Goal: Information Seeking & Learning: Check status

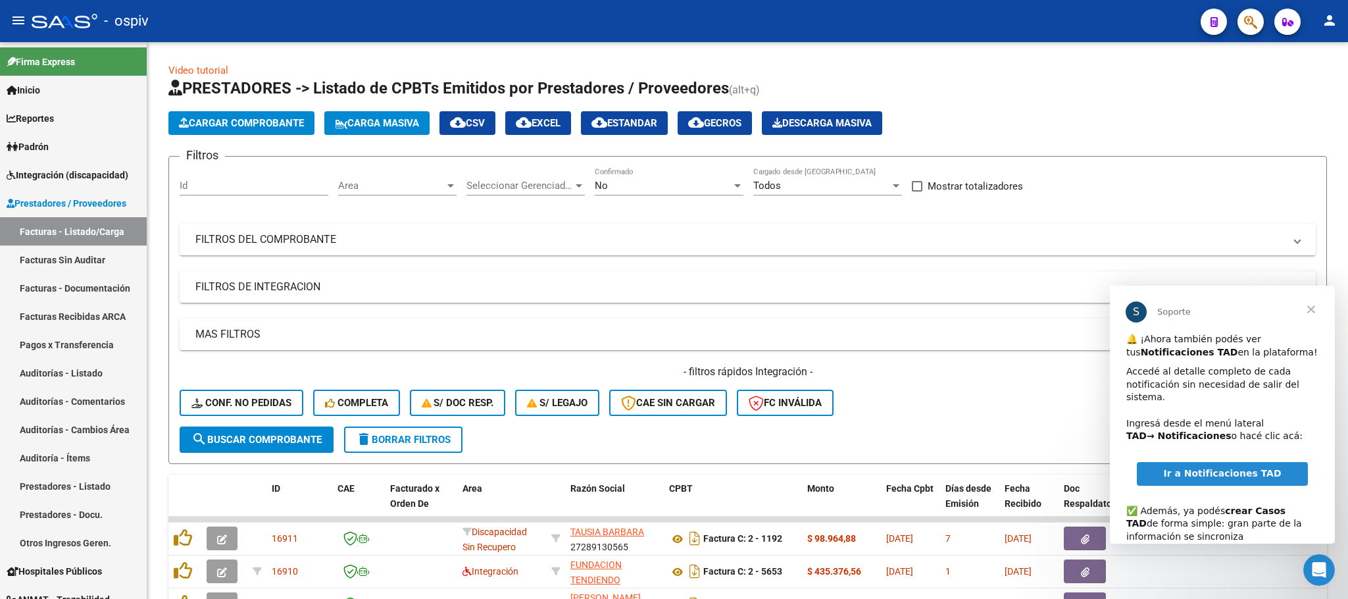
click at [1318, 306] on span "Cerrar" at bounding box center [1310, 308] width 47 height 47
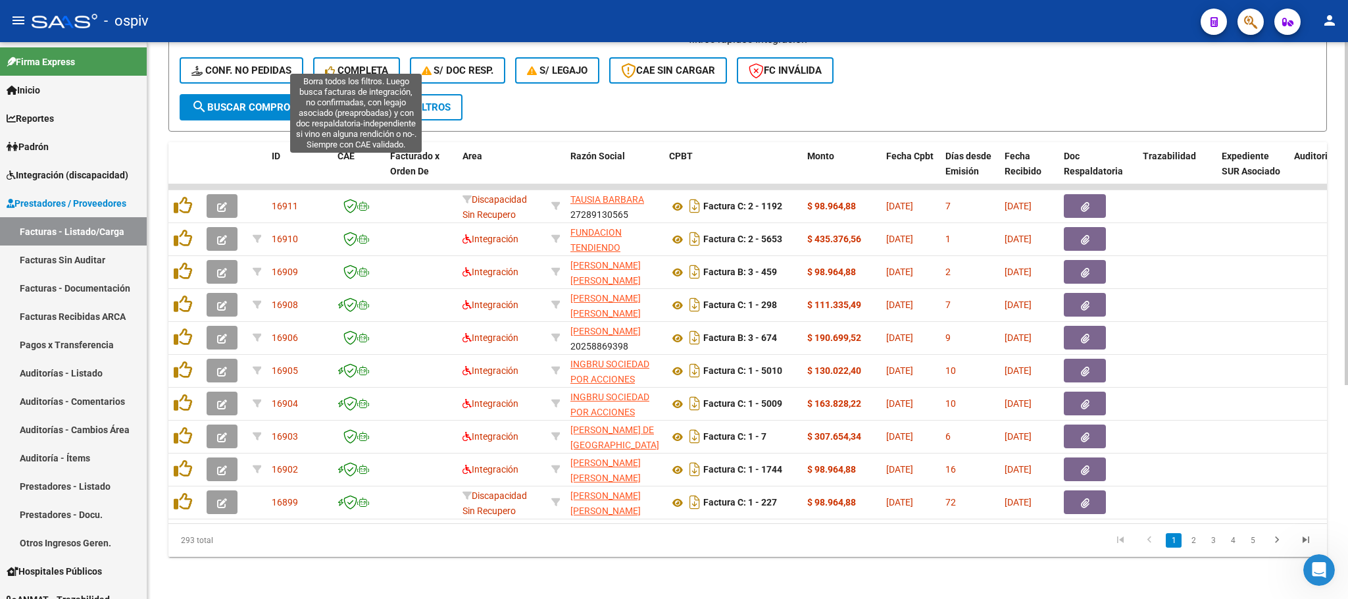
click at [336, 64] on span "Completa" at bounding box center [356, 70] width 63 height 12
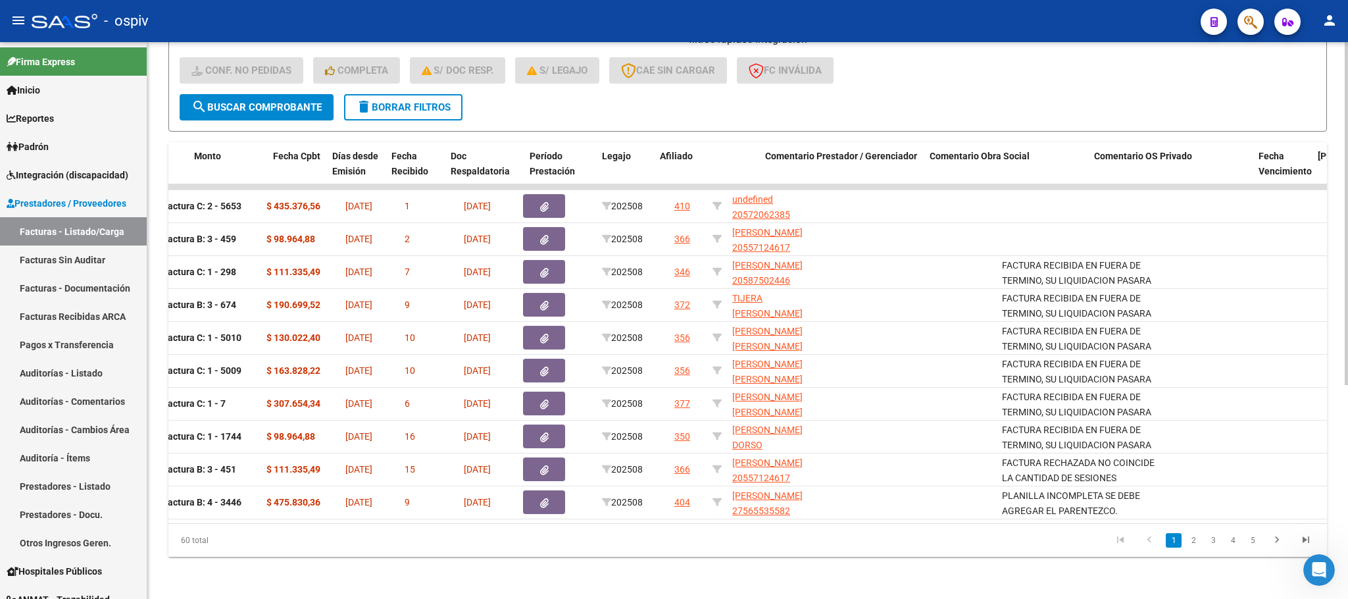
scroll to position [0, 405]
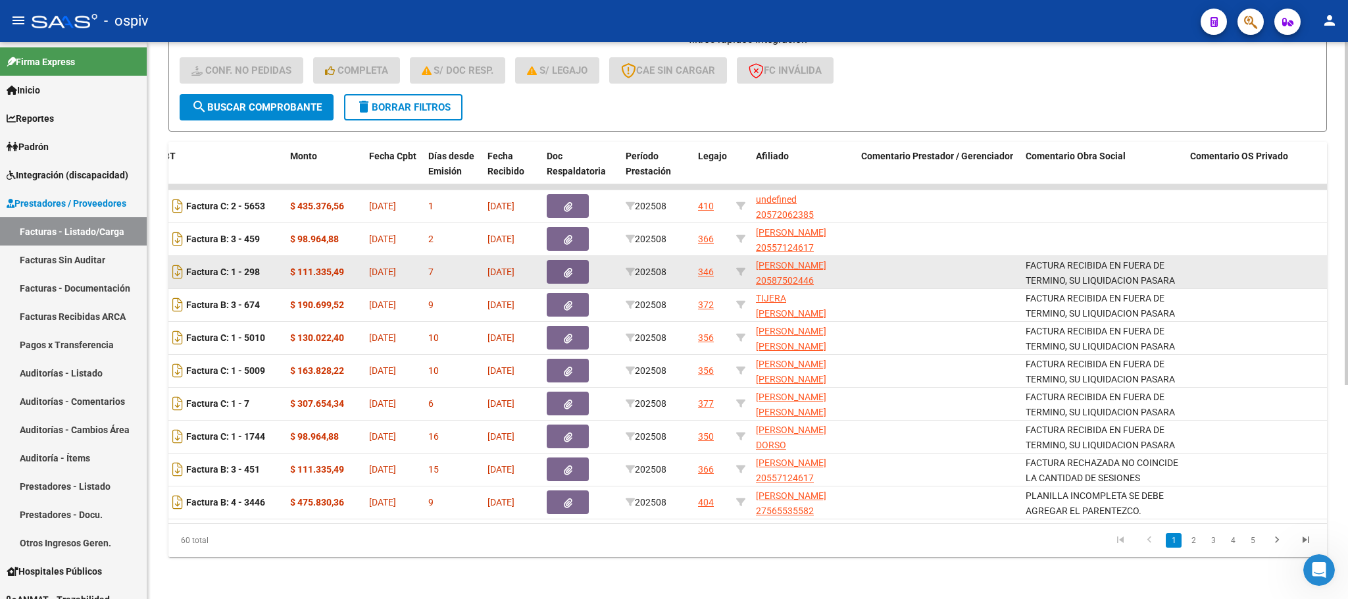
click at [1022, 256] on datatable-body-cell "FACTURA RECIBIDA EN FUERA DE TERMINO, SU LIQUIDACION PASARA AL SIGUIENTE MES." at bounding box center [1102, 272] width 164 height 32
drag, startPoint x: 1025, startPoint y: 249, endPoint x: 1165, endPoint y: 263, distance: 140.8
click at [1165, 263] on div "FACTURA RECIBIDA EN FUERA DE TERMINO, SU LIQUIDACION PASARA AL SIGUIENTE MES." at bounding box center [1102, 271] width 154 height 28
copy span "FACTURA RECIBIDA EN FUERA DE TERMINO, SU LIQUIDACION PASARA AL SIGUIENTE MES."
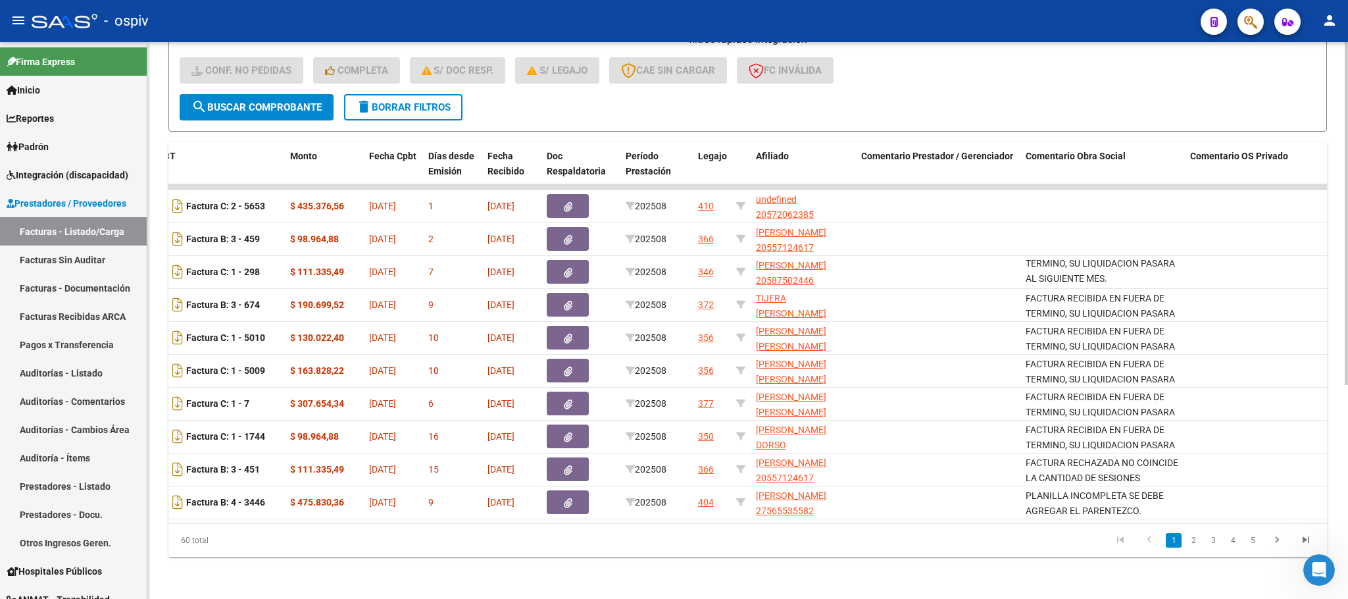
scroll to position [0, 0]
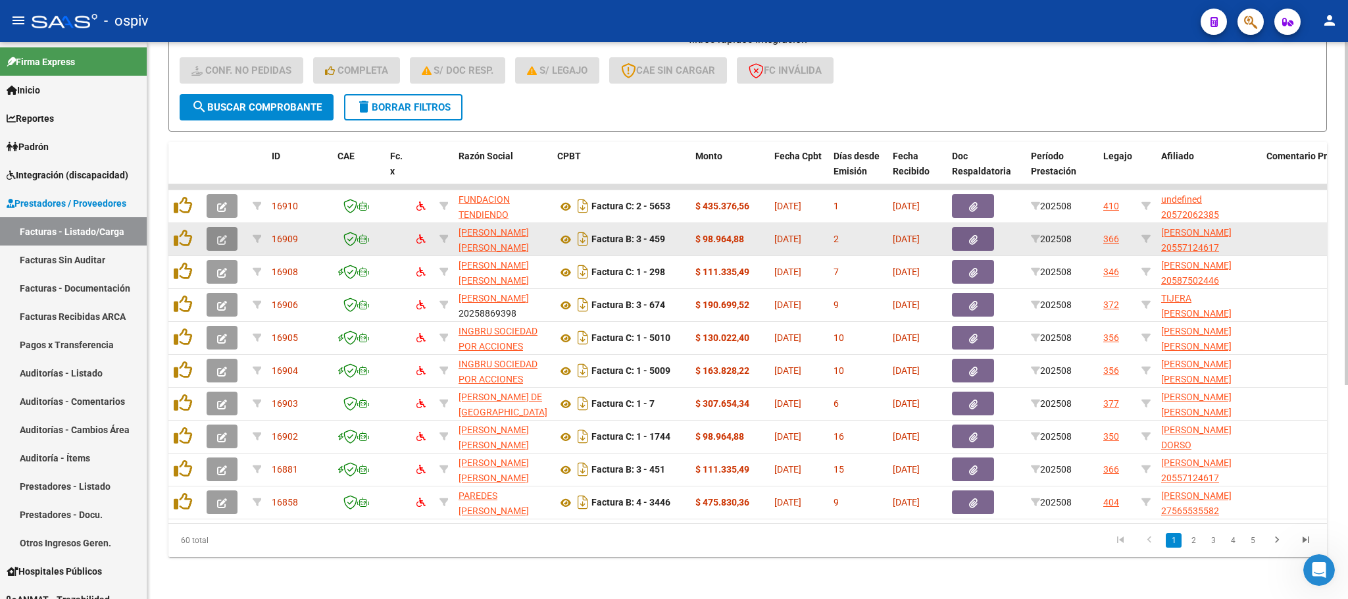
click at [221, 235] on icon "button" at bounding box center [222, 240] width 10 height 10
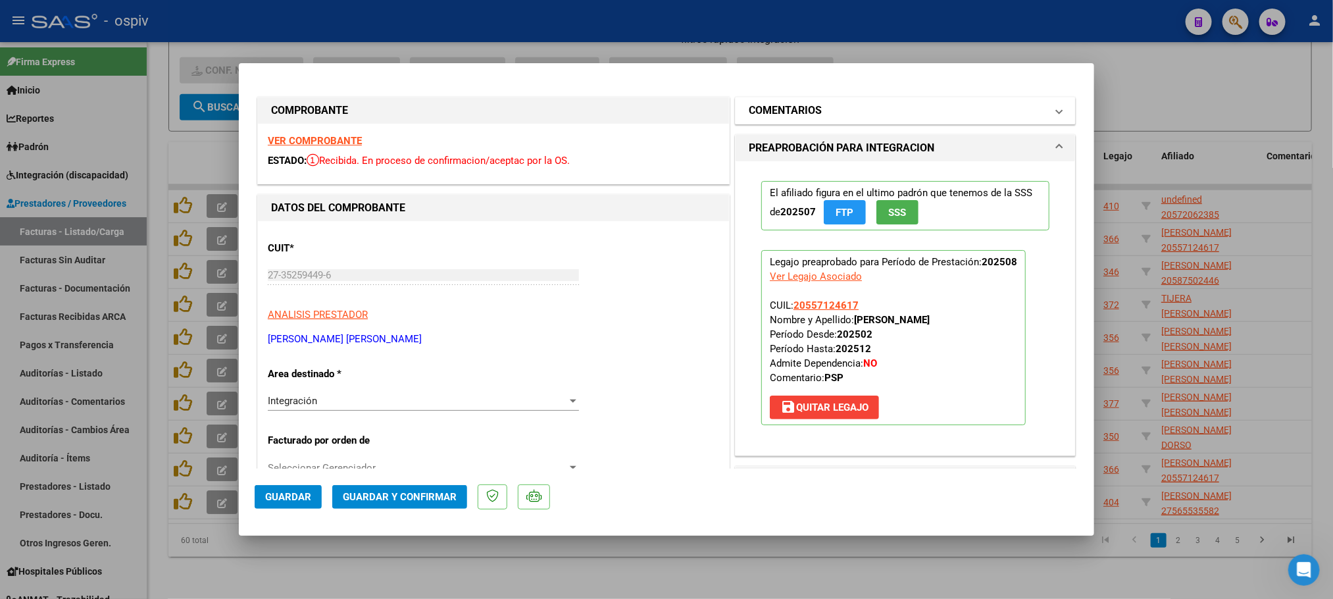
click at [774, 109] on h1 "COMENTARIOS" at bounding box center [785, 111] width 73 height 16
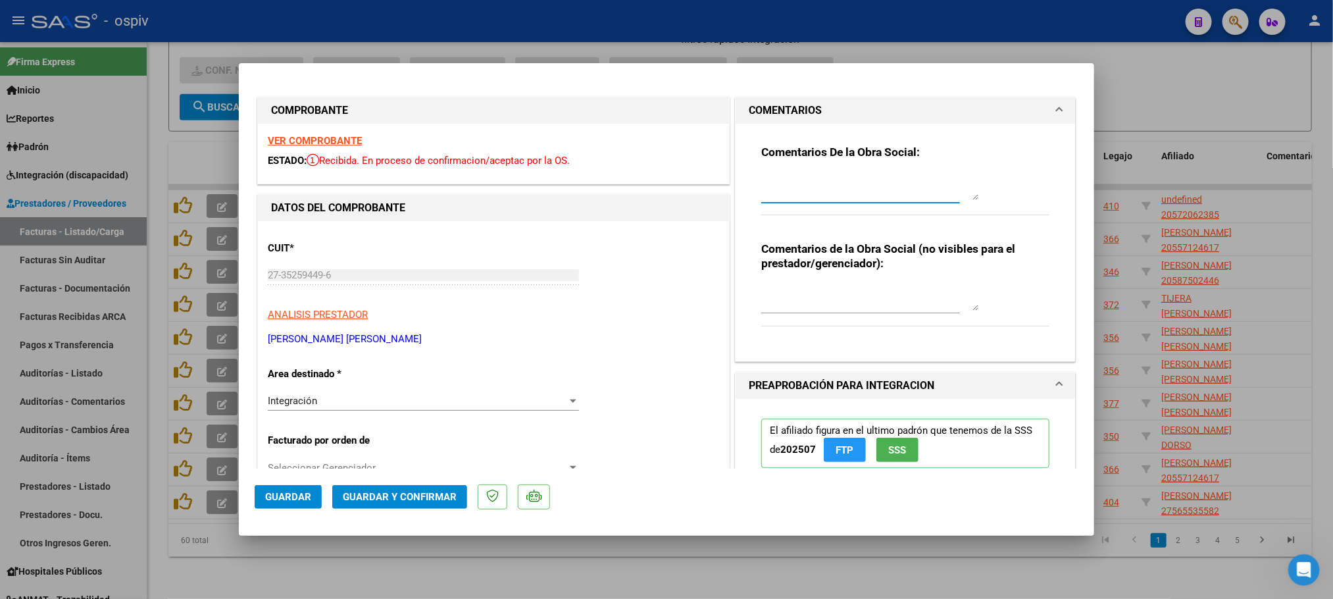
paste textarea "FACTURA RECIBIDA EN FUERA DE TERMINO, SU LIQUIDACION PASARA AL SIGUIENTE MES."
type textarea "FACTURA RECIBIDA EN FUERA DE TERMINO, SU LIQUIDACION PASARA AL SIGUIENTE MES."
click at [268, 495] on span "Guardar" at bounding box center [288, 497] width 46 height 12
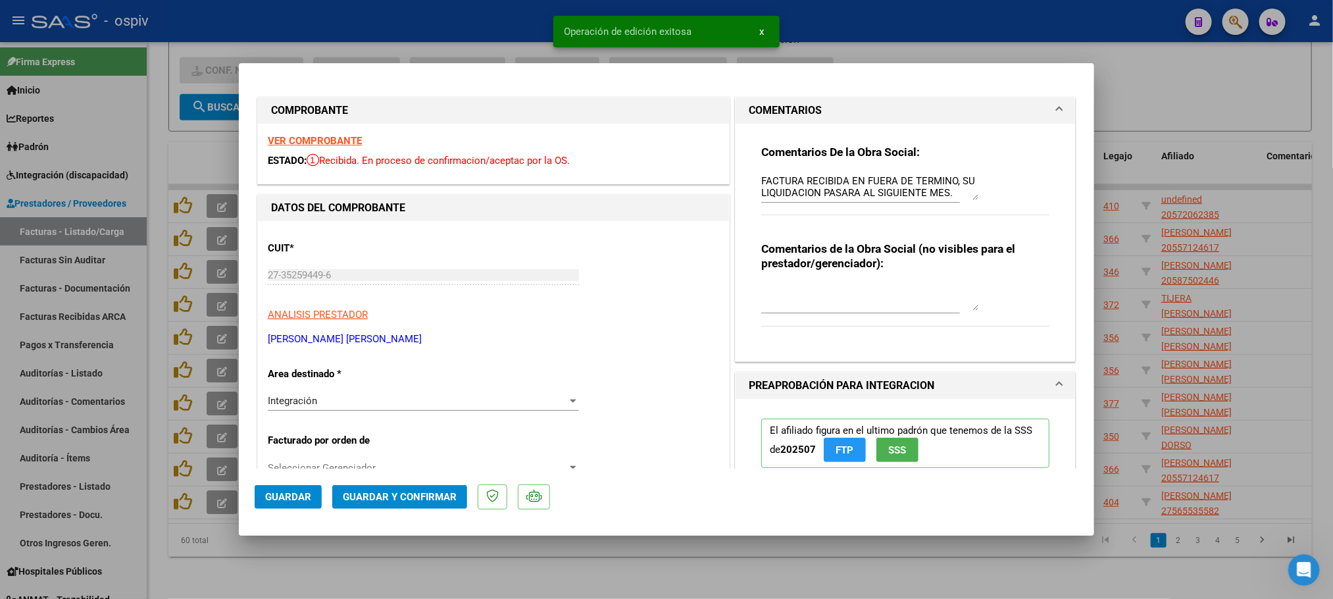
click at [426, 18] on div at bounding box center [666, 299] width 1333 height 599
type input "$ 0,00"
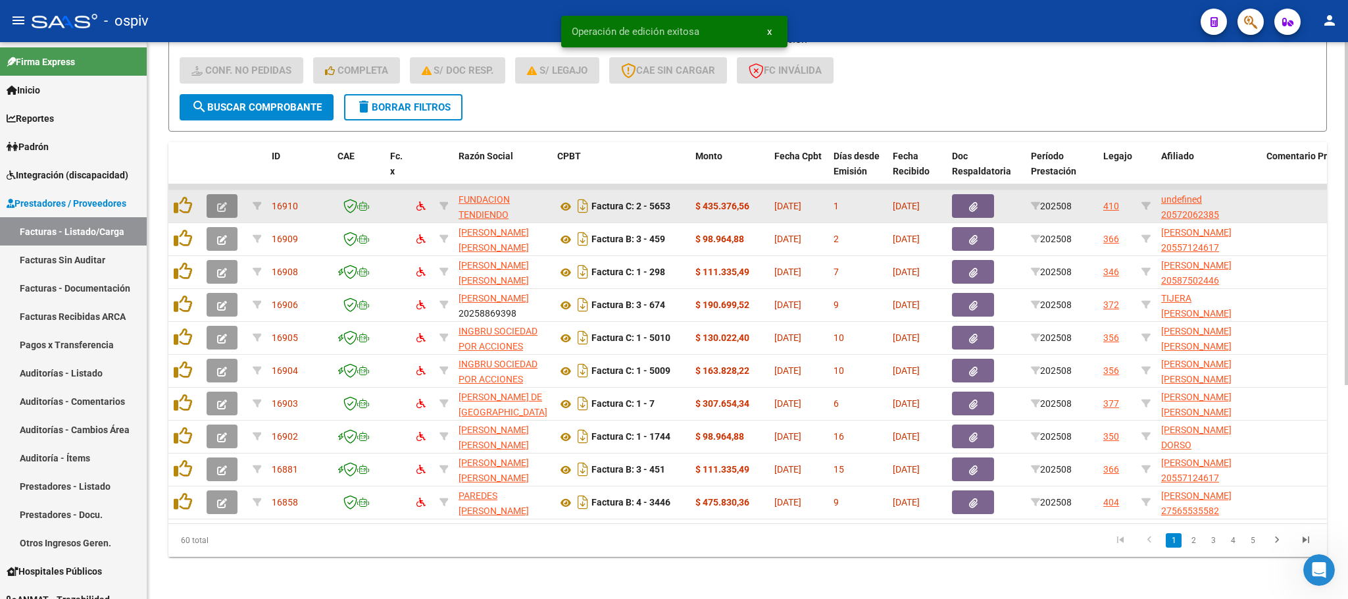
click at [227, 194] on button "button" at bounding box center [222, 206] width 31 height 24
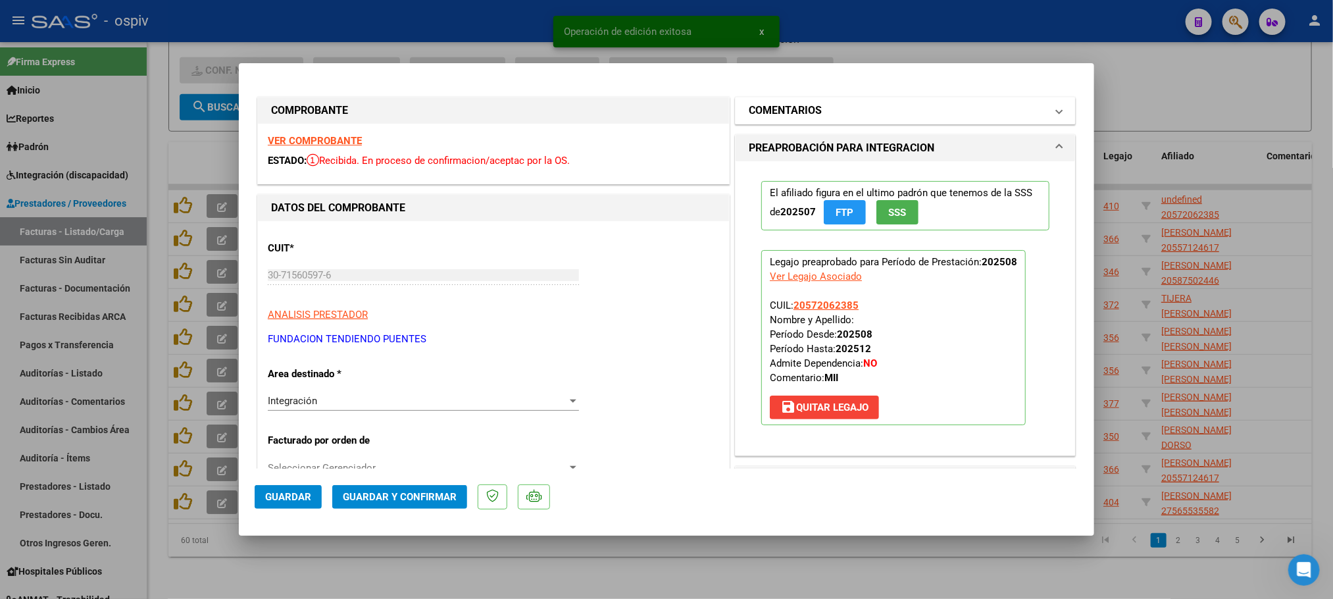
click at [787, 118] on mat-expansion-panel-header "COMENTARIOS" at bounding box center [904, 110] width 339 height 26
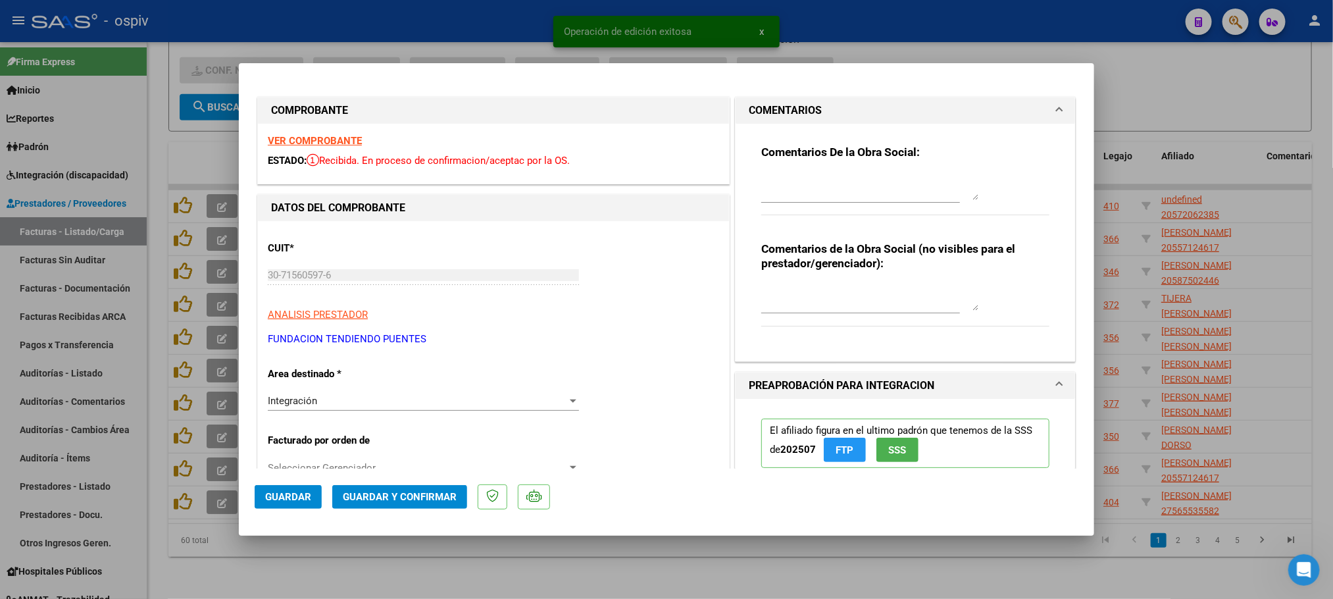
click at [770, 193] on textarea at bounding box center [869, 187] width 217 height 26
paste textarea "FACTURA RECIBIDA EN FUERA DE TERMINO, SU LIQUIDACION PASARA AL SIGUIENTE MES."
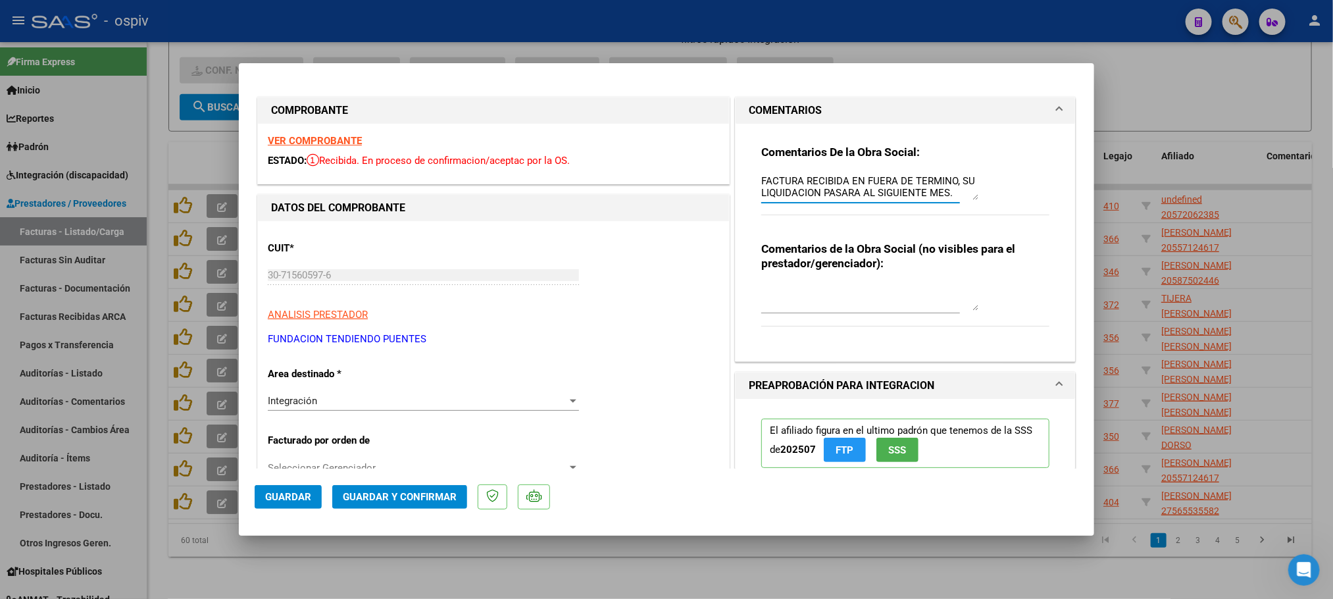
type textarea "FACTURA RECIBIDA EN FUERA DE TERMINO, SU LIQUIDACION PASARA AL SIGUIENTE MES."
click at [289, 501] on span "Guardar" at bounding box center [288, 497] width 46 height 12
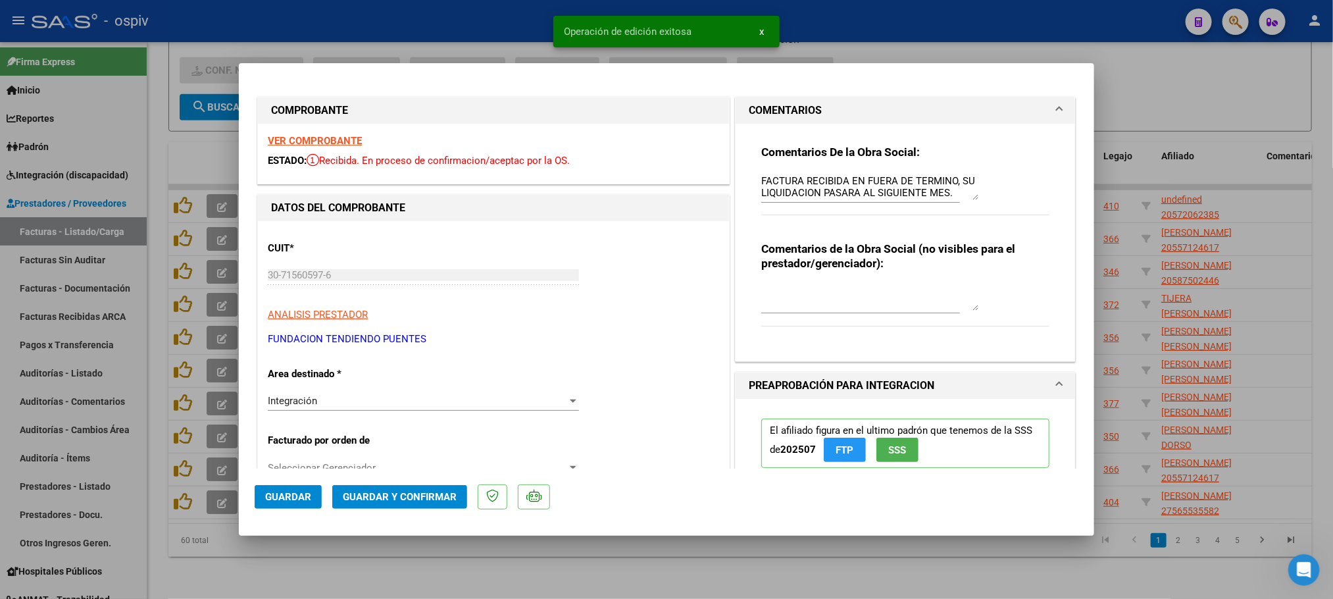
click at [462, 22] on div at bounding box center [666, 299] width 1333 height 599
type input "$ 0,00"
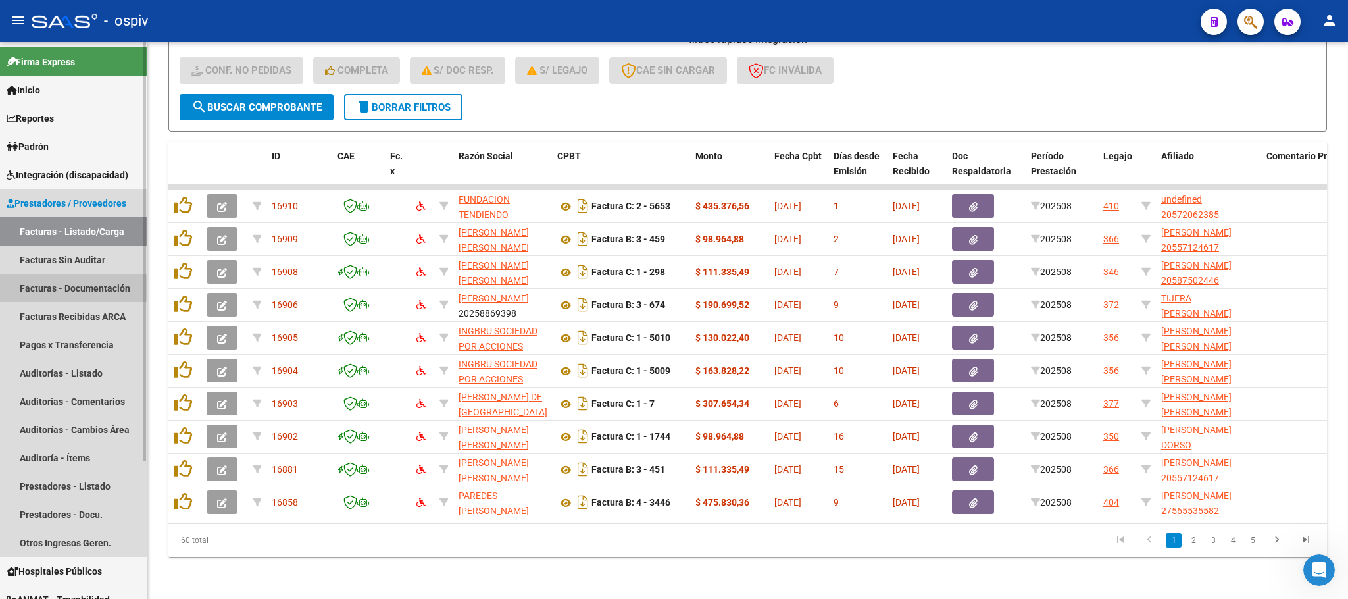
click at [84, 282] on link "Facturas - Documentación" at bounding box center [73, 288] width 147 height 28
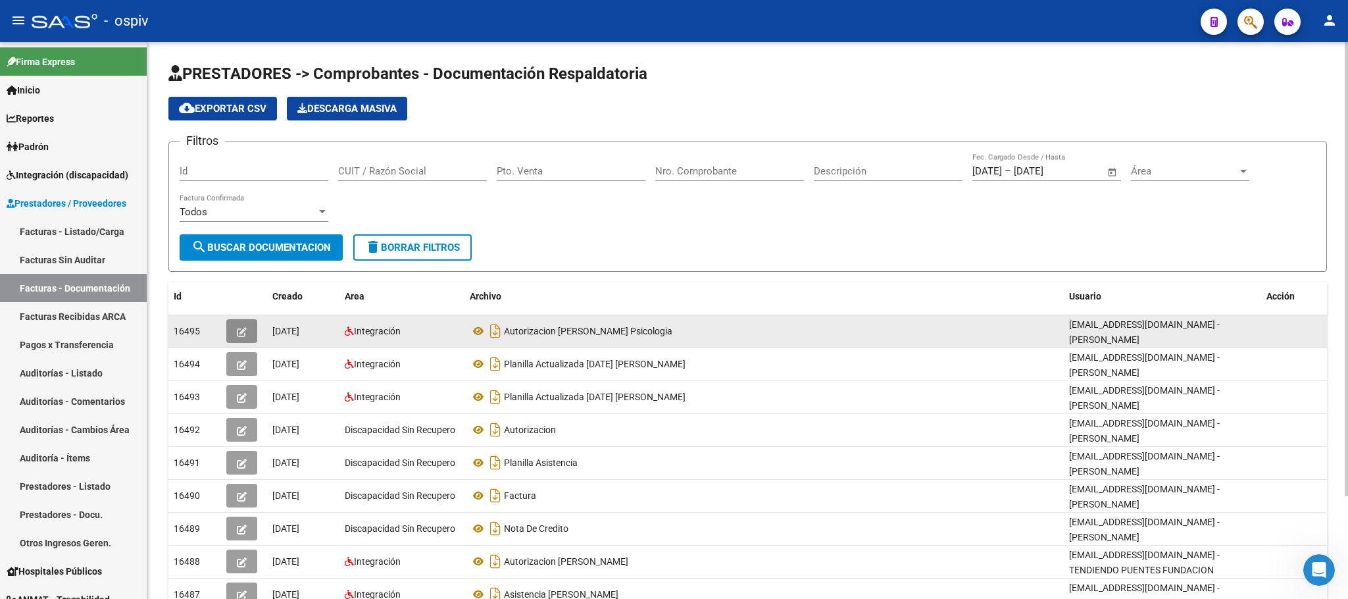
click at [237, 330] on icon "button" at bounding box center [242, 332] width 10 height 10
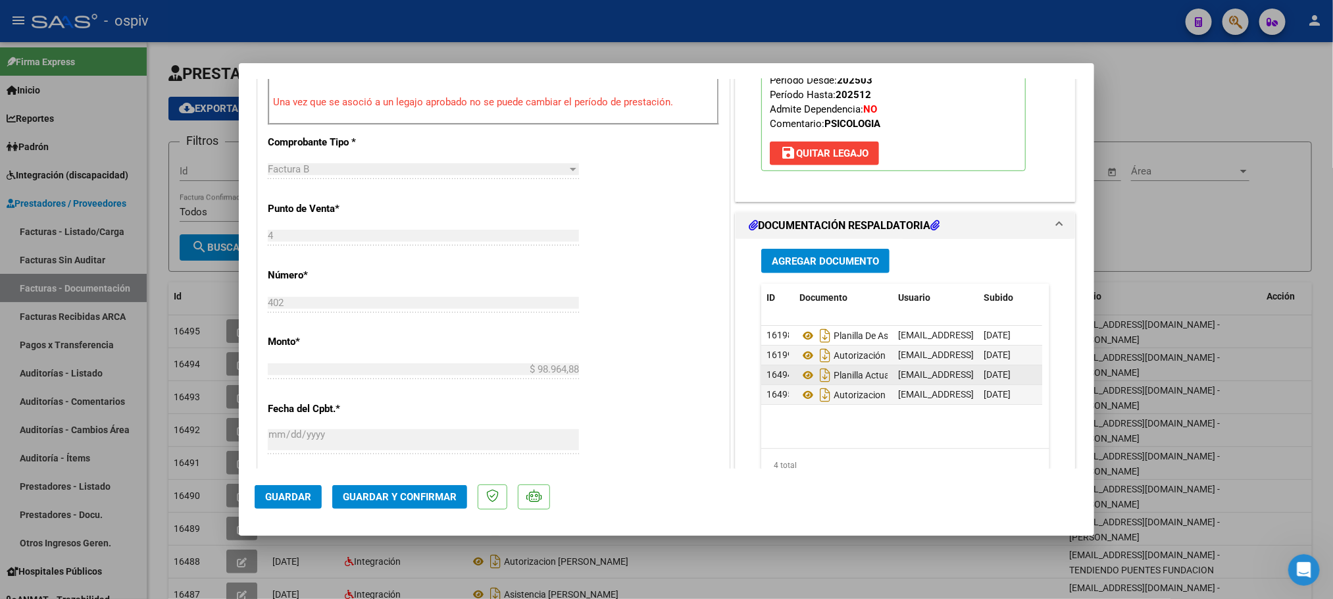
scroll to position [493, 0]
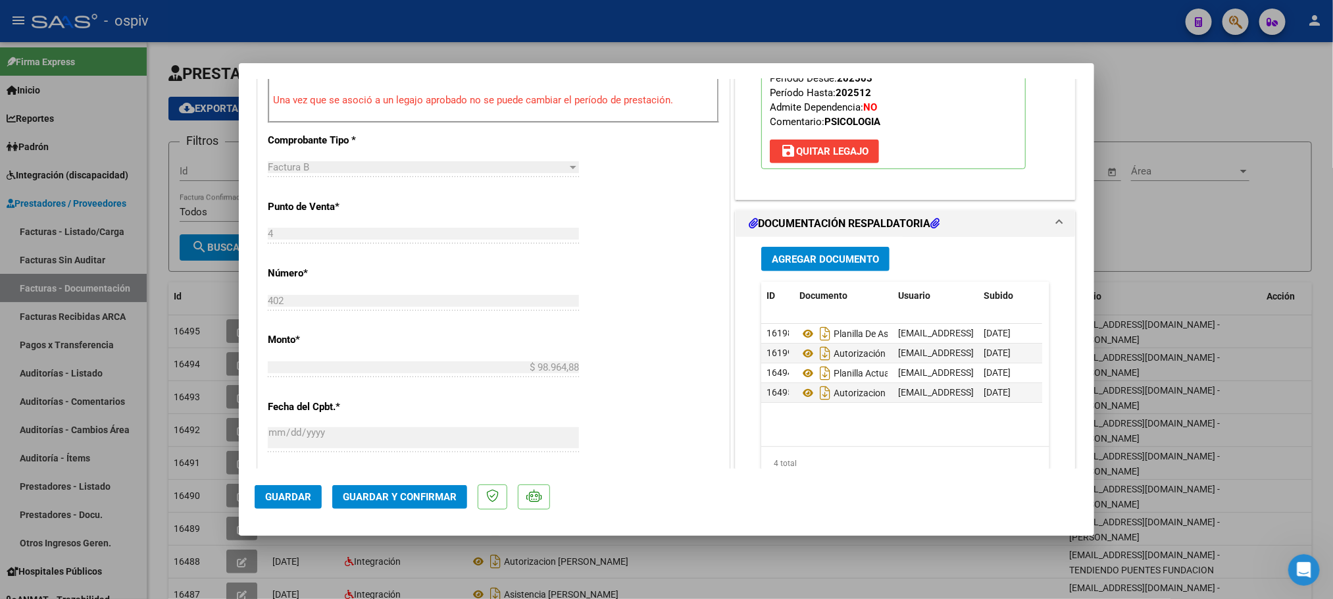
click at [1014, 486] on mat-dialog-actions "Guardar Guardar y Confirmar" at bounding box center [667, 494] width 824 height 52
click at [800, 395] on icon at bounding box center [807, 393] width 17 height 16
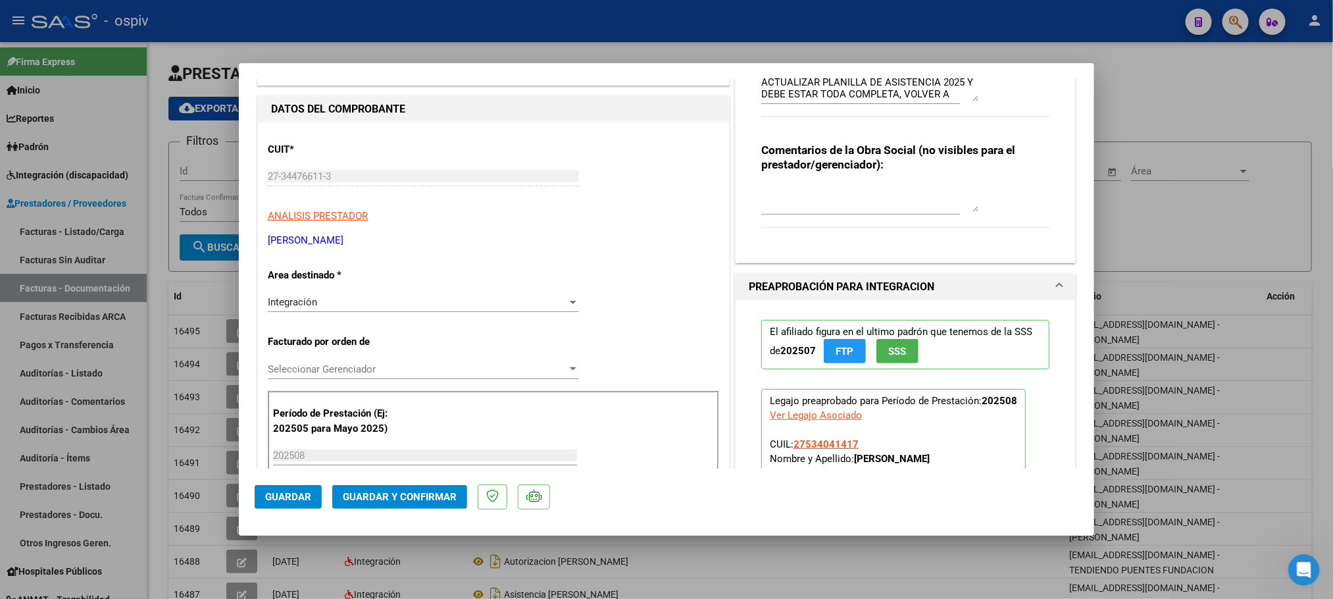
scroll to position [0, 0]
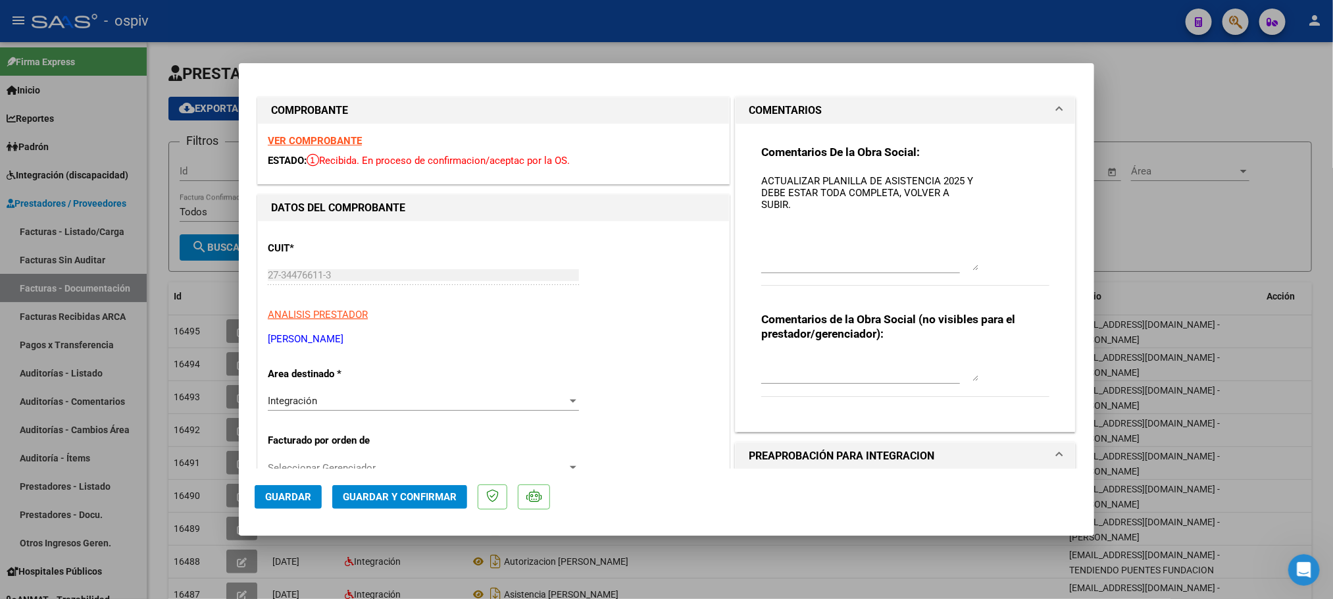
drag, startPoint x: 962, startPoint y: 197, endPoint x: 961, endPoint y: 262, distance: 65.1
click at [961, 262] on textarea "ACTUALIZAR PLANILLA DE ASISTENCIA 2025 Y DEBE ESTAR TODA COMPLETA, VOLVER A SUB…" at bounding box center [869, 222] width 217 height 97
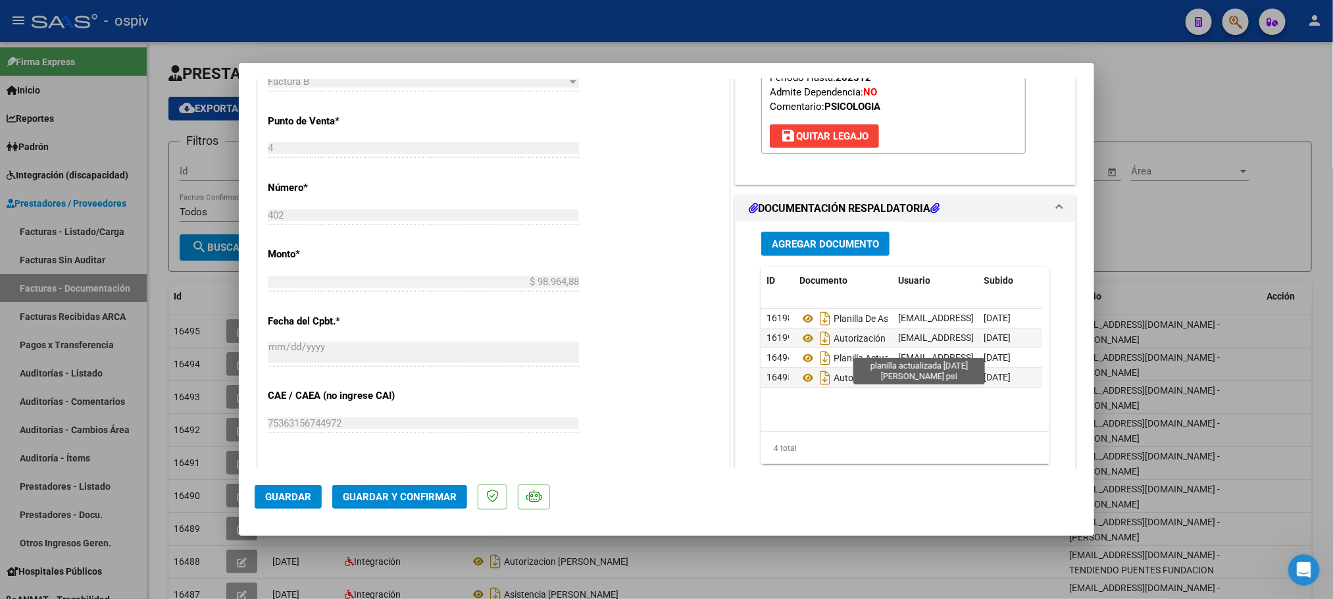
scroll to position [592, 0]
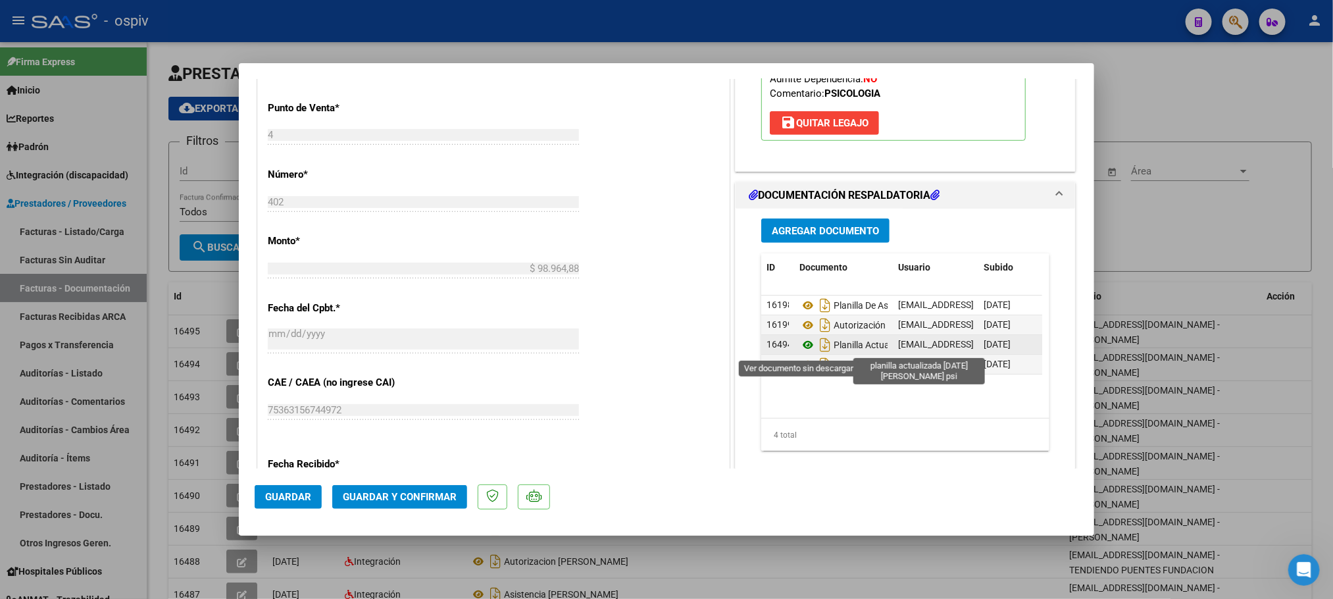
click at [802, 345] on icon at bounding box center [807, 345] width 17 height 16
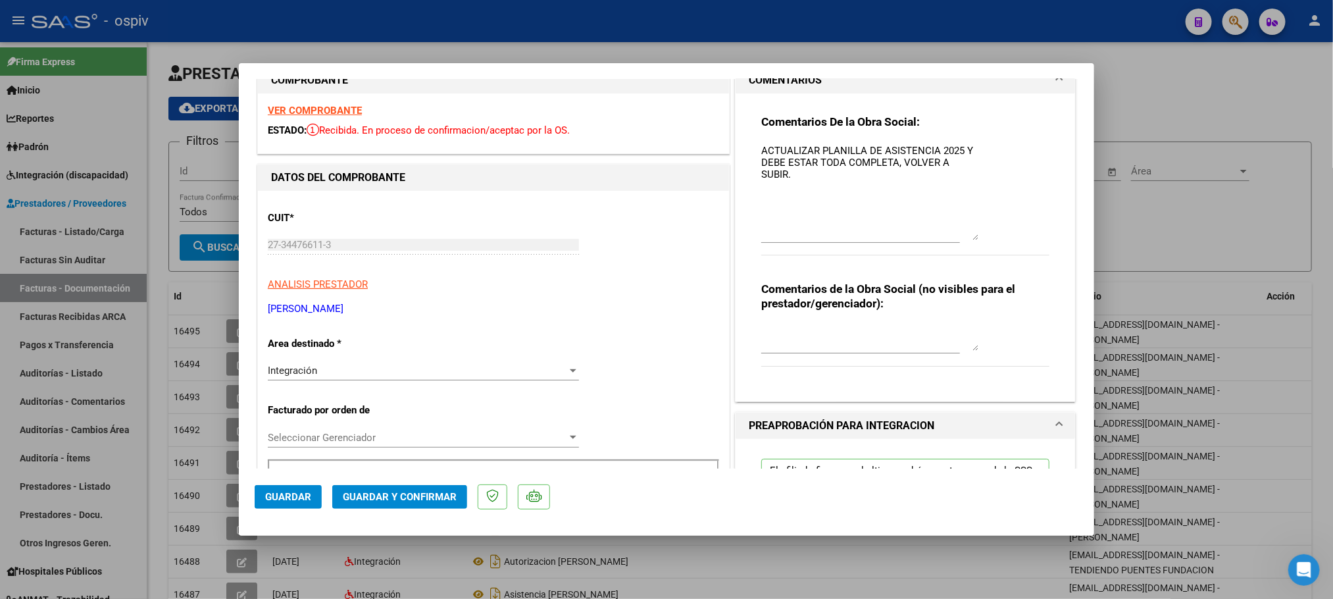
scroll to position [0, 0]
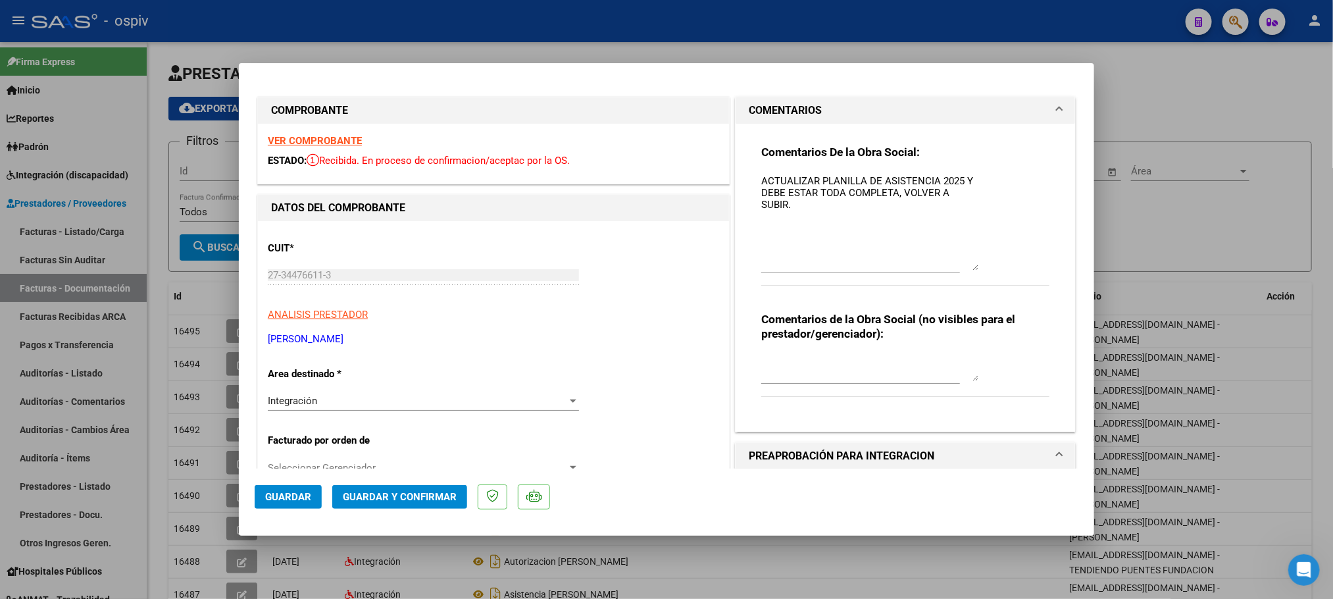
click at [337, 137] on strong "VER COMPROBANTE" at bounding box center [315, 141] width 94 height 12
click at [423, 499] on span "Guardar y Confirmar" at bounding box center [400, 497] width 114 height 12
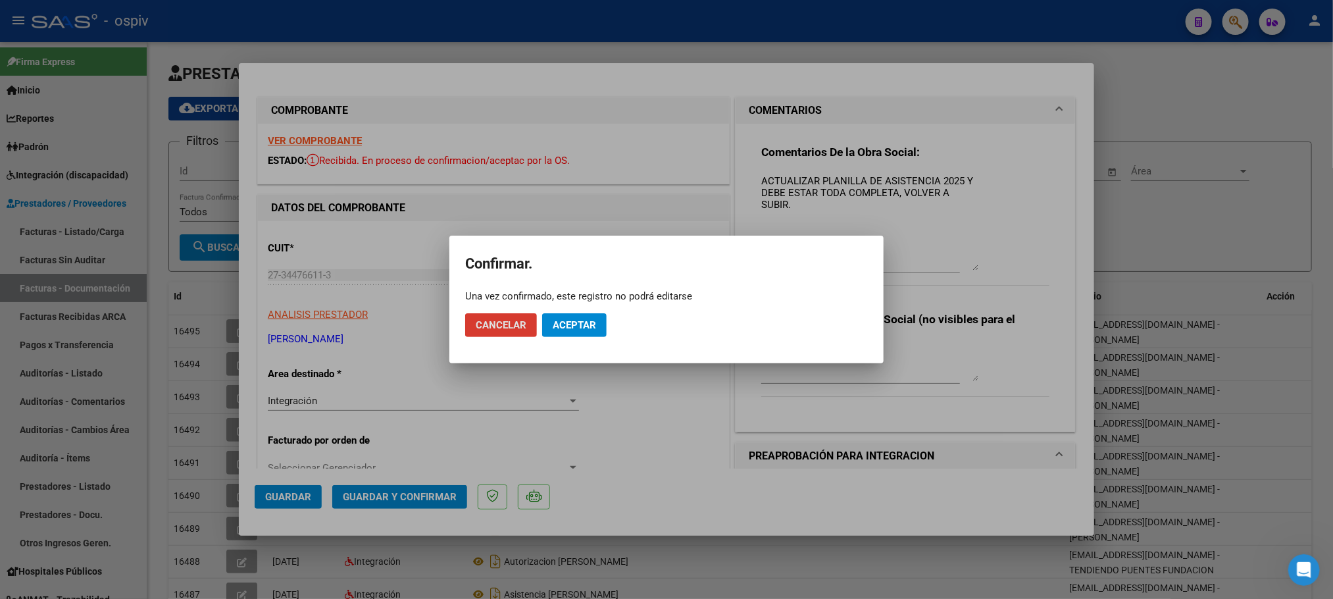
click at [577, 328] on span "Aceptar" at bounding box center [574, 325] width 43 height 12
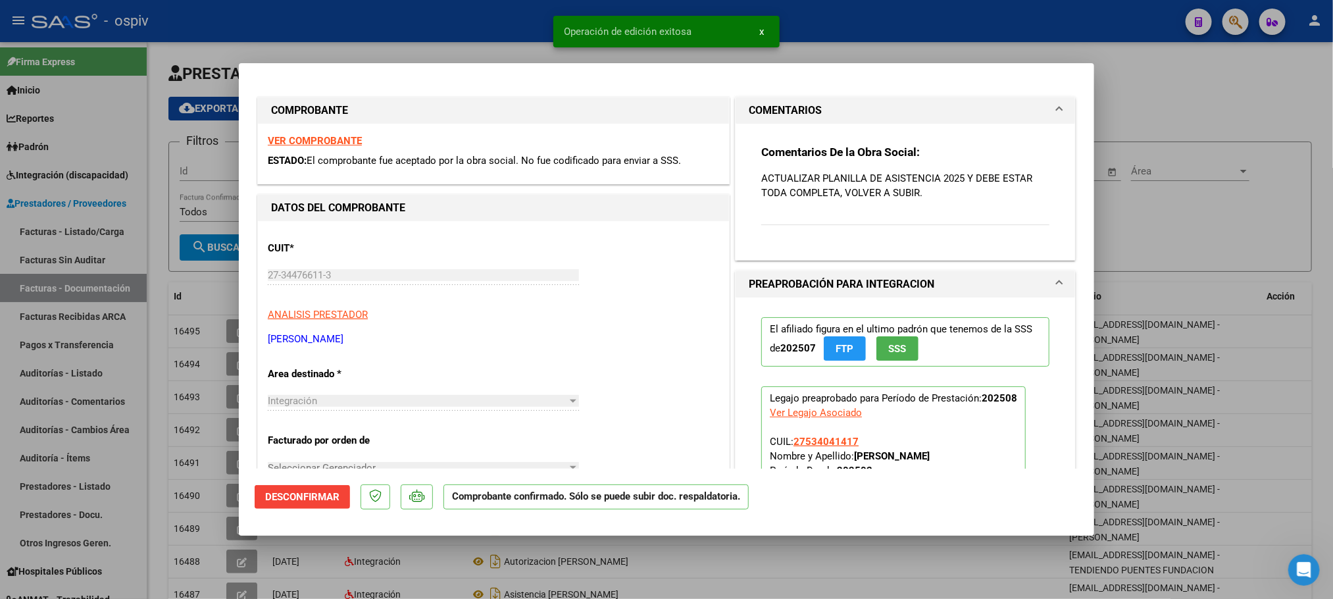
click at [460, 18] on div at bounding box center [666, 299] width 1333 height 599
type input "$ 0,00"
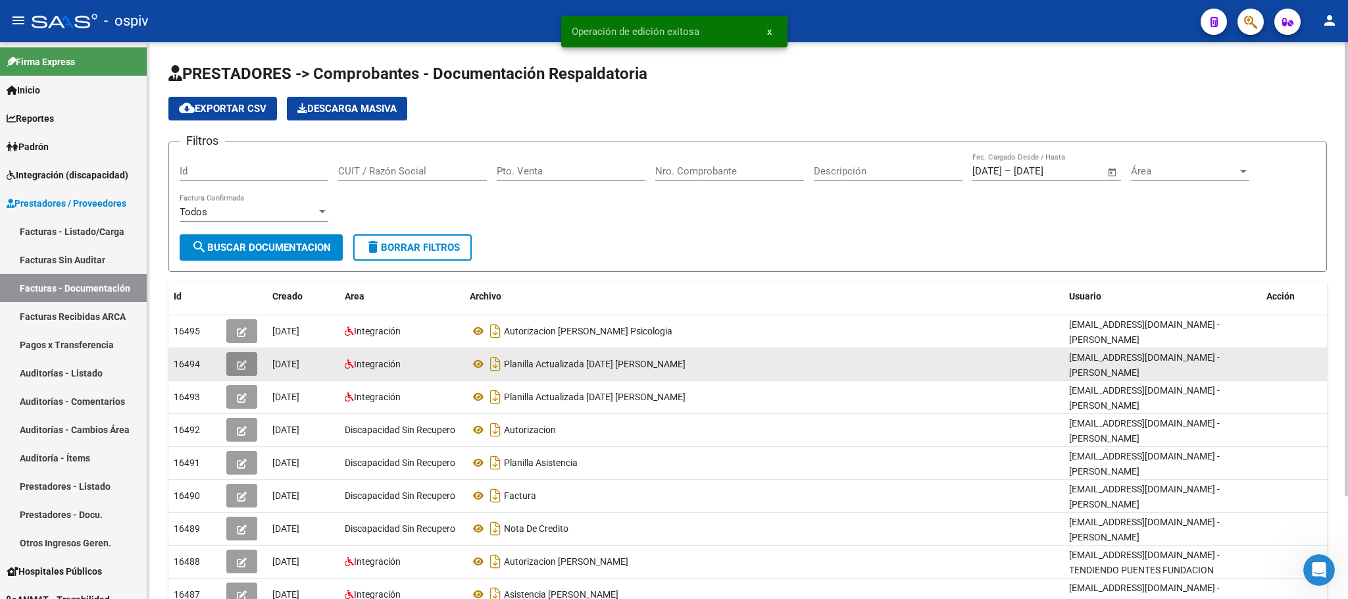
click at [239, 365] on icon "button" at bounding box center [242, 365] width 10 height 10
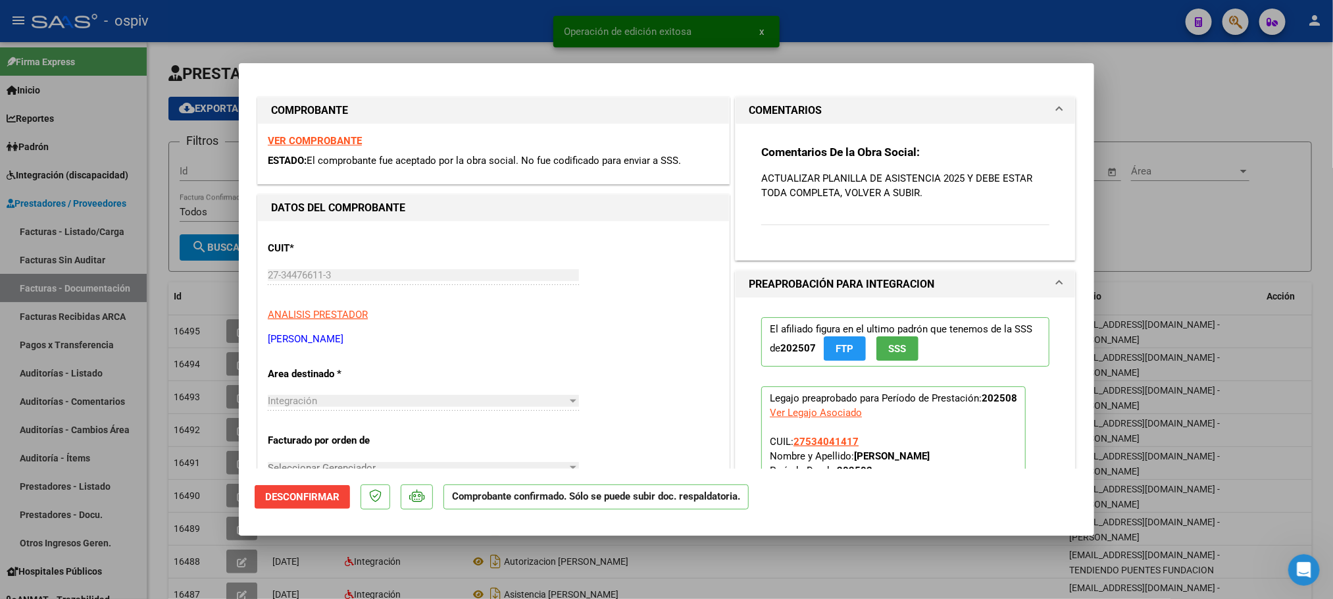
click at [491, 14] on div at bounding box center [666, 299] width 1333 height 599
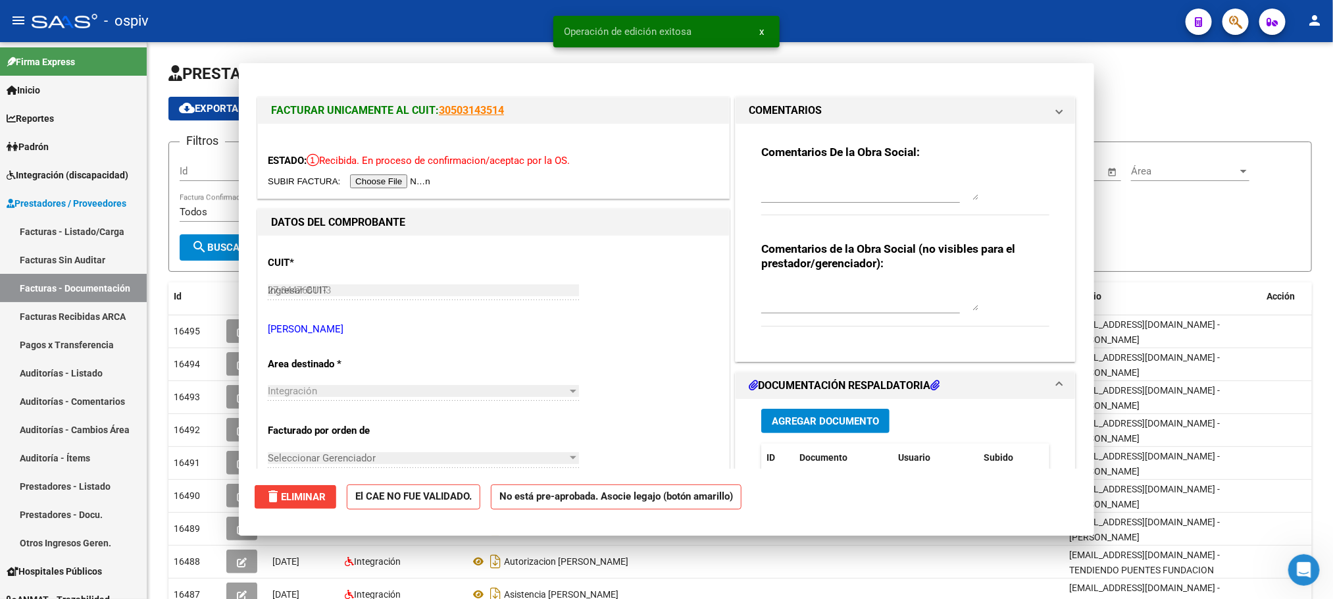
type input "$ 0,00"
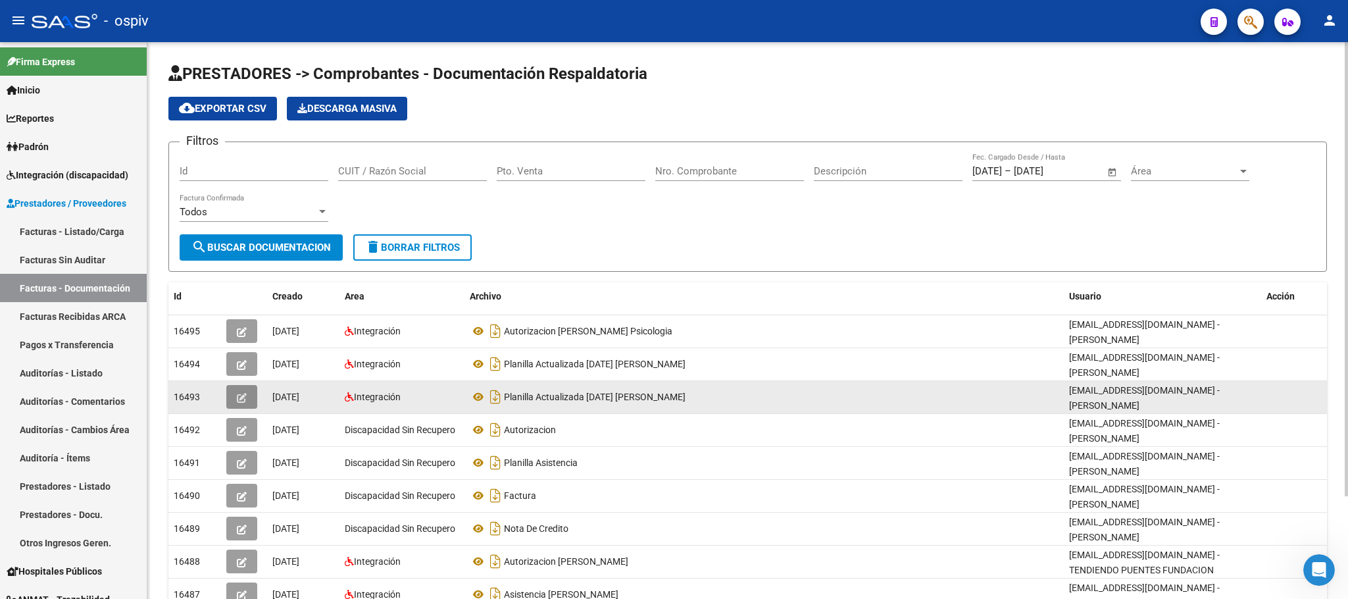
click at [247, 401] on button "button" at bounding box center [241, 397] width 31 height 24
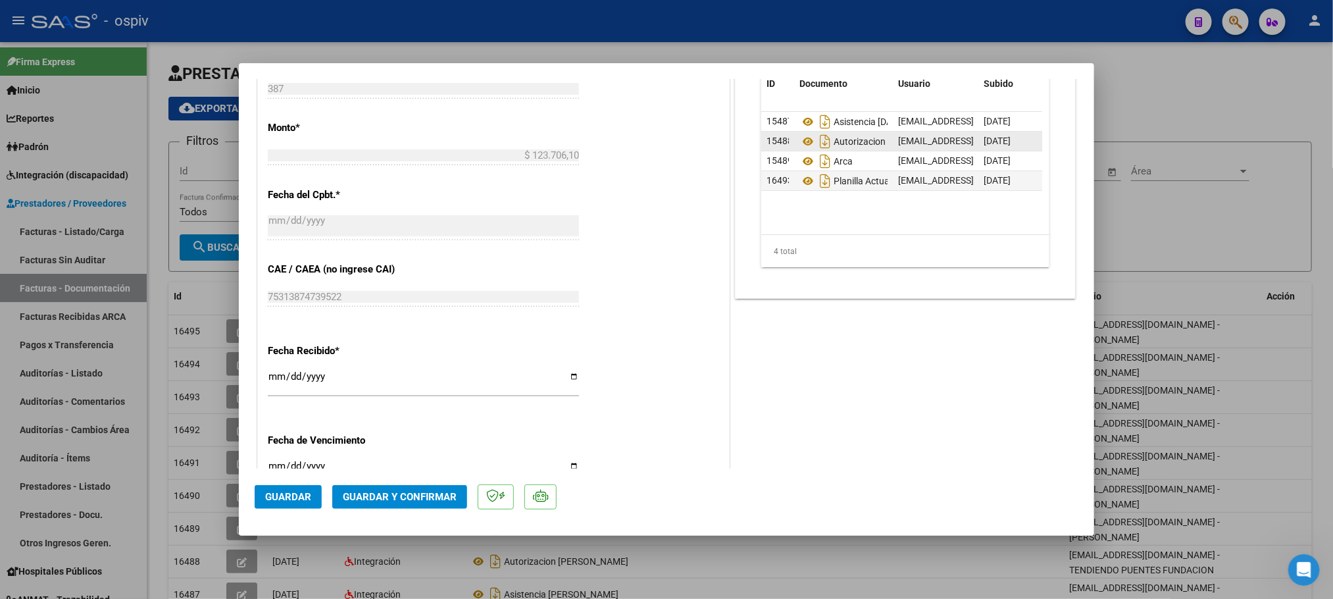
scroll to position [592, 0]
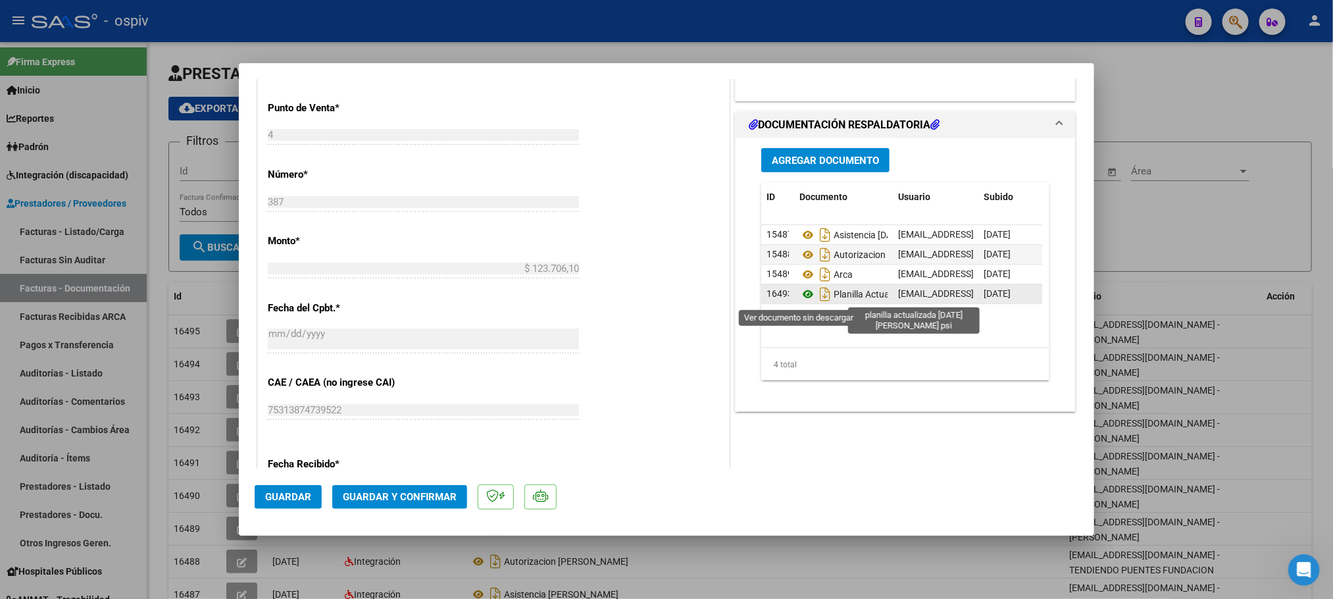
click at [800, 295] on icon at bounding box center [807, 294] width 17 height 16
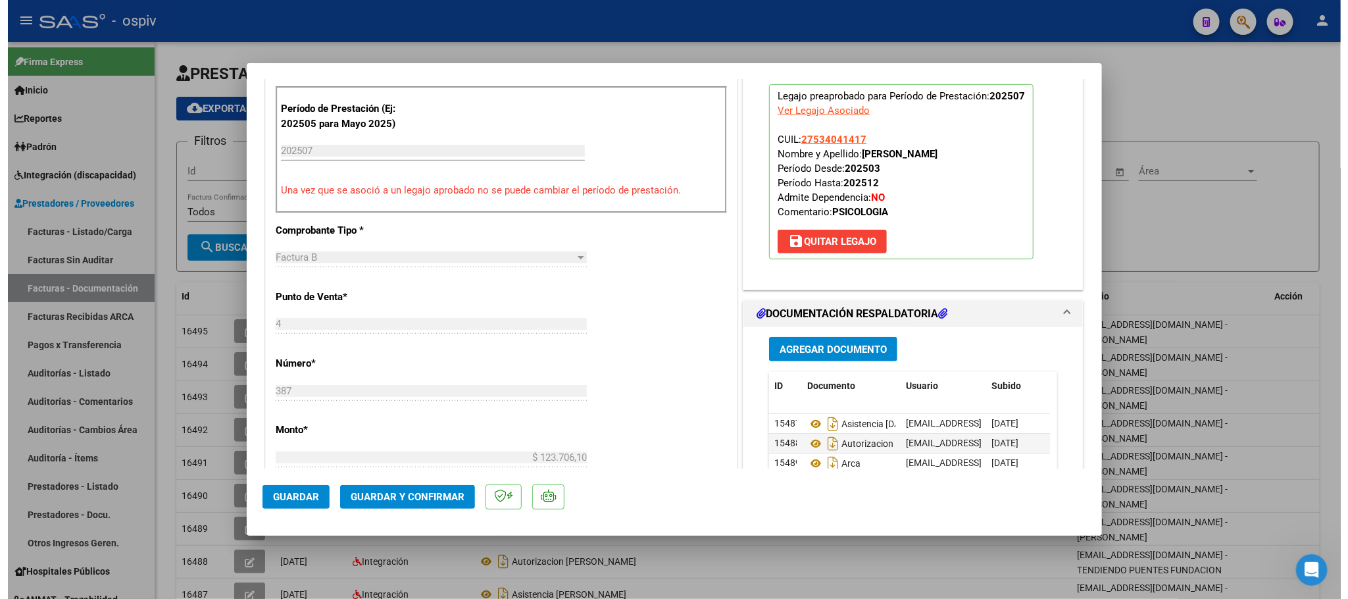
scroll to position [0, 0]
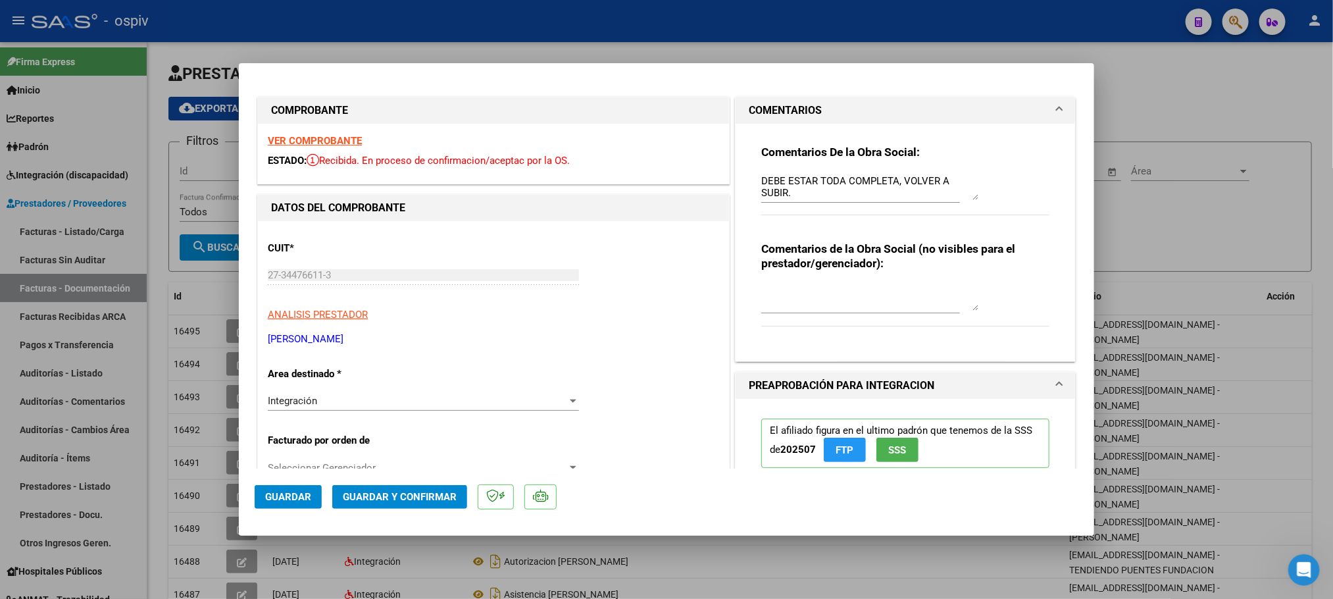
click at [298, 141] on strong "VER COMPROBANTE" at bounding box center [315, 141] width 94 height 12
click at [419, 502] on span "Guardar y Confirmar" at bounding box center [400, 497] width 114 height 12
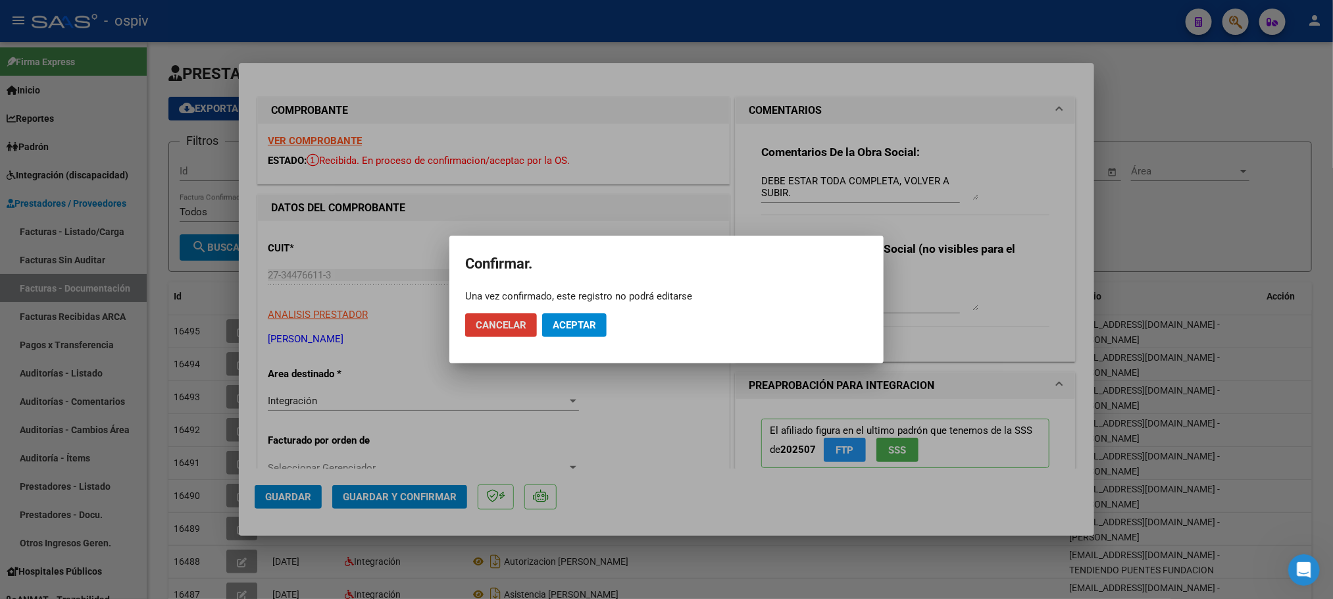
click at [587, 322] on span "Aceptar" at bounding box center [574, 325] width 43 height 12
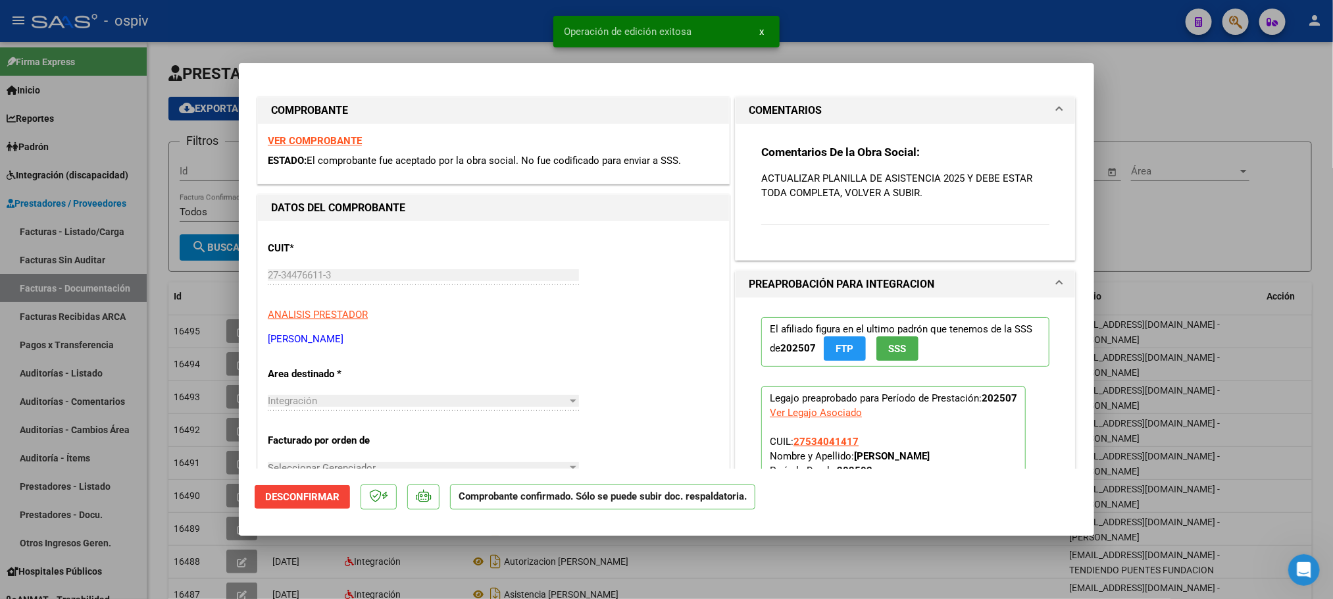
click at [491, 24] on div at bounding box center [666, 299] width 1333 height 599
type input "$ 0,00"
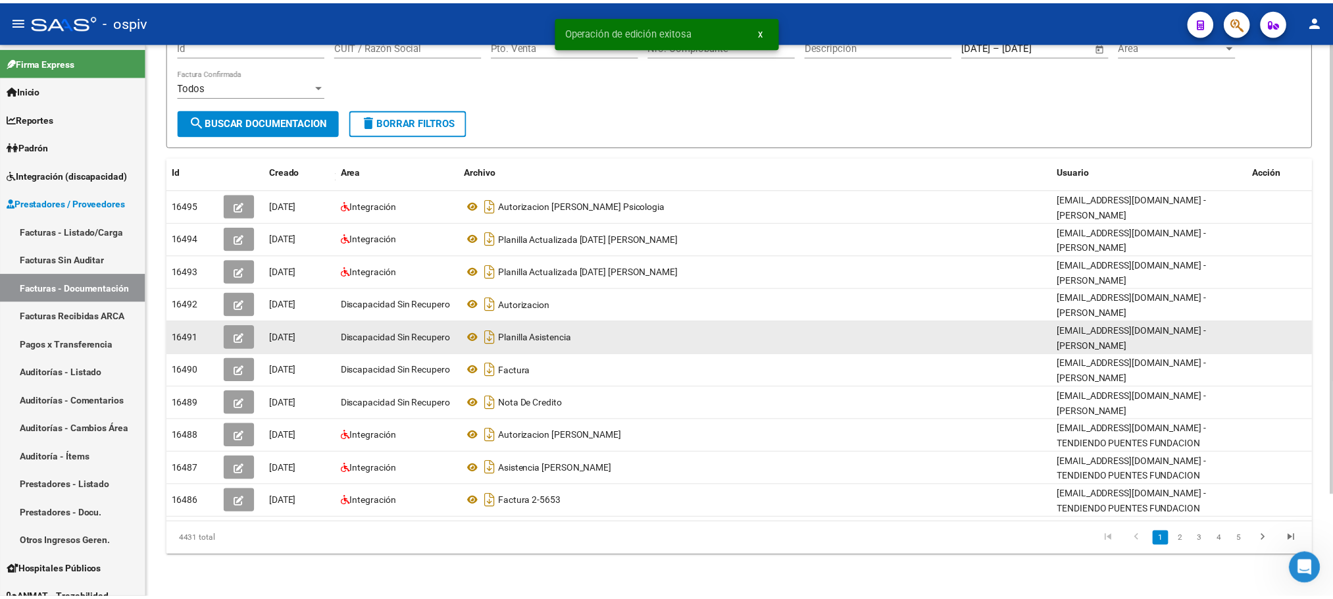
scroll to position [126, 0]
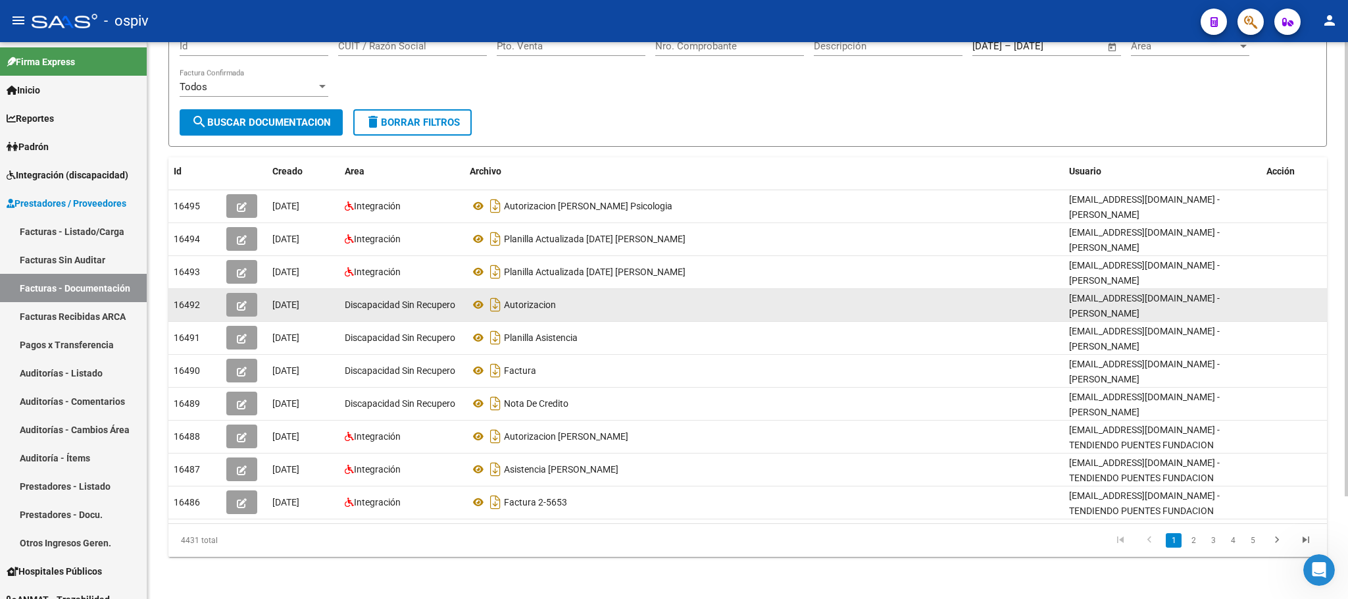
click at [253, 308] on button "button" at bounding box center [241, 305] width 31 height 24
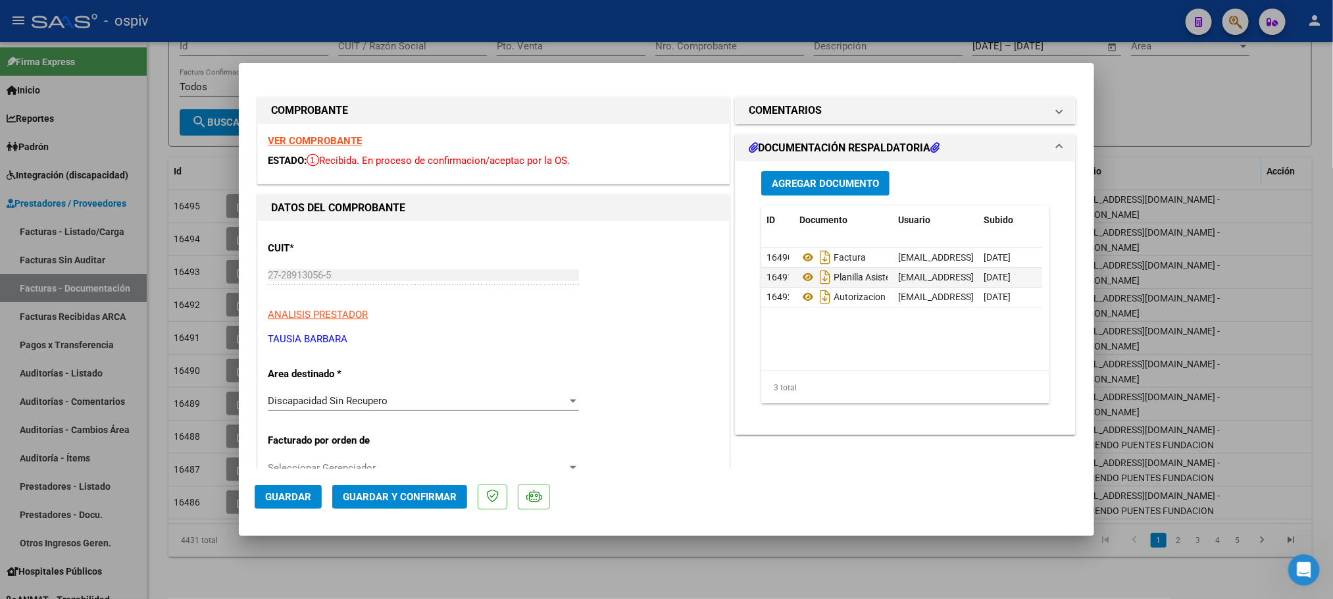
click at [535, 24] on div at bounding box center [666, 299] width 1333 height 599
type input "$ 0,00"
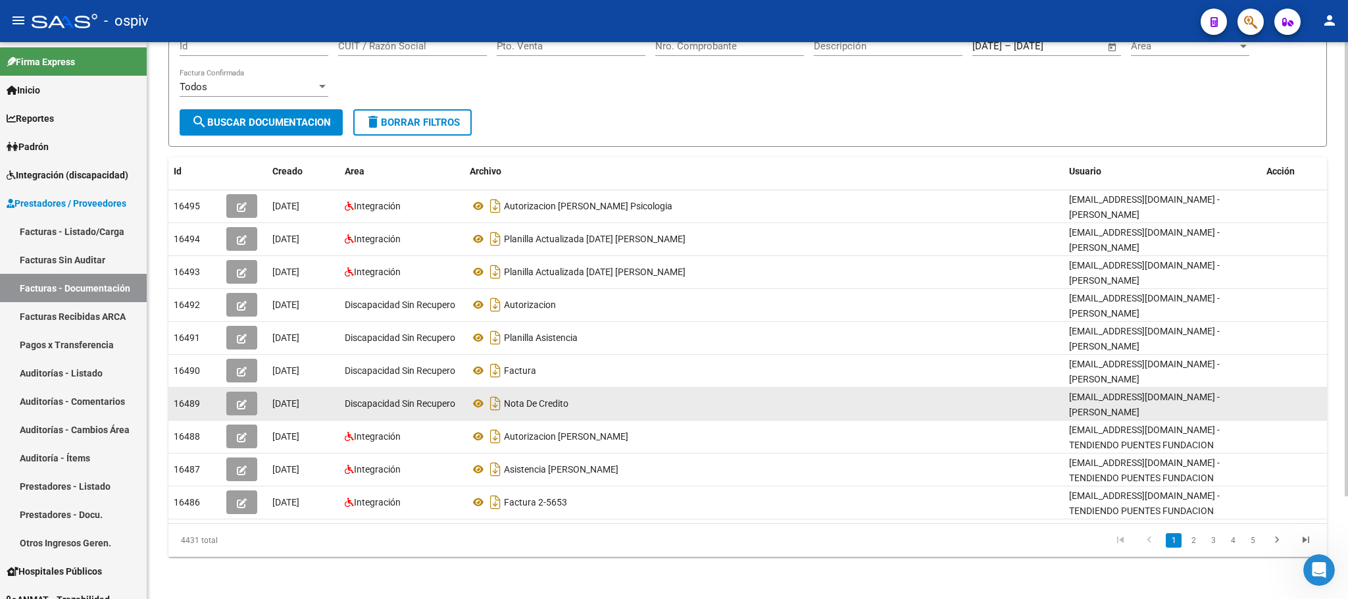
click at [239, 405] on icon "button" at bounding box center [242, 404] width 10 height 10
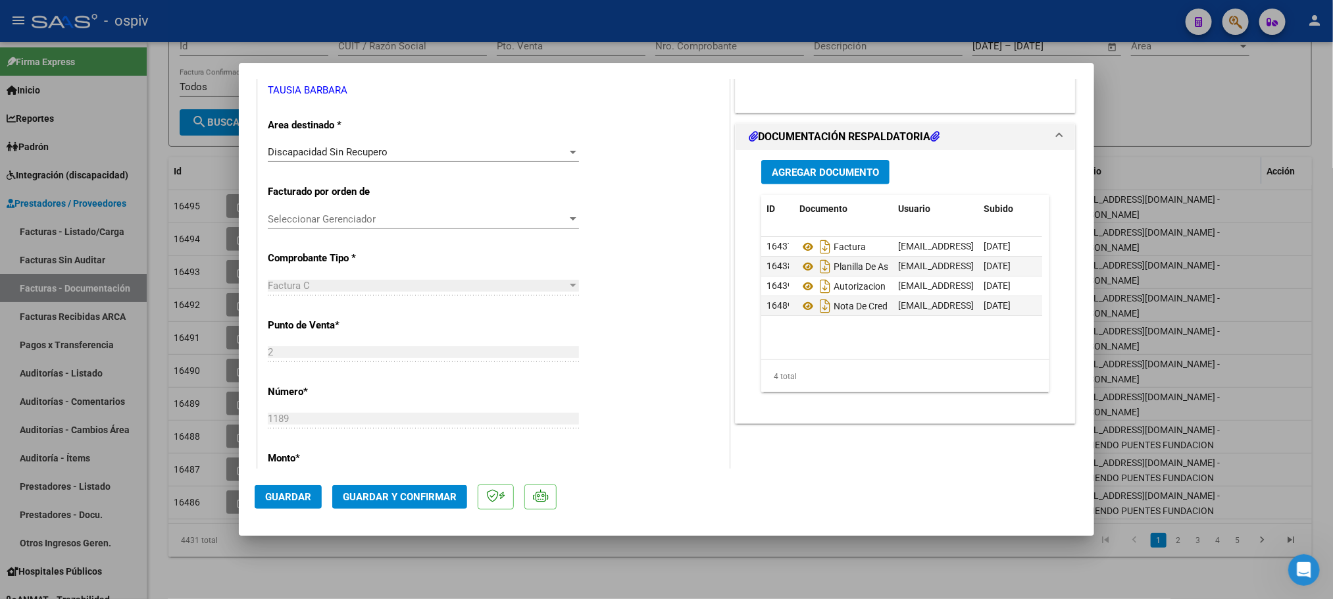
scroll to position [395, 0]
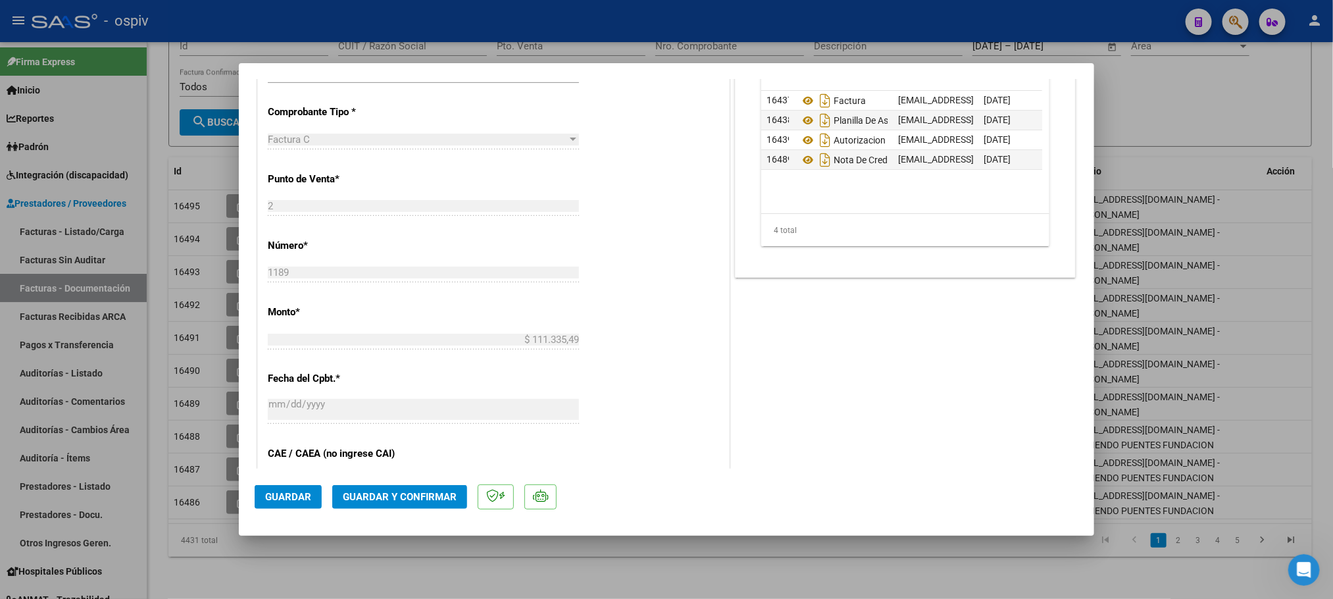
click at [206, 149] on div at bounding box center [666, 299] width 1333 height 599
type input "$ 0,00"
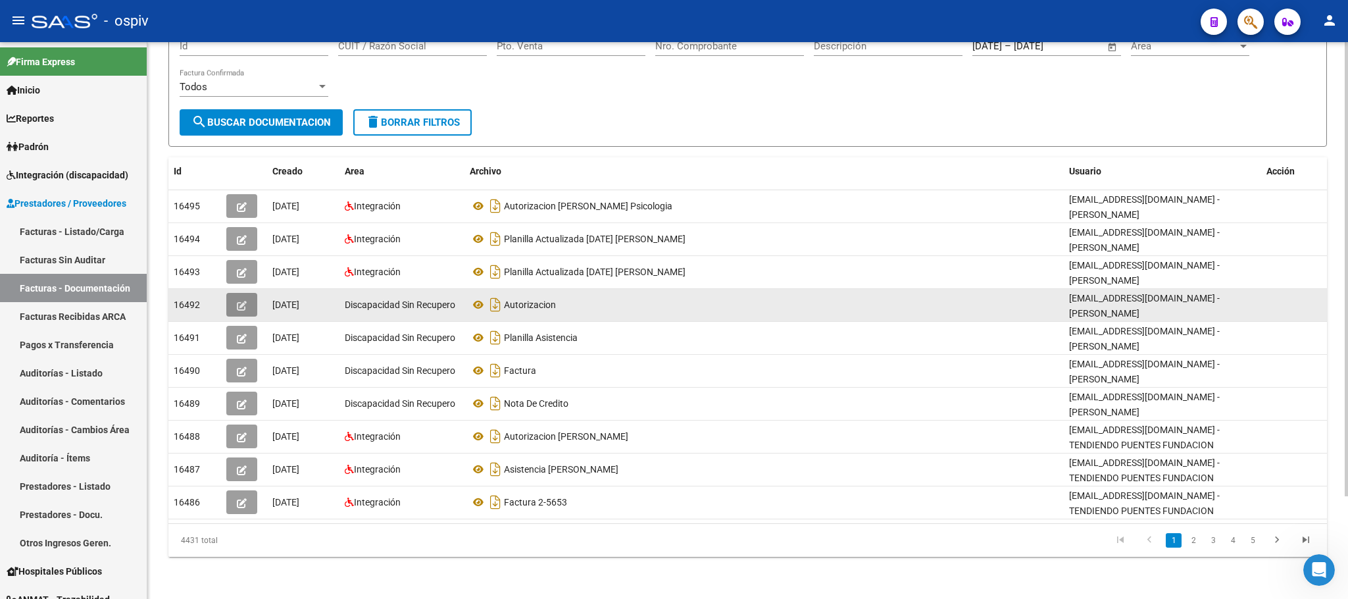
click at [239, 304] on icon "button" at bounding box center [242, 306] width 10 height 10
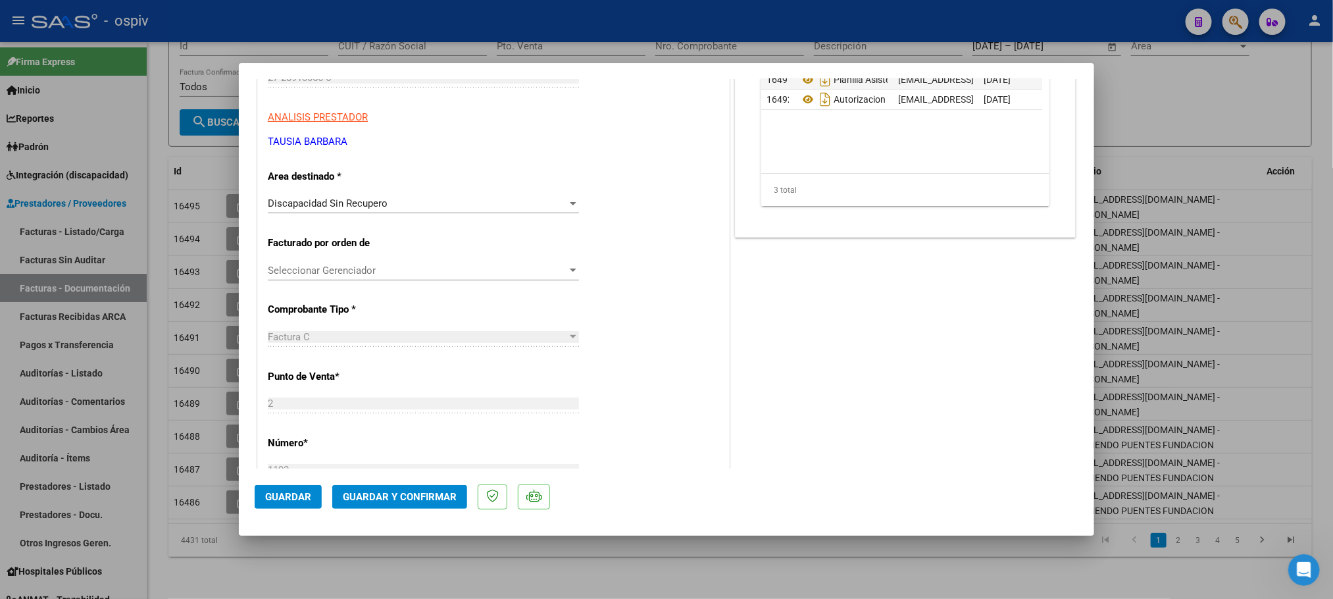
scroll to position [99, 0]
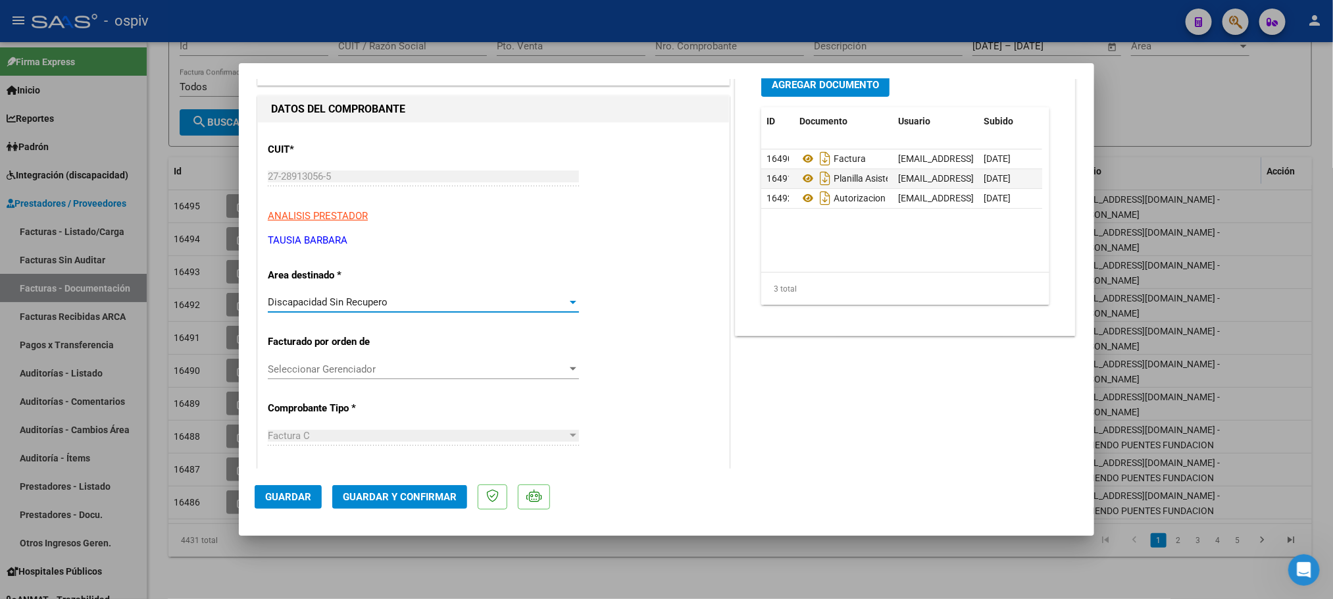
click at [569, 300] on div at bounding box center [573, 302] width 12 height 11
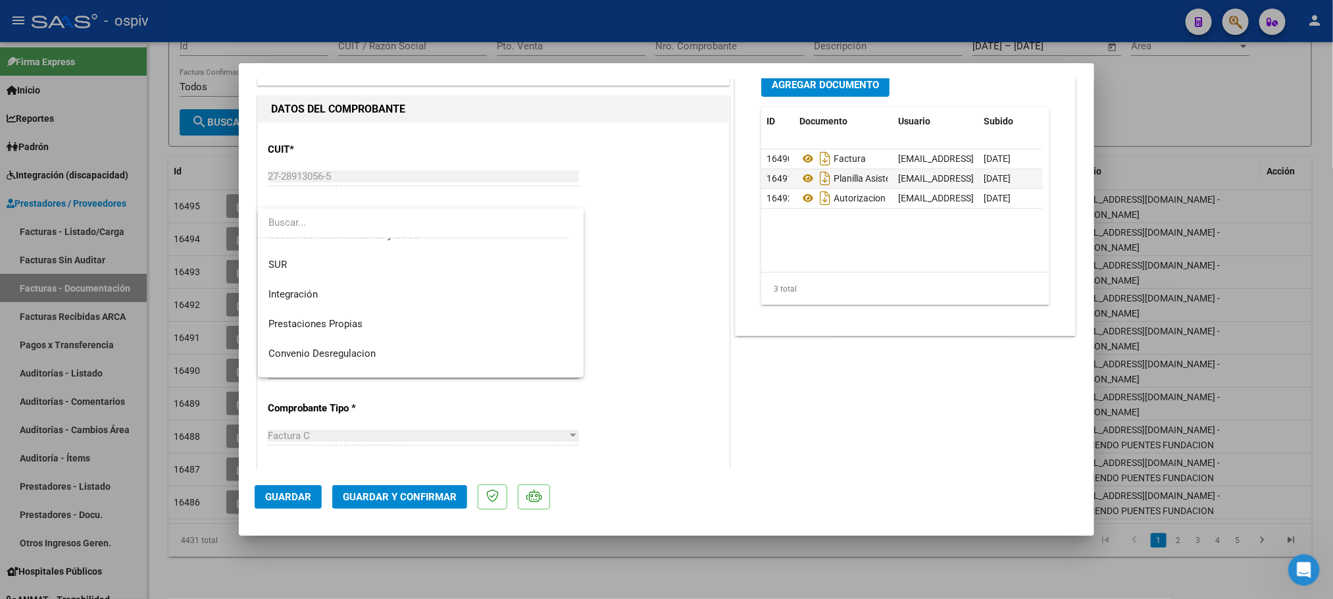
scroll to position [55, 0]
click at [693, 294] on div at bounding box center [666, 299] width 1333 height 599
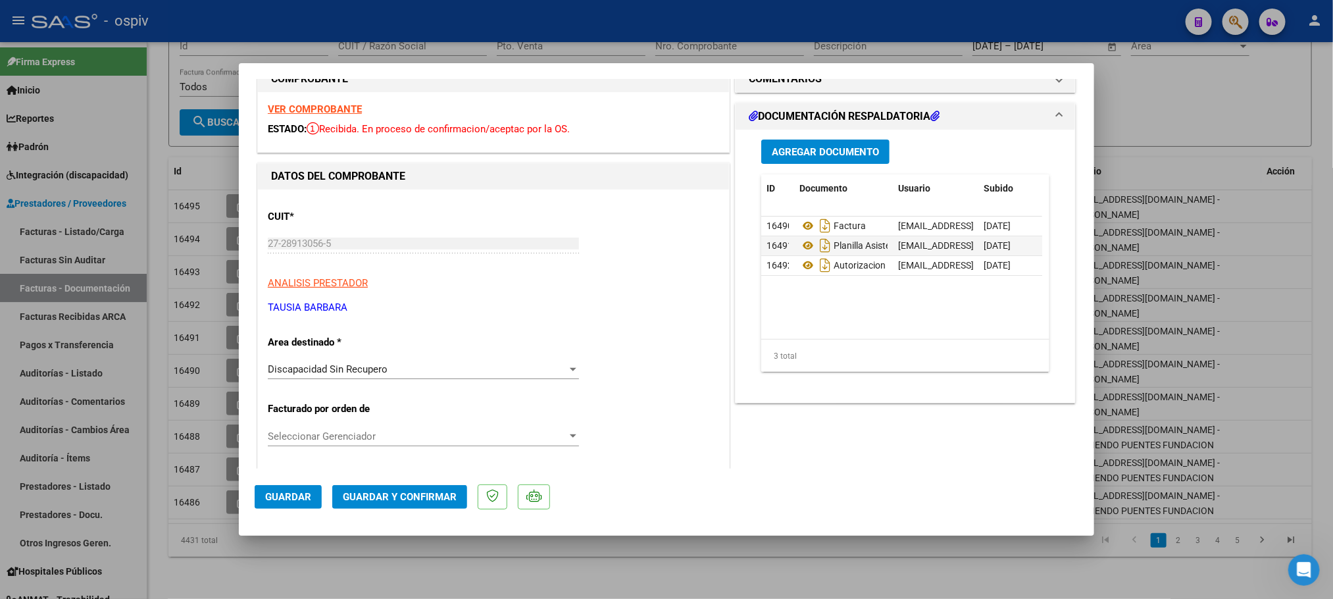
scroll to position [0, 0]
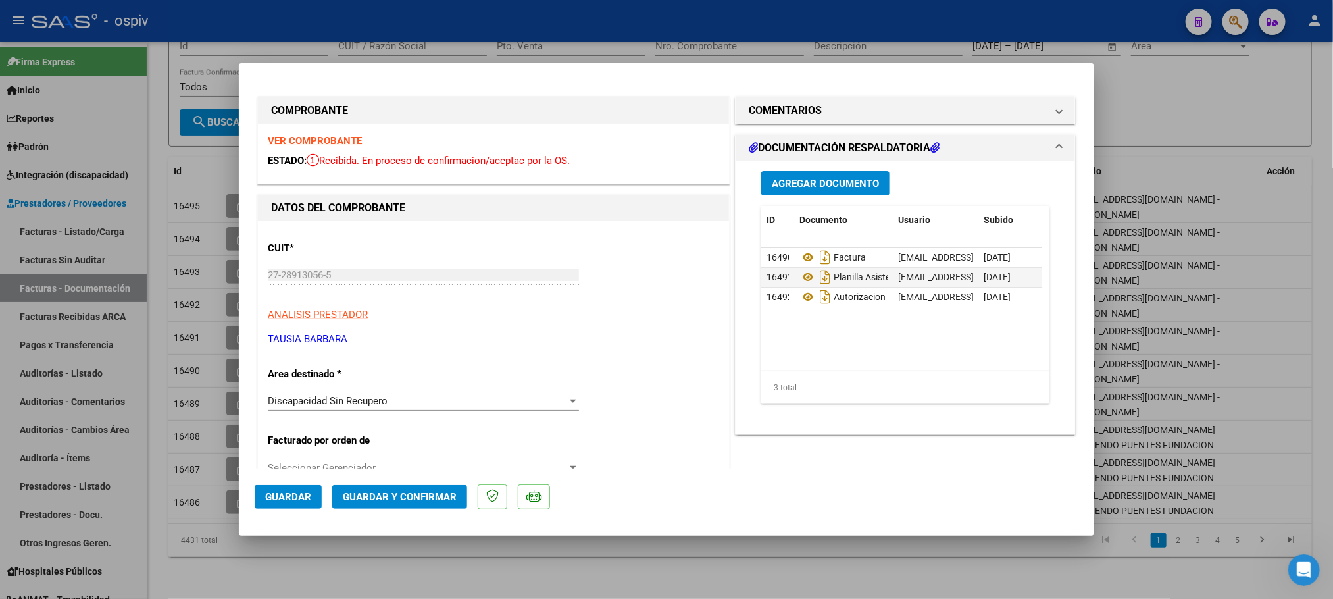
click at [437, 32] on div at bounding box center [666, 299] width 1333 height 599
type input "$ 0,00"
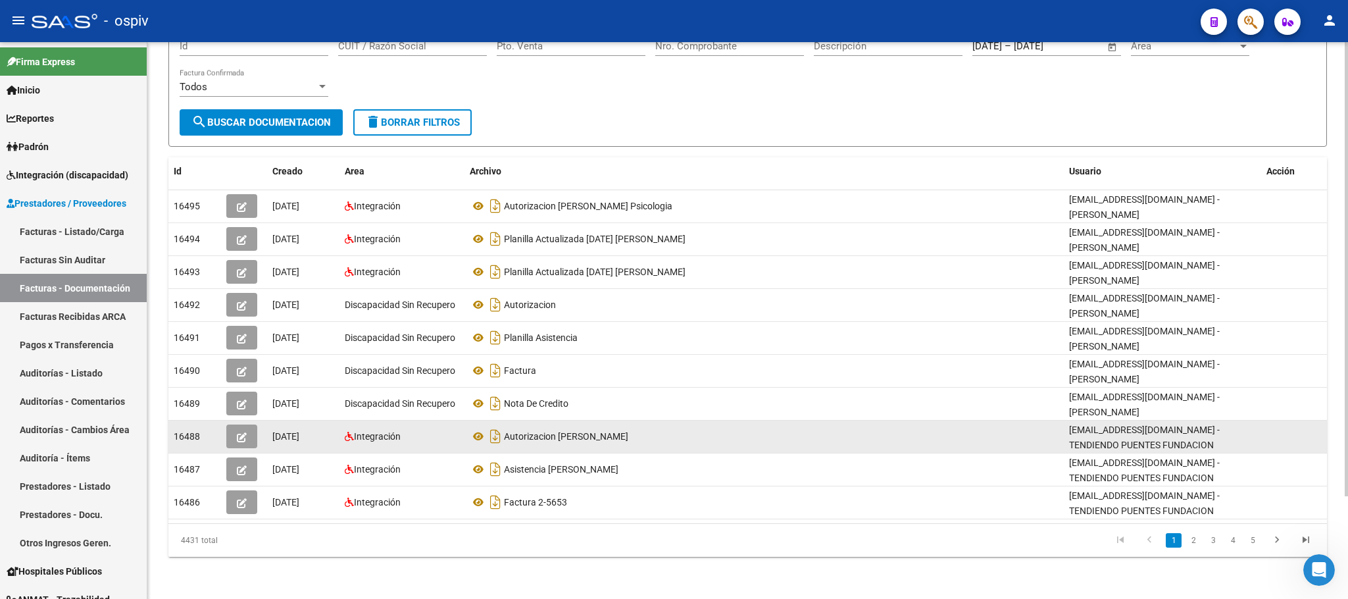
click at [243, 436] on icon "button" at bounding box center [242, 437] width 10 height 10
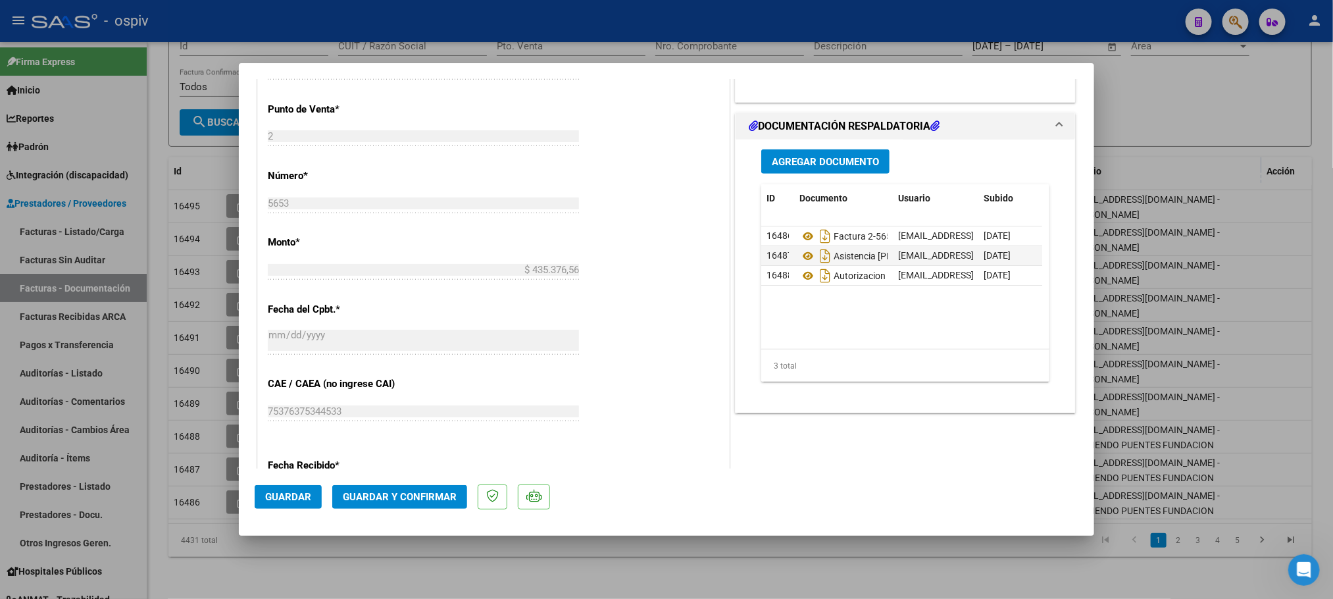
scroll to position [589, 0]
click at [559, 24] on div at bounding box center [666, 299] width 1333 height 599
type input "$ 0,00"
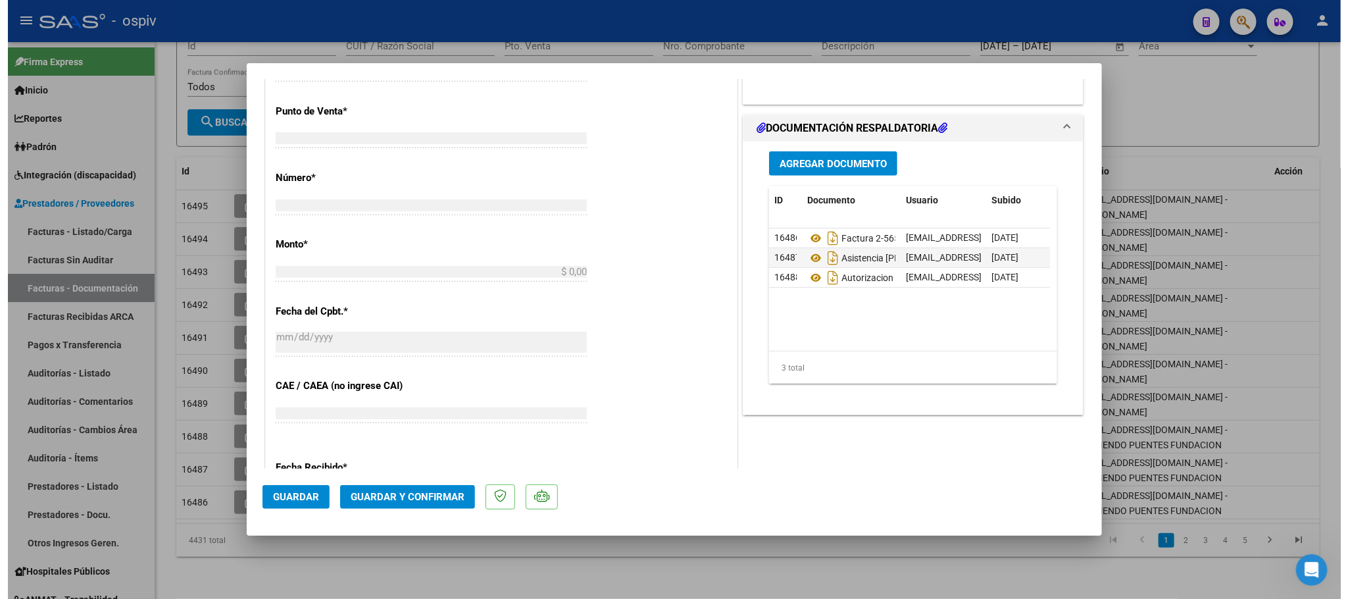
scroll to position [0, 0]
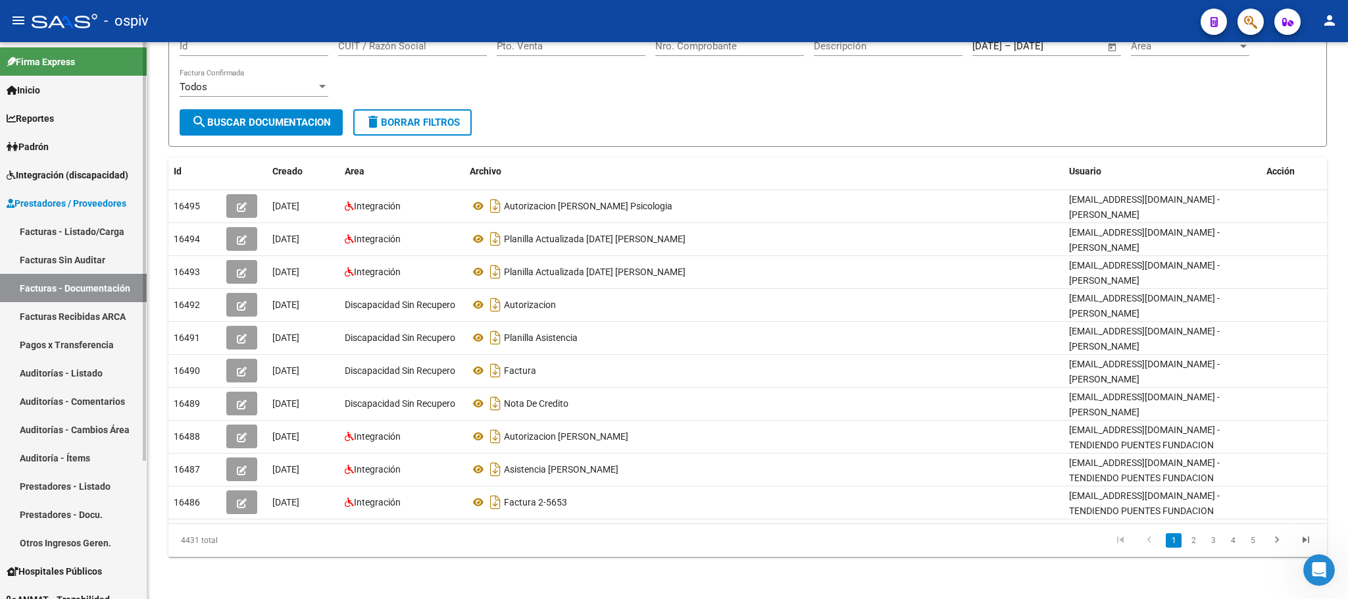
click at [69, 232] on link "Facturas - Listado/Carga" at bounding box center [73, 231] width 147 height 28
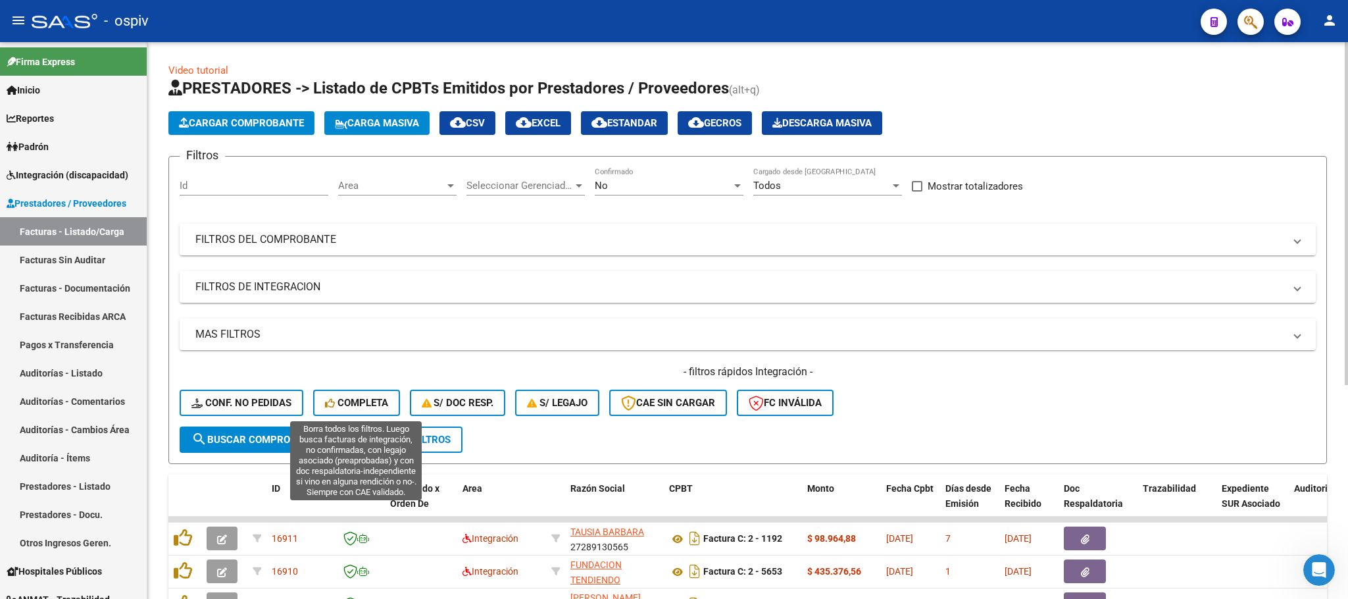
click at [335, 403] on span "Completa" at bounding box center [356, 403] width 63 height 12
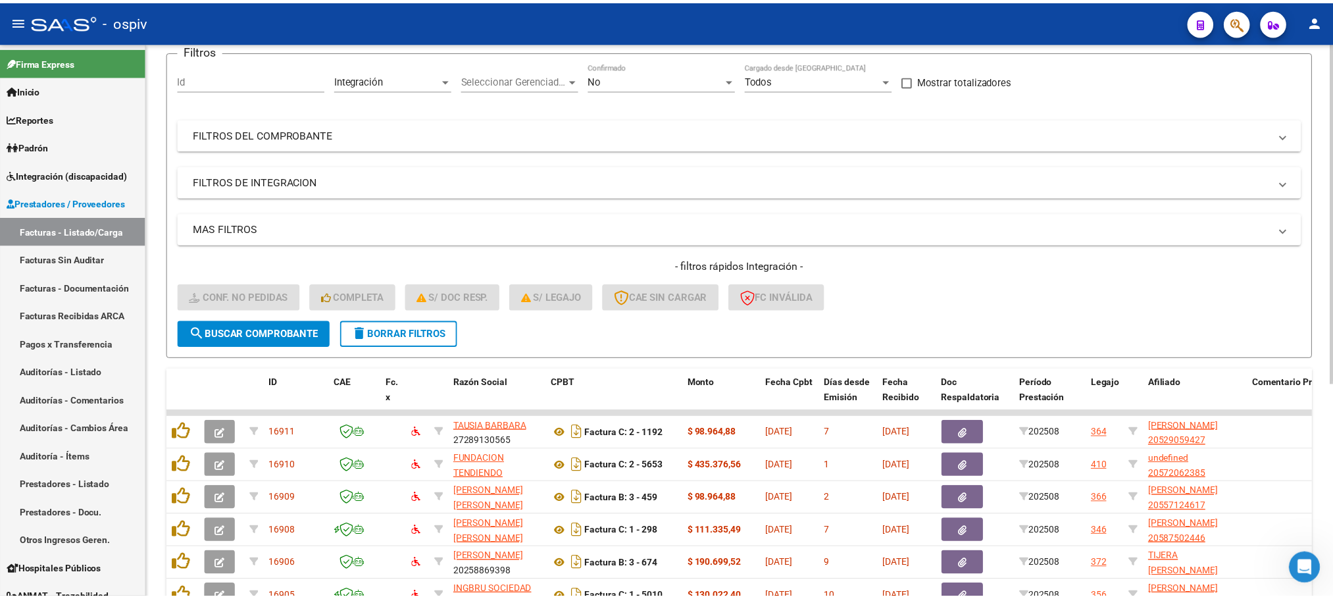
scroll to position [347, 0]
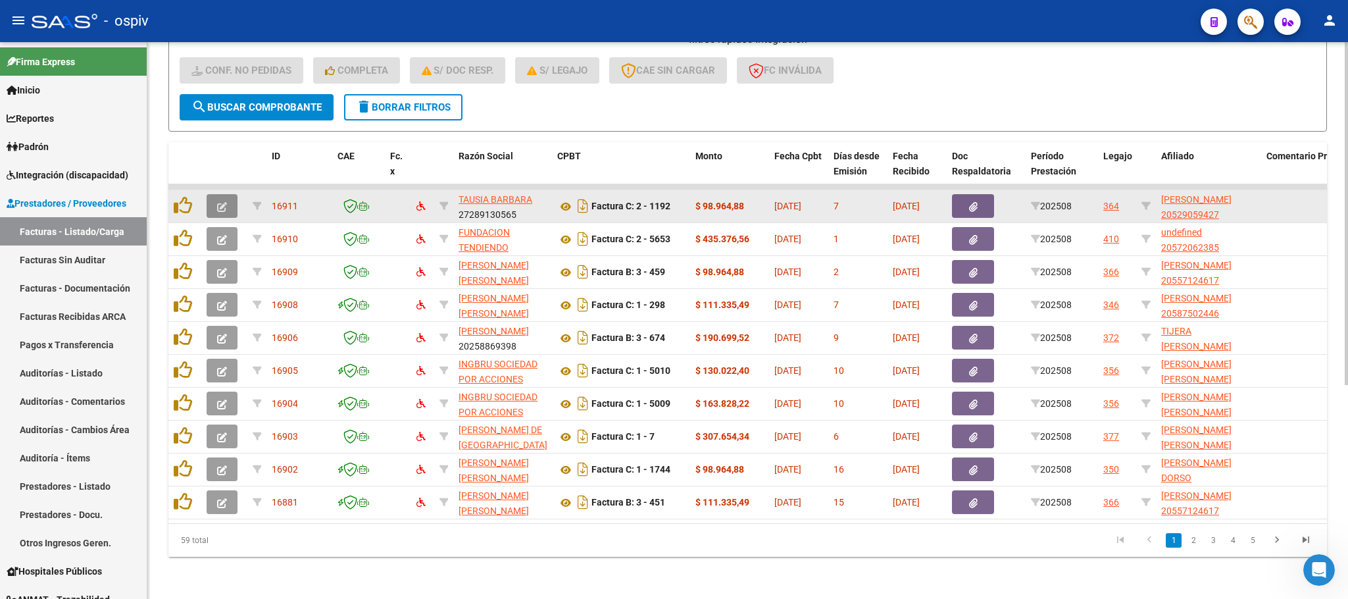
click at [221, 202] on icon "button" at bounding box center [222, 207] width 10 height 10
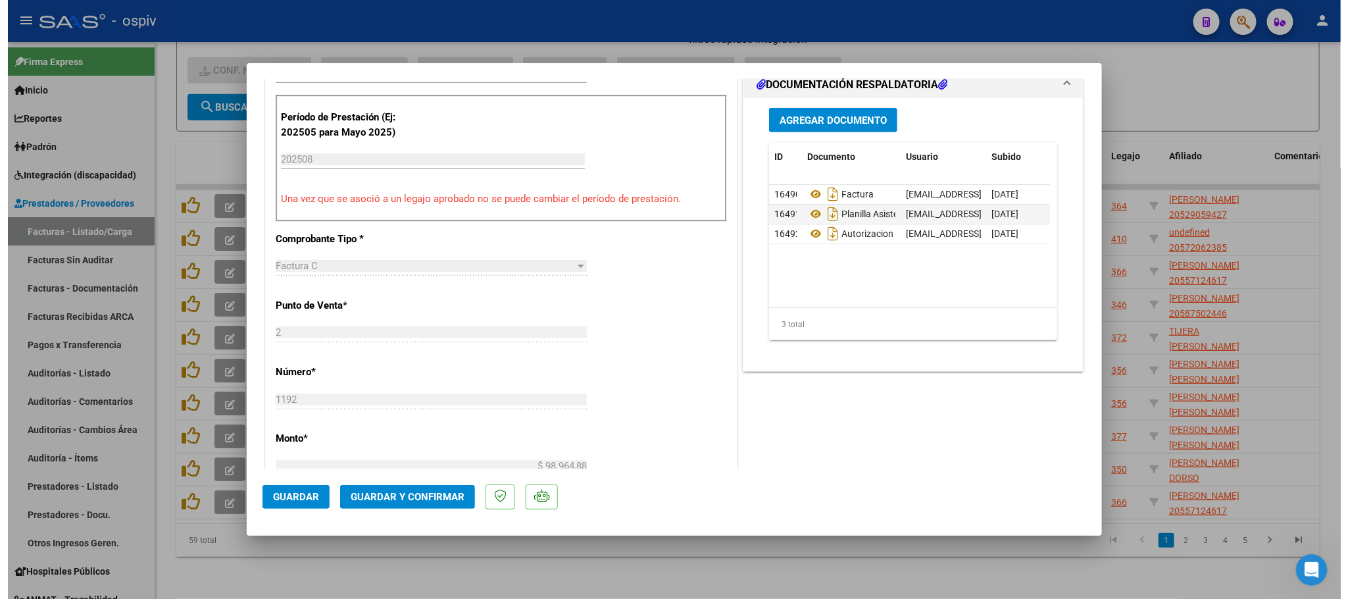
scroll to position [0, 0]
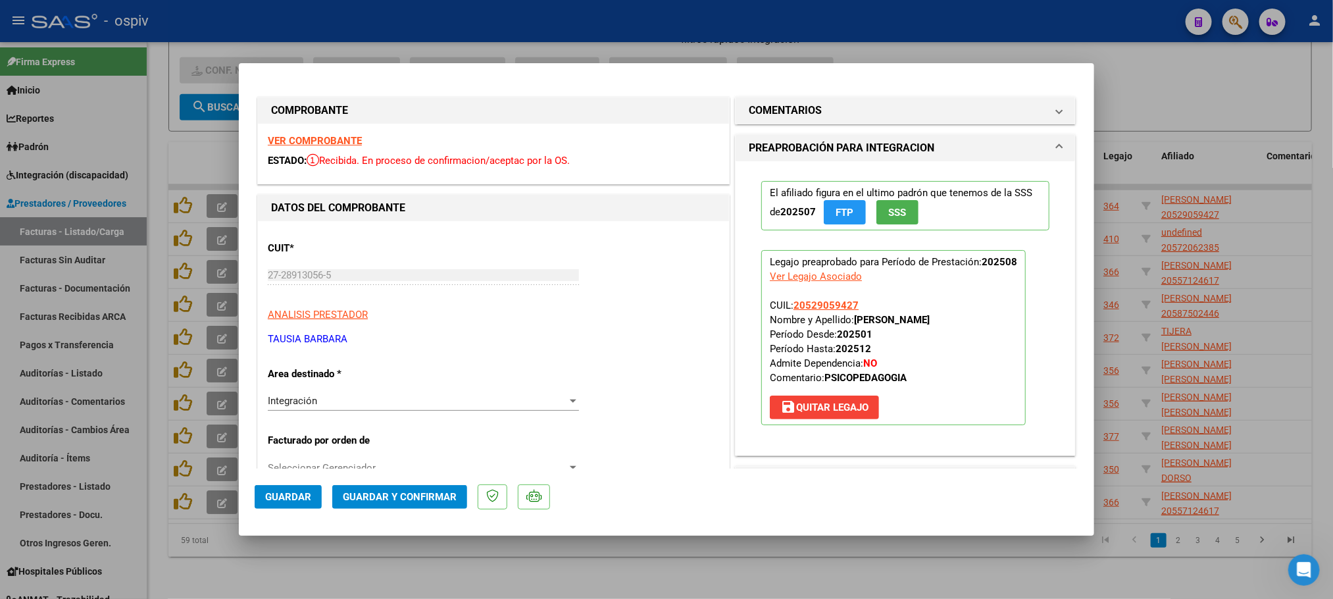
click at [316, 141] on strong "VER COMPROBANTE" at bounding box center [315, 141] width 94 height 12
click at [382, 485] on button "Guardar y Confirmar" at bounding box center [399, 497] width 135 height 24
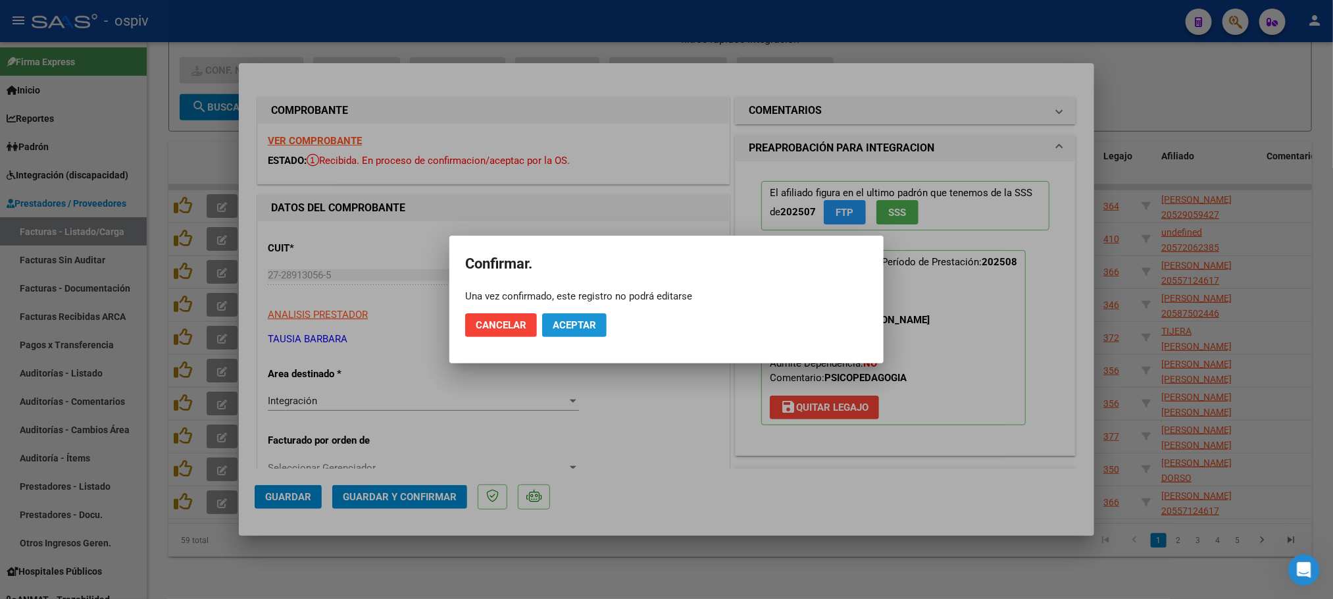
drag, startPoint x: 569, startPoint y: 324, endPoint x: 595, endPoint y: 335, distance: 28.0
click at [570, 324] on span "Aceptar" at bounding box center [574, 325] width 43 height 12
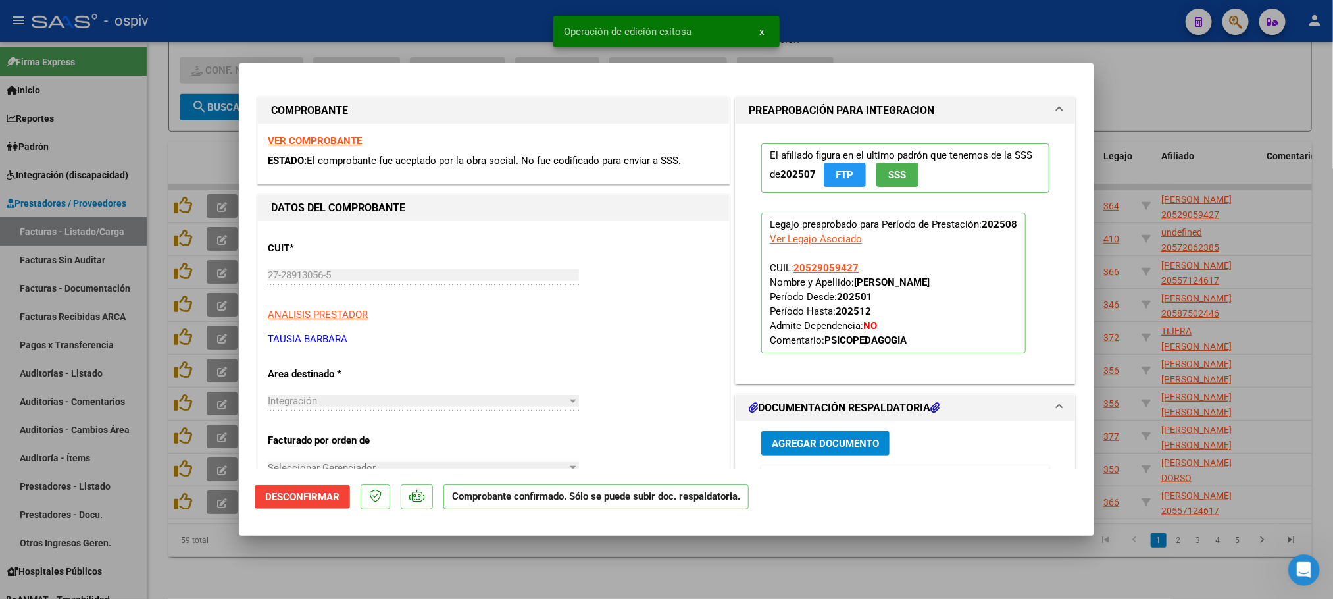
click at [474, 20] on div at bounding box center [666, 299] width 1333 height 599
type input "$ 0,00"
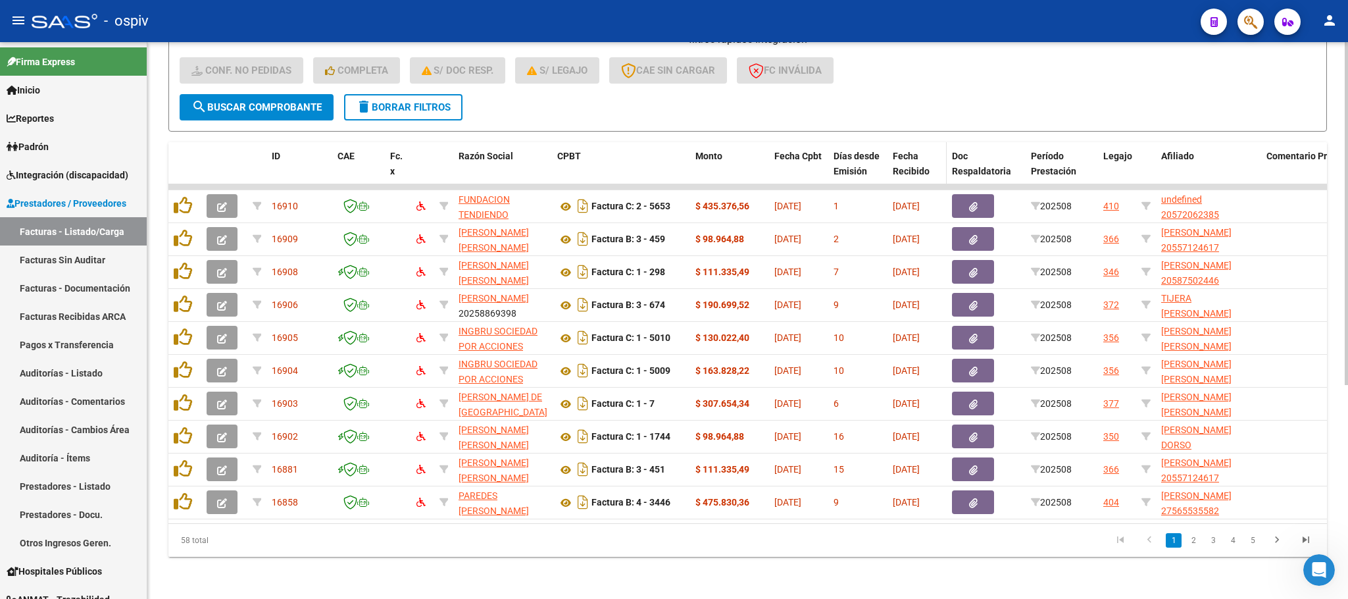
click at [904, 151] on span "Fecha Recibido" at bounding box center [911, 164] width 37 height 26
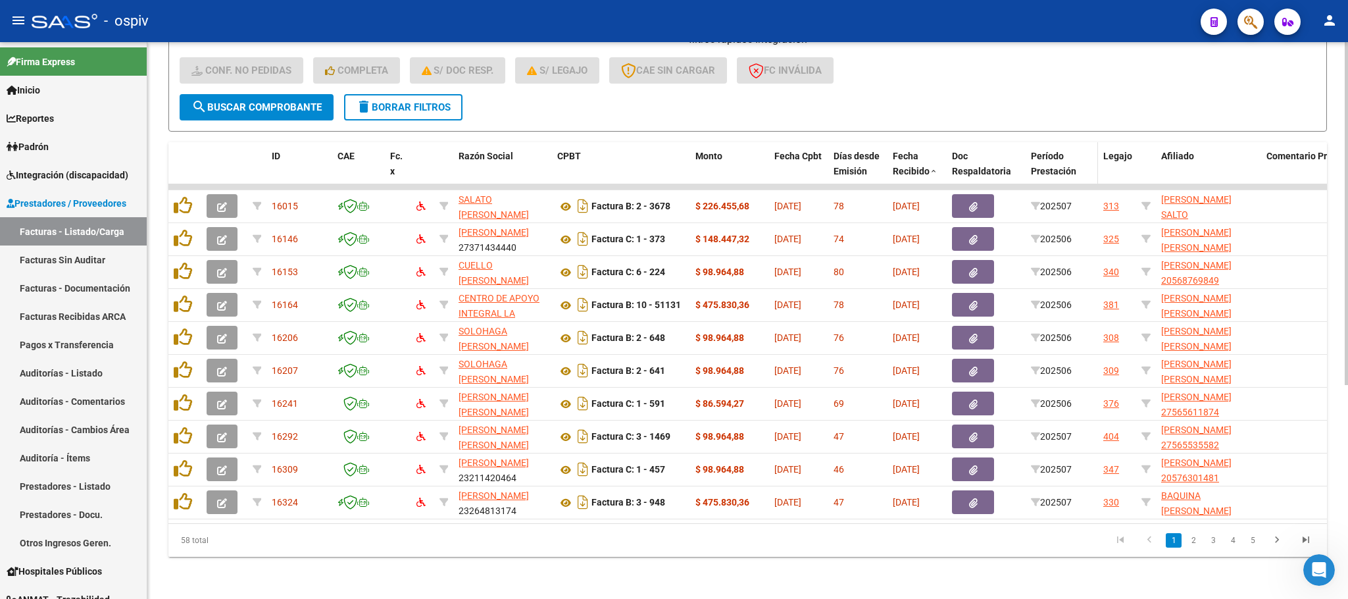
click at [1050, 155] on span "Período Prestación" at bounding box center [1053, 164] width 45 height 26
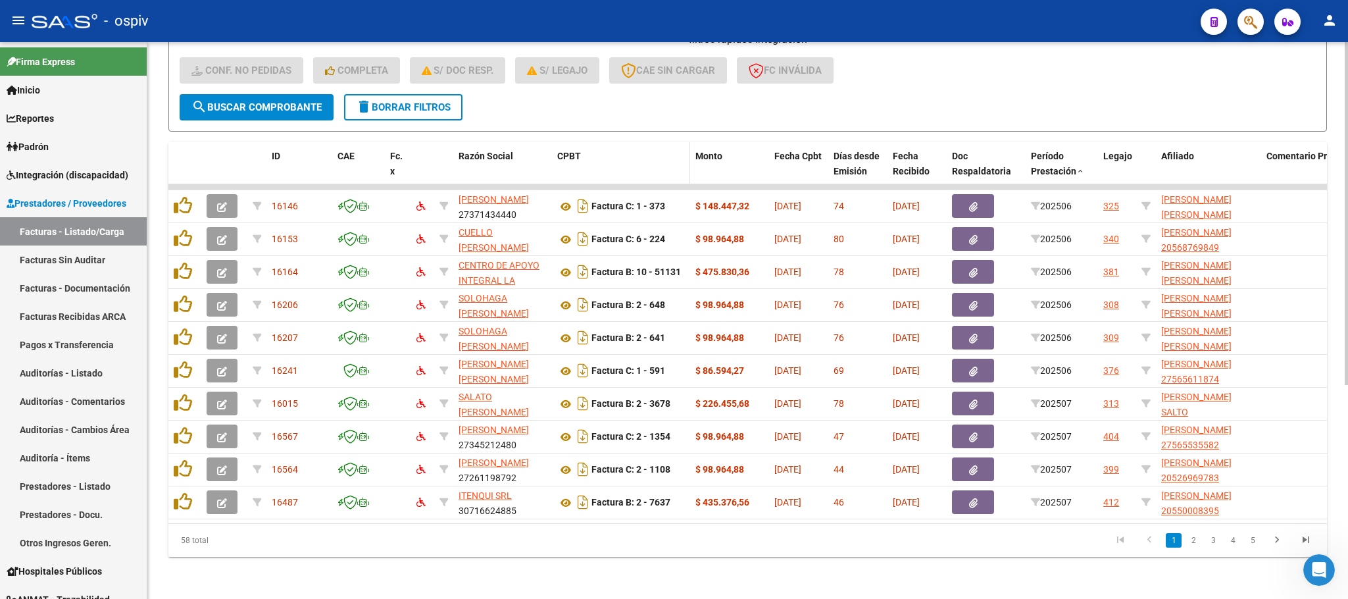
drag, startPoint x: 628, startPoint y: 143, endPoint x: 604, endPoint y: 143, distance: 23.7
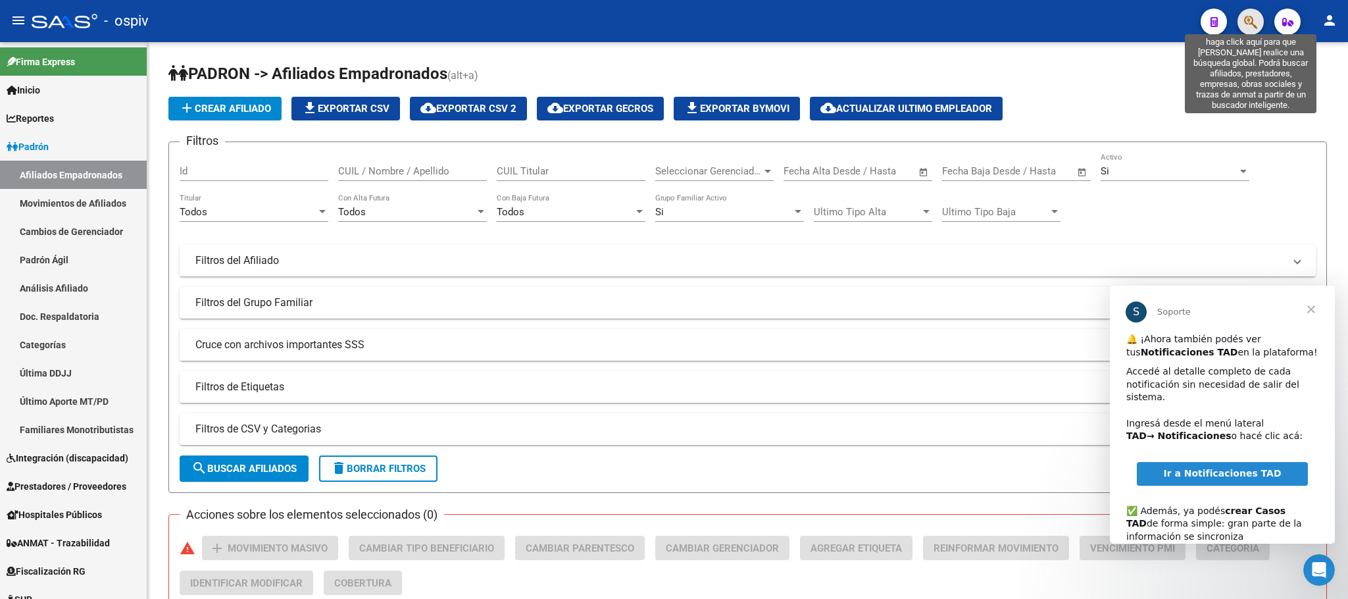
click at [1251, 24] on icon "button" at bounding box center [1250, 21] width 13 height 15
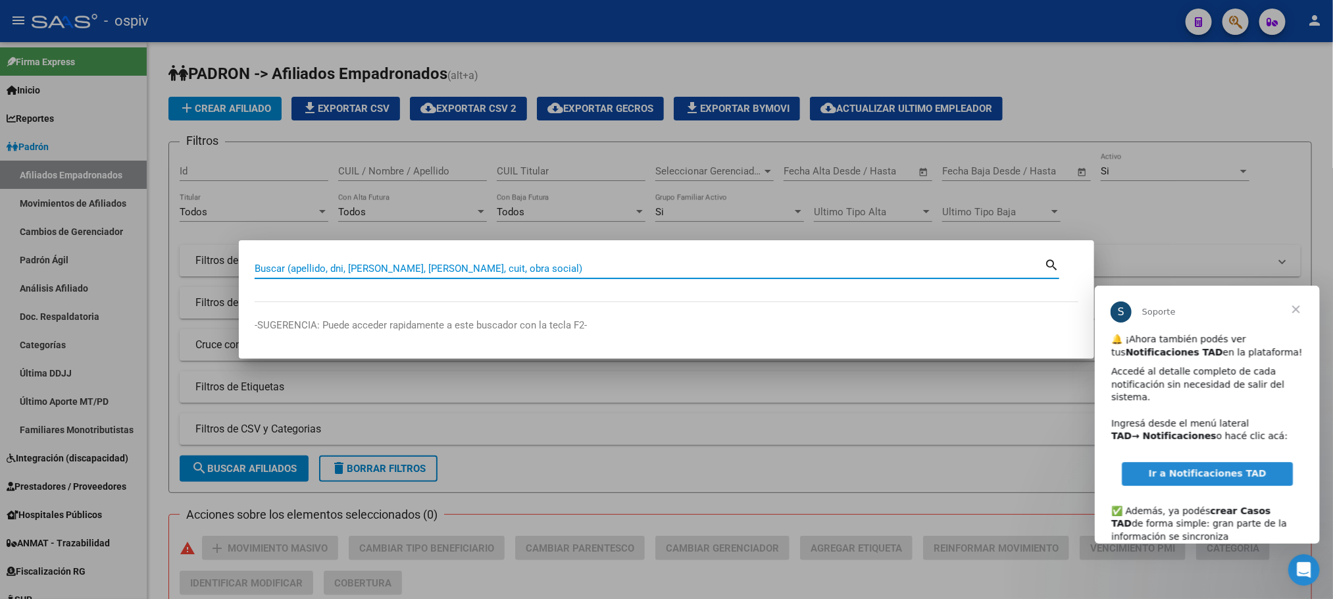
paste input "49638877"
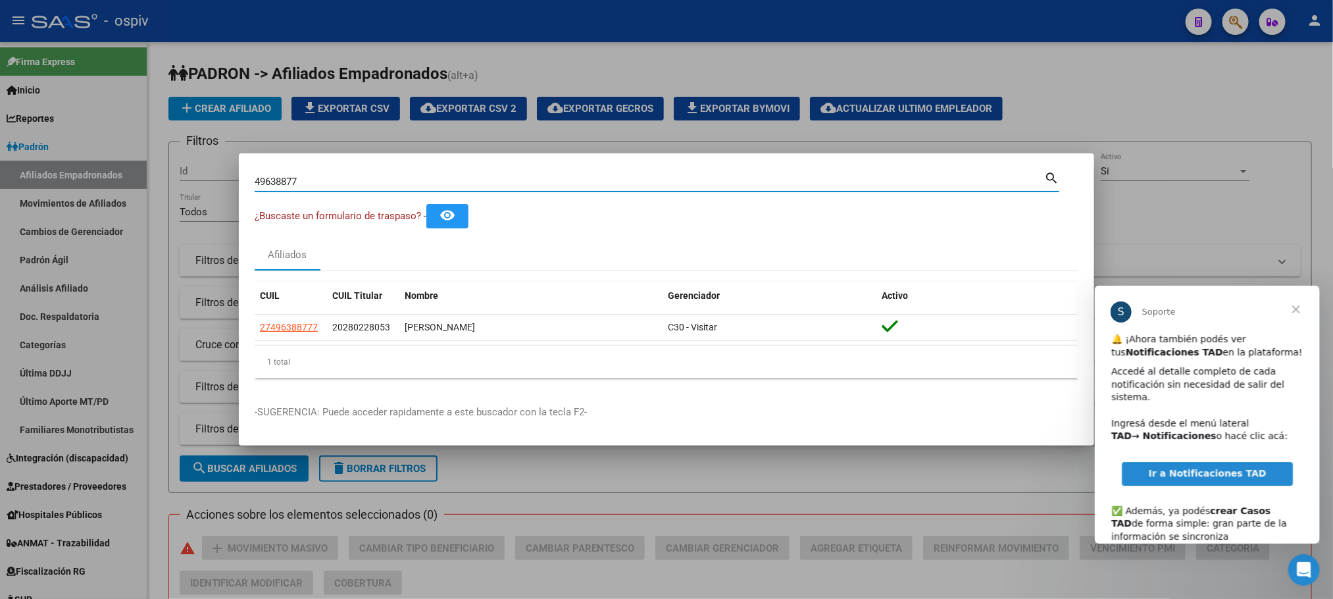
click at [1298, 309] on span "Cerrar" at bounding box center [1294, 308] width 47 height 47
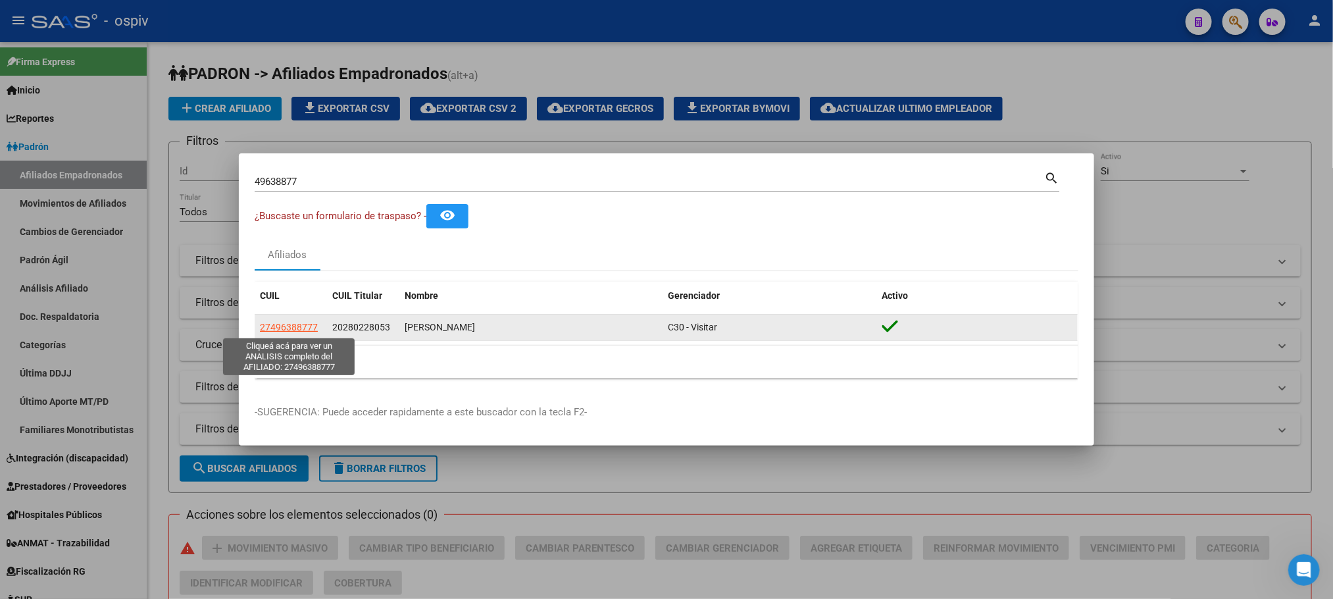
click at [294, 322] on span "27496388777" at bounding box center [289, 327] width 58 height 11
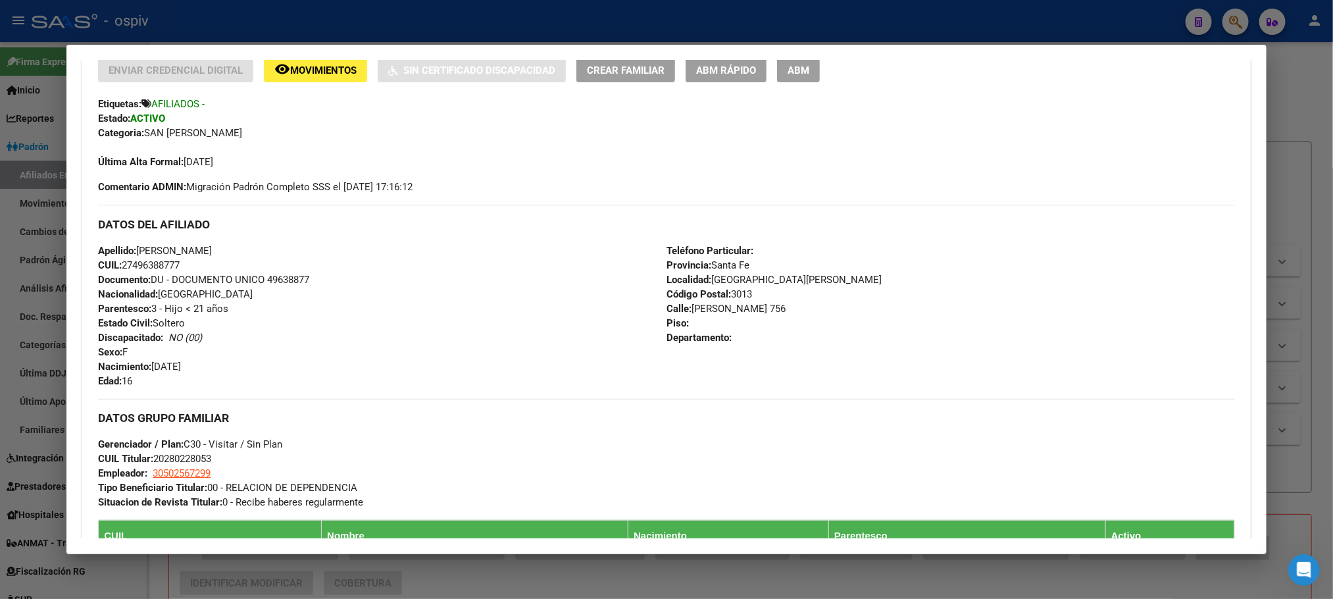
scroll to position [592, 0]
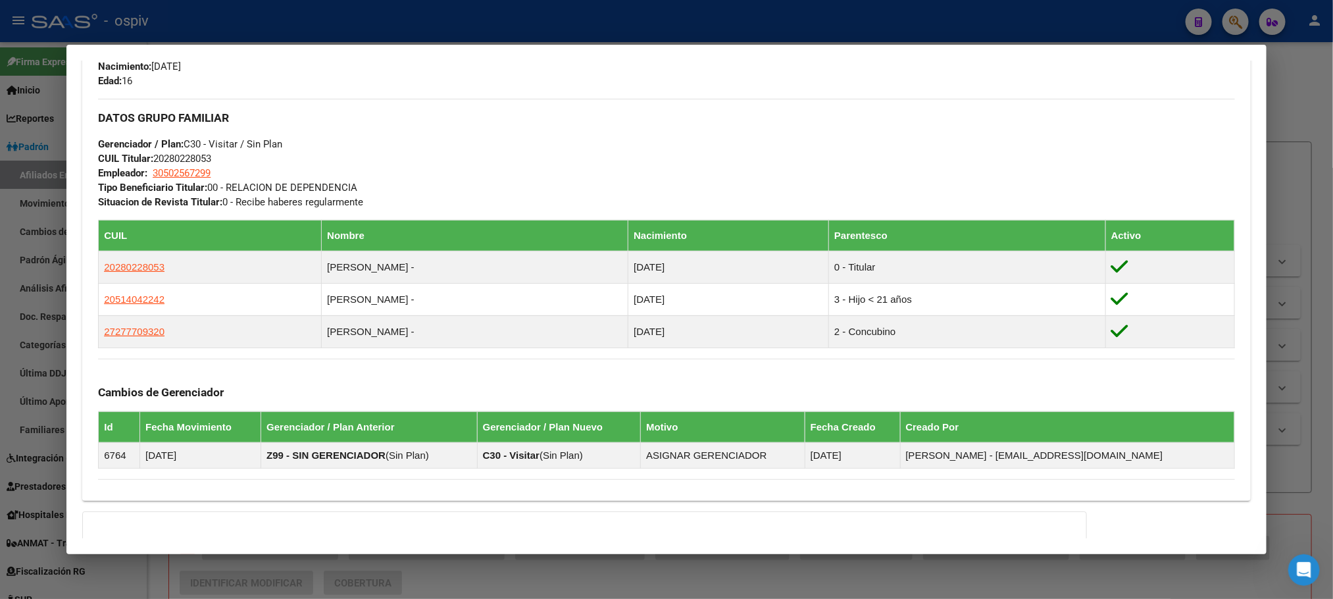
click at [326, 14] on div at bounding box center [666, 299] width 1333 height 599
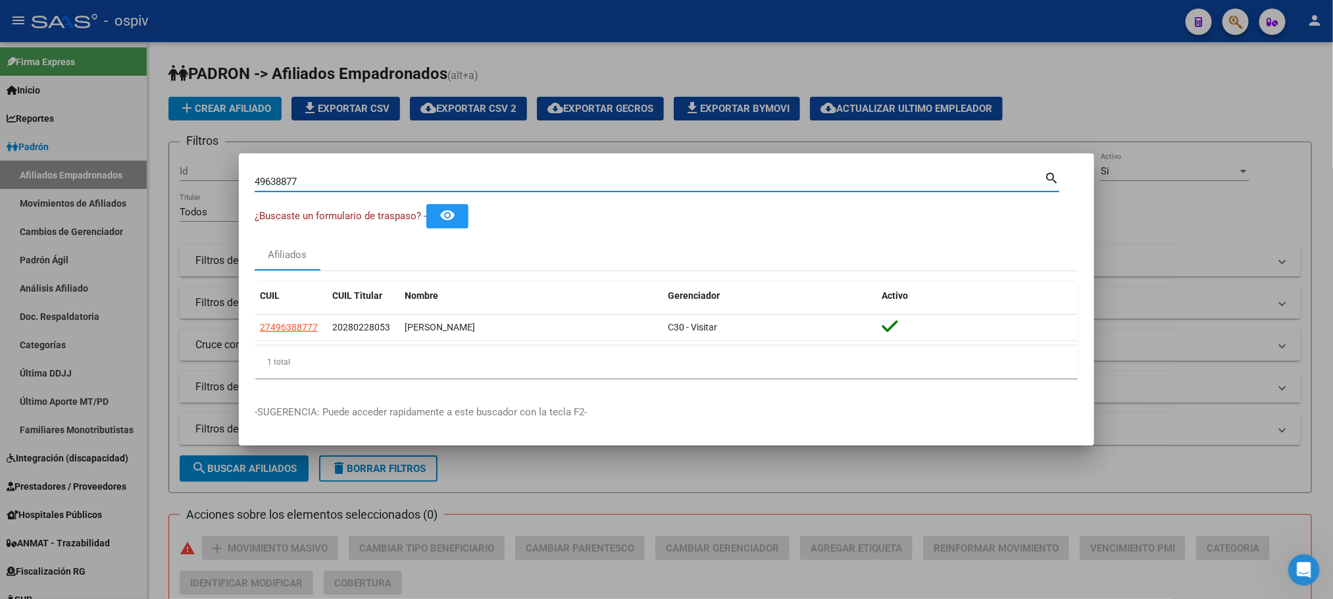
drag, startPoint x: 306, startPoint y: 180, endPoint x: 195, endPoint y: 172, distance: 110.8
click at [195, 172] on div "49638877 Buscar (apellido, dni, cuil, nro traspaso, cuit, obra social) search ¿…" at bounding box center [666, 299] width 1333 height 599
paste input "34267741"
type input "34267741"
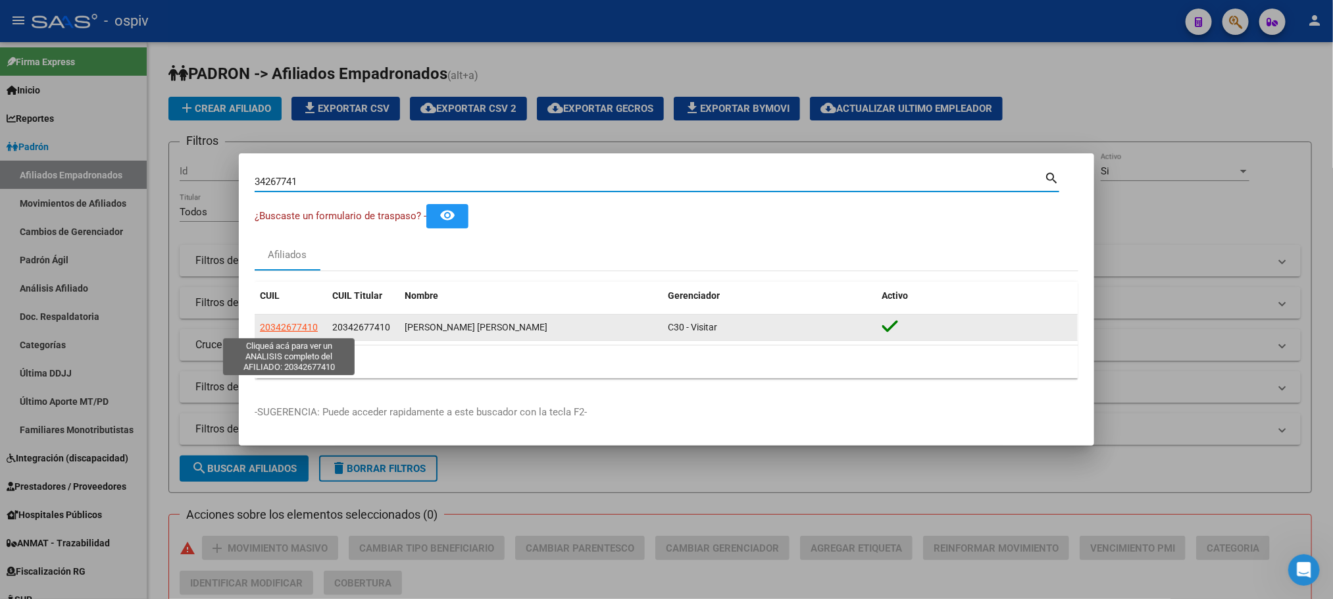
click at [292, 324] on span "20342677410" at bounding box center [289, 327] width 58 height 11
type textarea "20342677410"
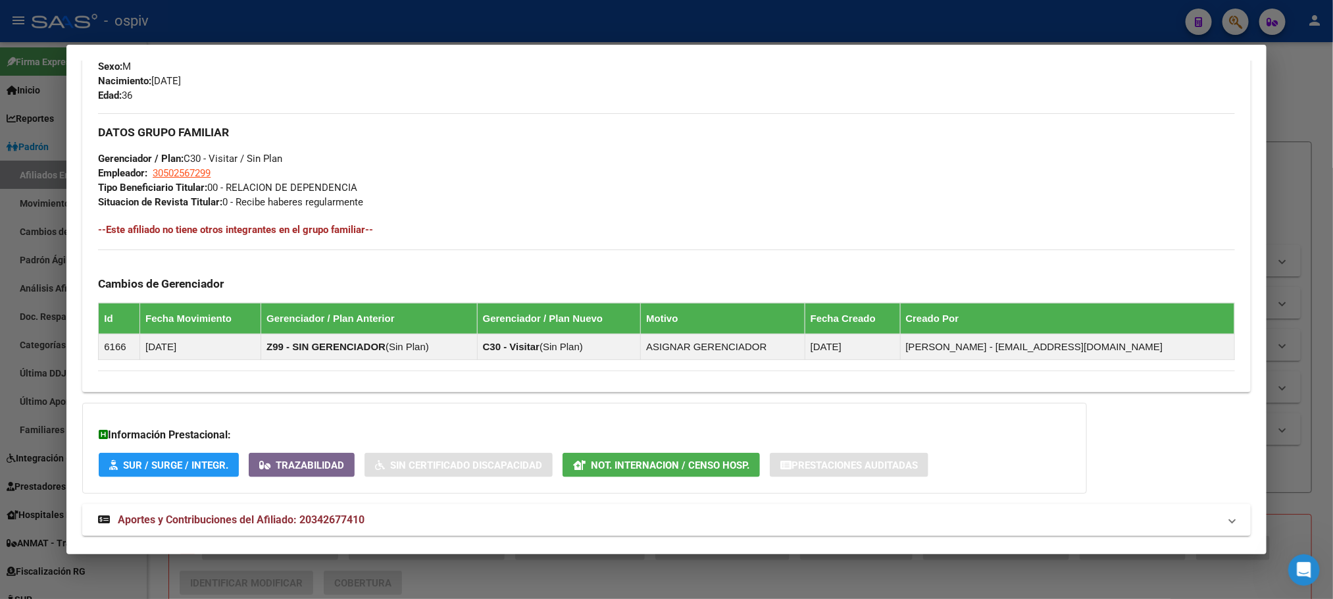
scroll to position [620, 0]
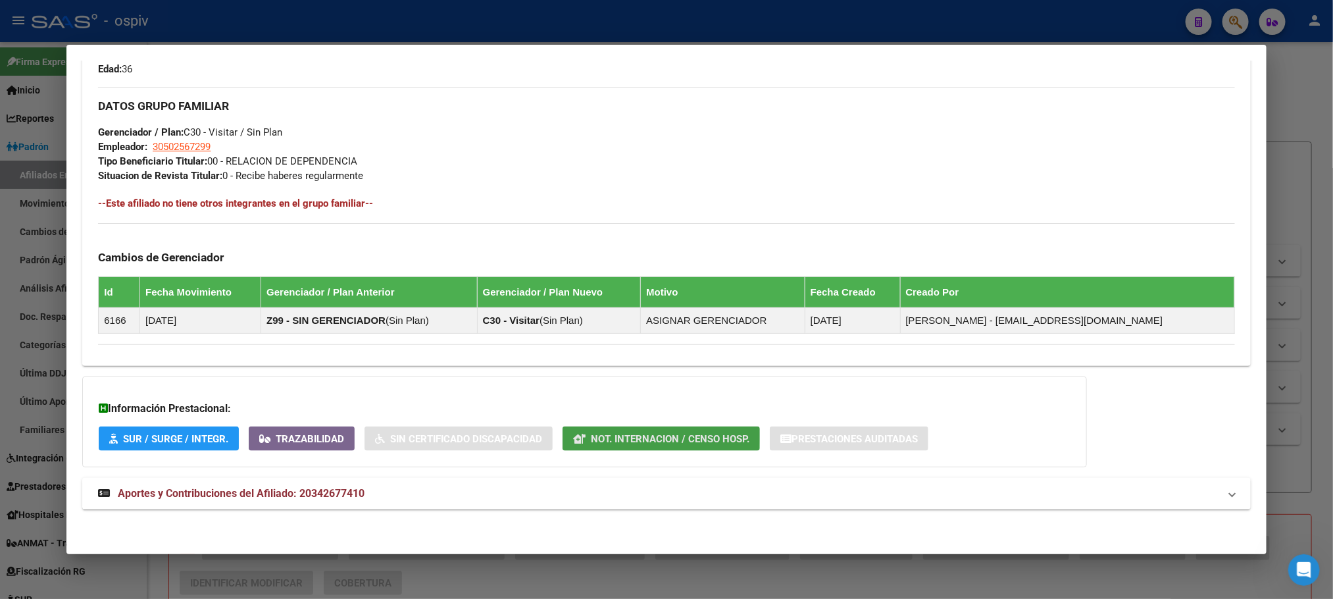
click at [592, 435] on span "Not. Internacion / Censo Hosp." at bounding box center [670, 439] width 159 height 12
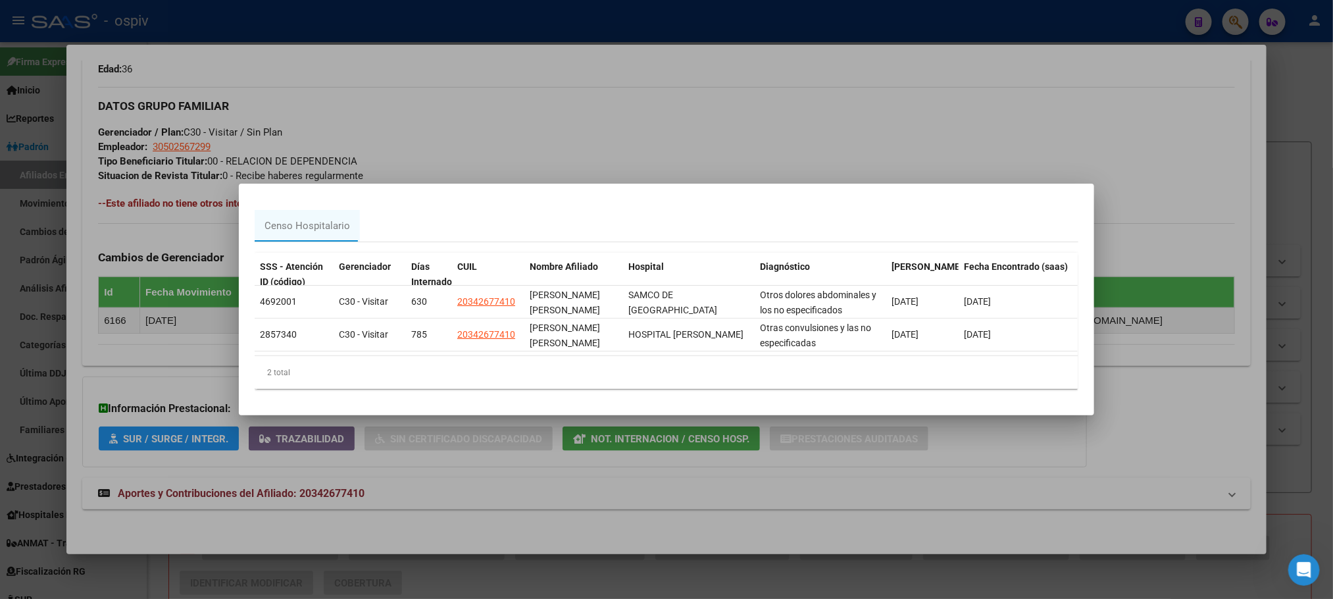
click at [745, 74] on div at bounding box center [666, 299] width 1333 height 599
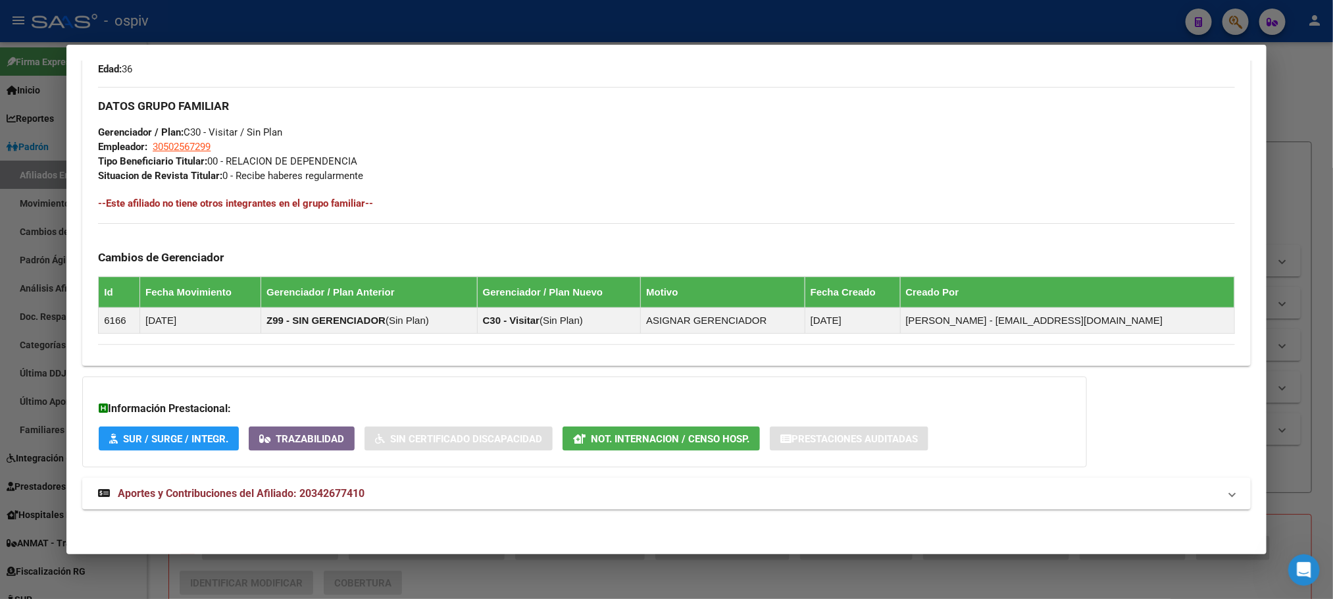
click at [269, 492] on span "Aportes y Contribuciones del Afiliado: 20342677410" at bounding box center [241, 493] width 247 height 12
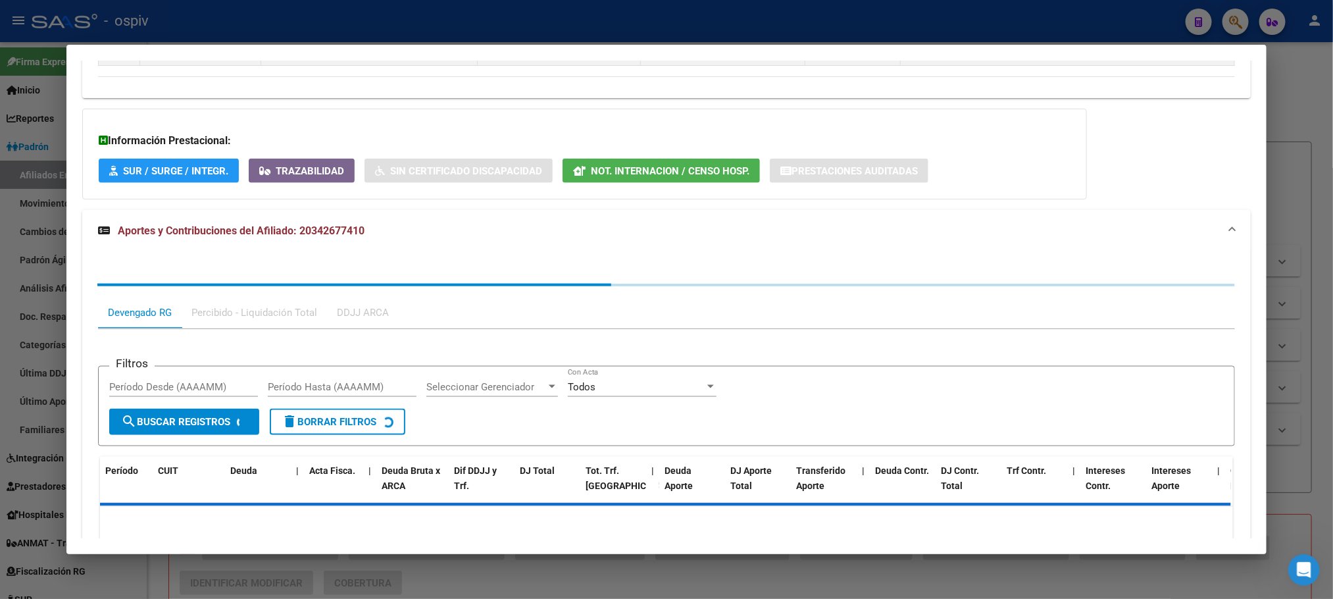
scroll to position [951, 0]
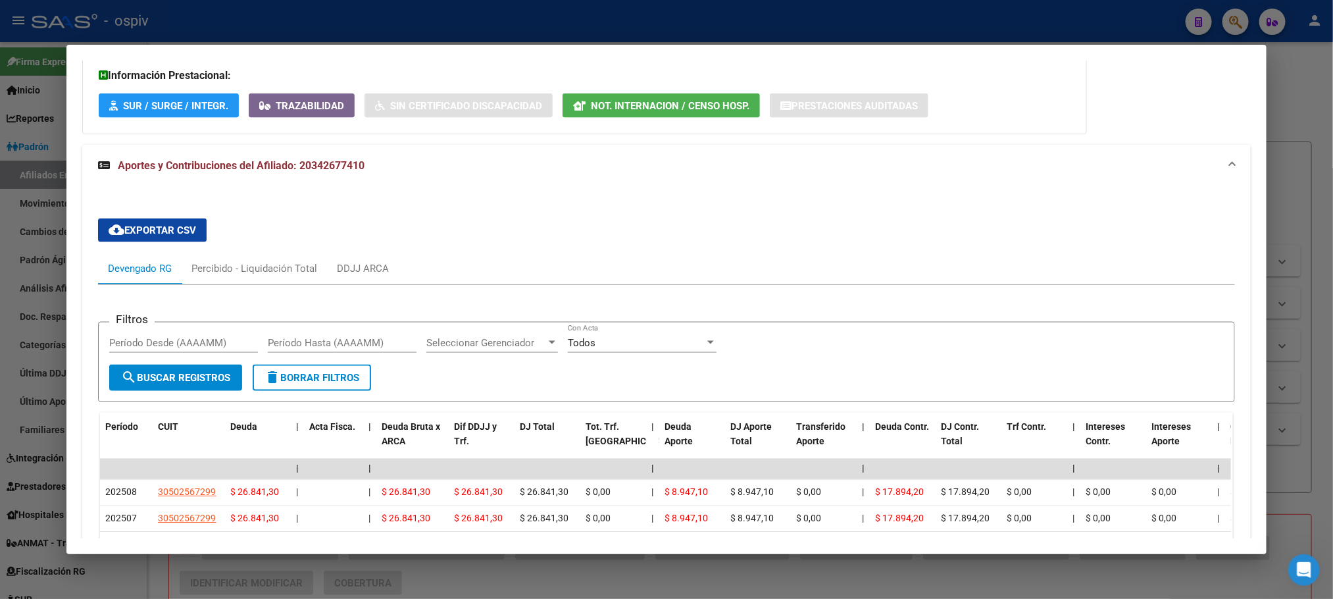
click at [529, 40] on div at bounding box center [666, 299] width 1333 height 599
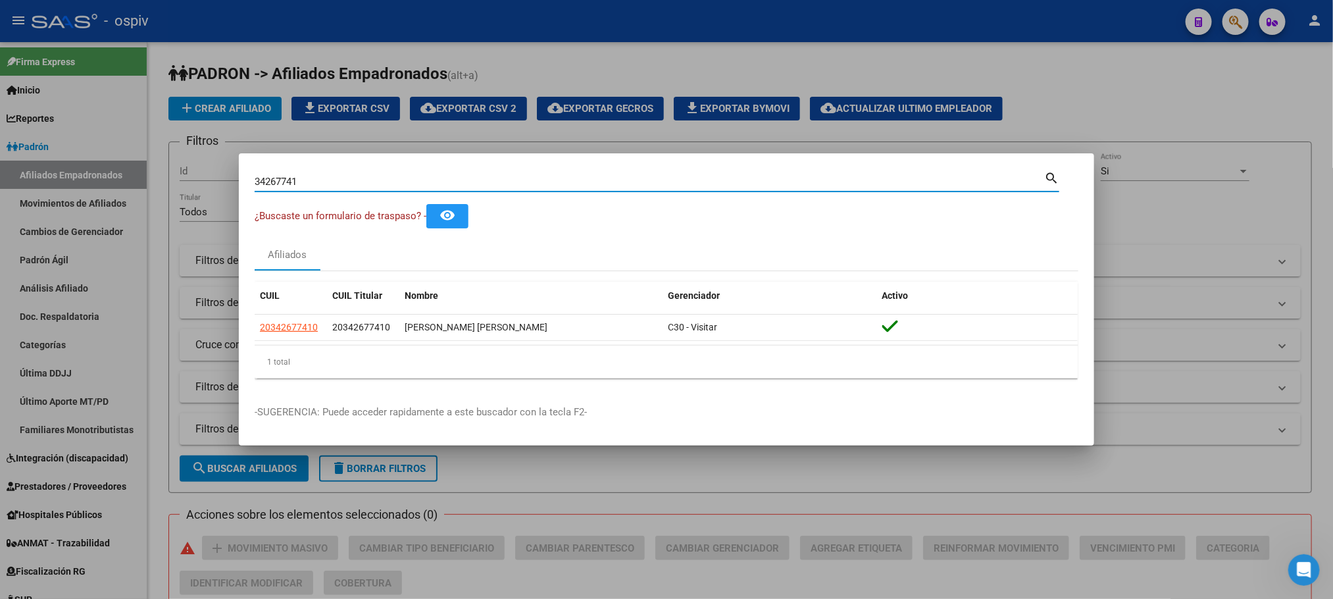
drag, startPoint x: 365, startPoint y: 182, endPoint x: 126, endPoint y: 168, distance: 239.2
click at [124, 168] on div "34267741 Buscar (apellido, dni, cuil, nro traspaso, cuit, obra social) search ¿…" at bounding box center [666, 299] width 1333 height 599
paste input "6619067"
drag, startPoint x: 395, startPoint y: 178, endPoint x: 149, endPoint y: 176, distance: 246.7
click at [149, 176] on div "36619067 Buscar (apellido, dni, cuil, nro traspaso, cuit, obra social) search ¿…" at bounding box center [666, 299] width 1333 height 599
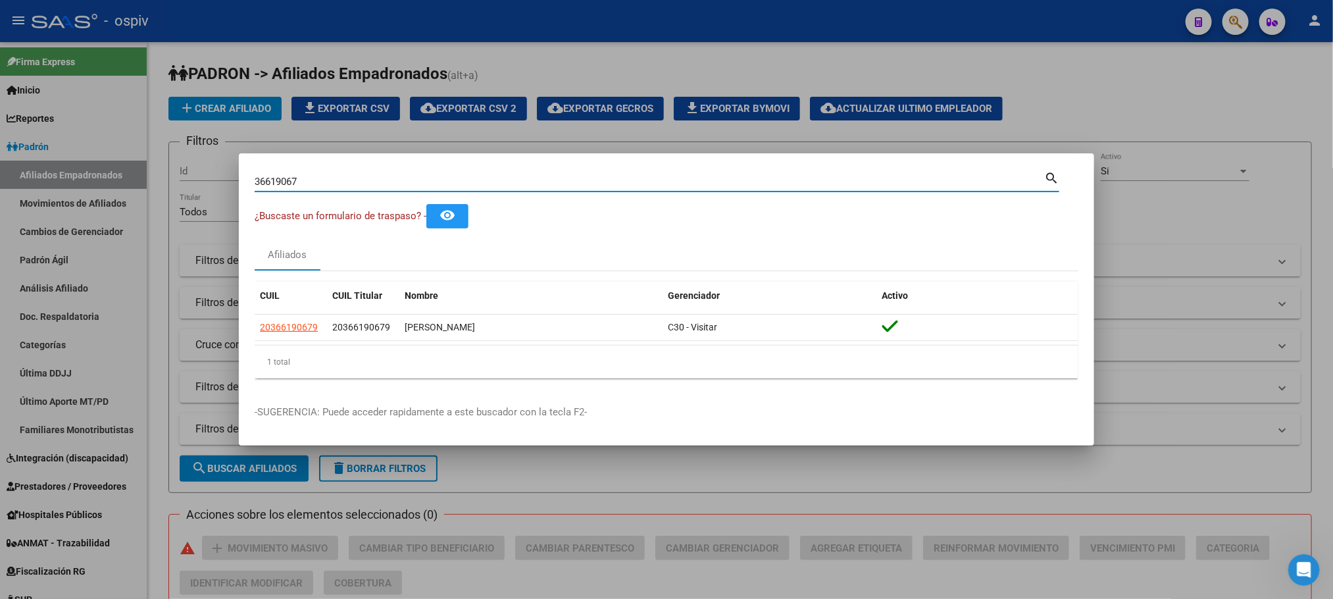
paste input "7765799"
type input "37765799"
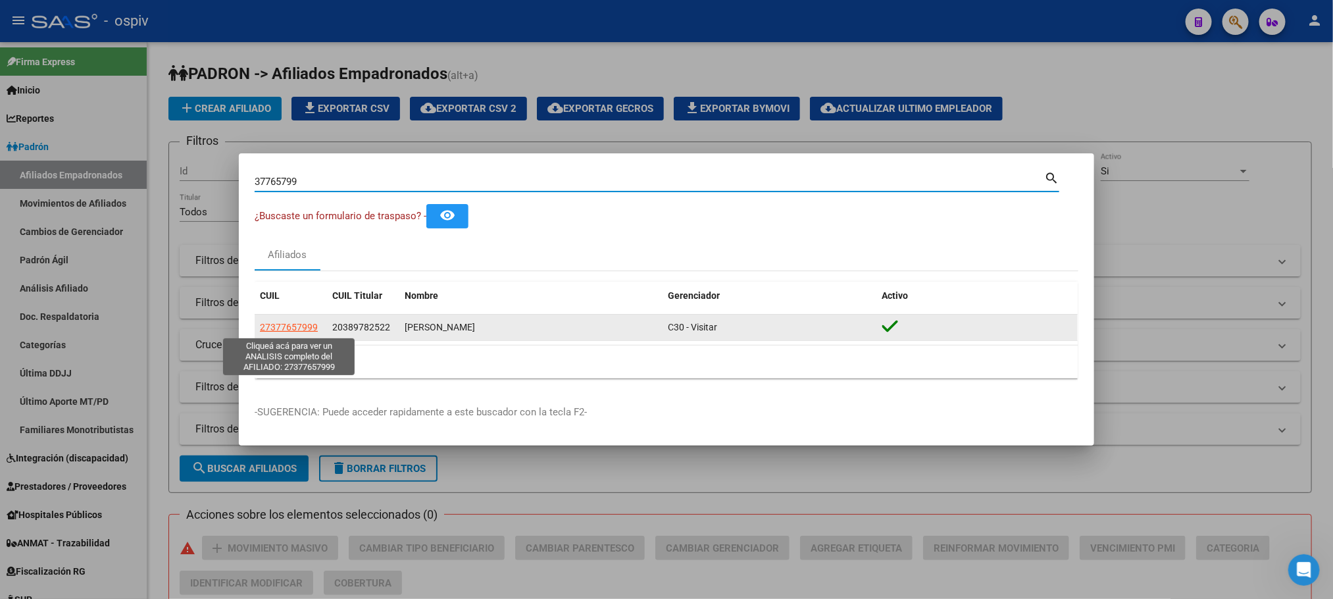
click at [303, 326] on span "27377657999" at bounding box center [289, 327] width 58 height 11
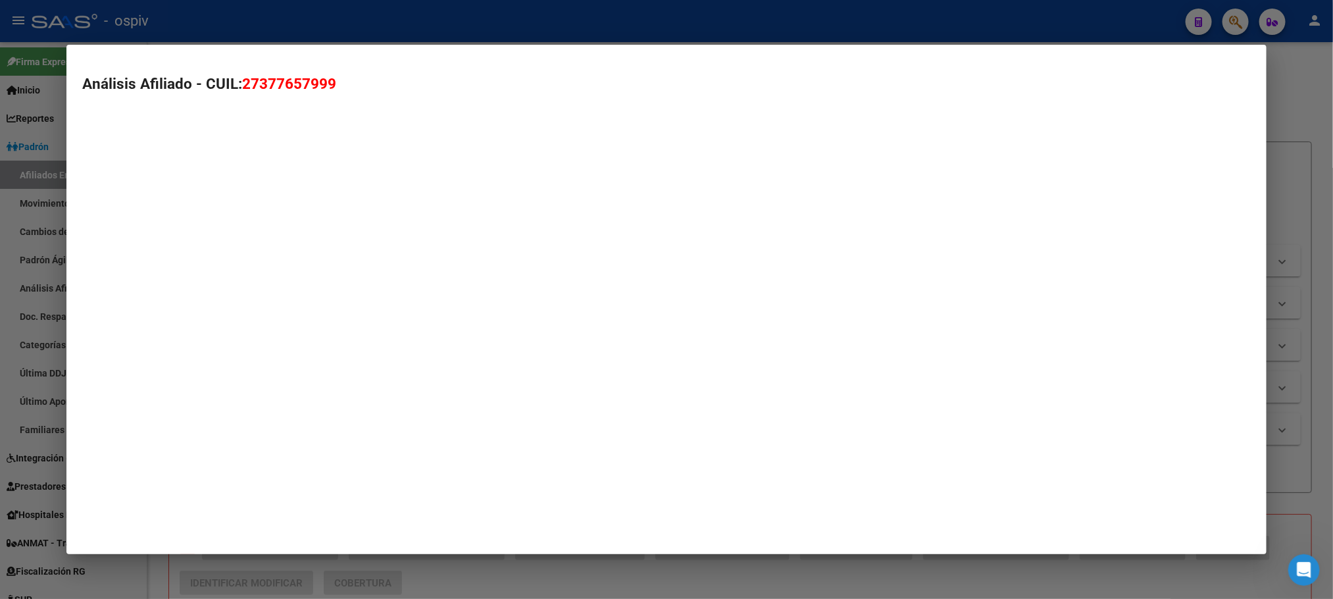
type textarea "27377657999"
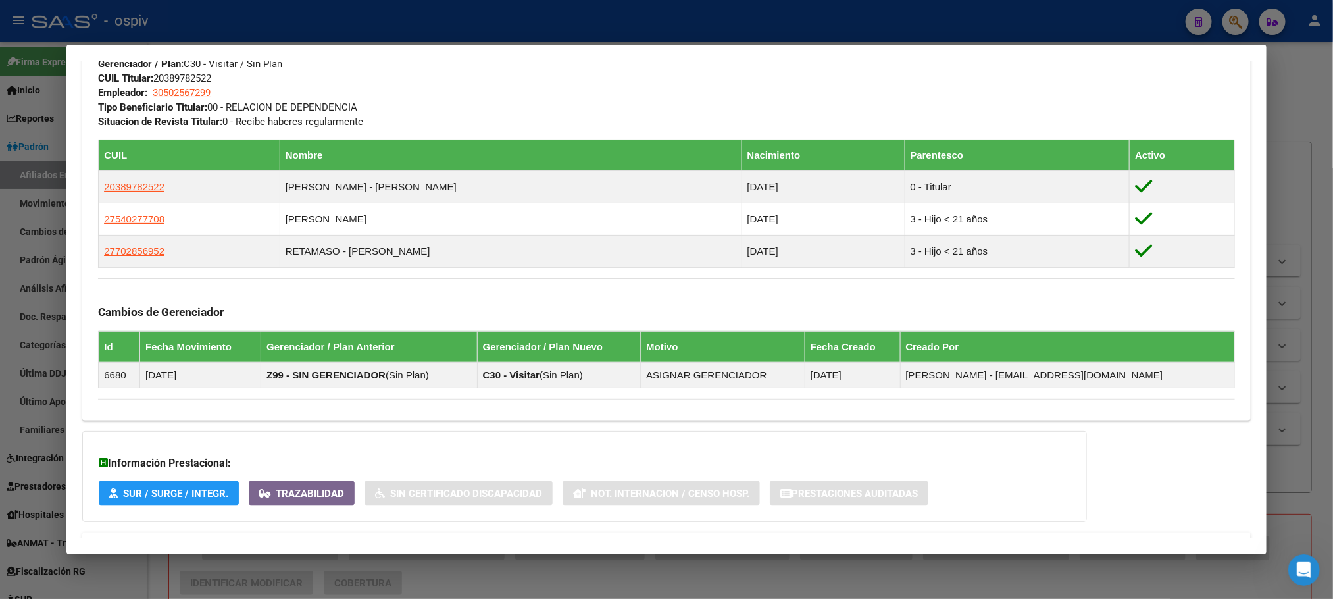
scroll to position [752, 0]
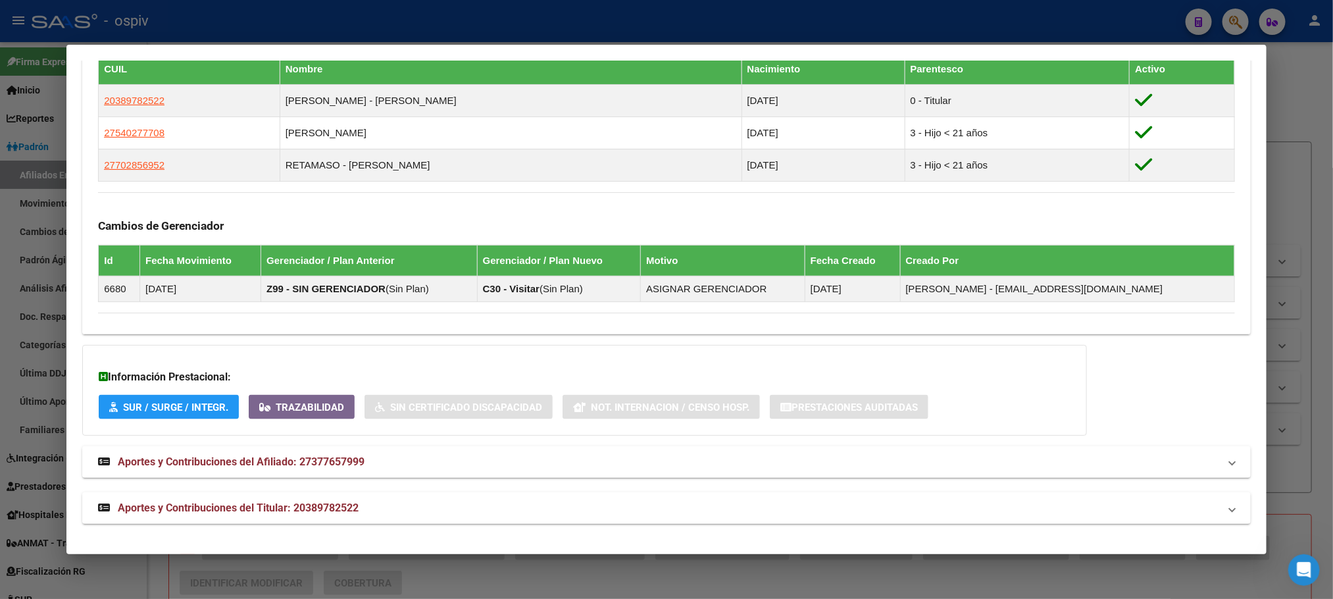
click at [316, 504] on span "Aportes y Contribuciones del Titular: 20389782522" at bounding box center [238, 507] width 241 height 12
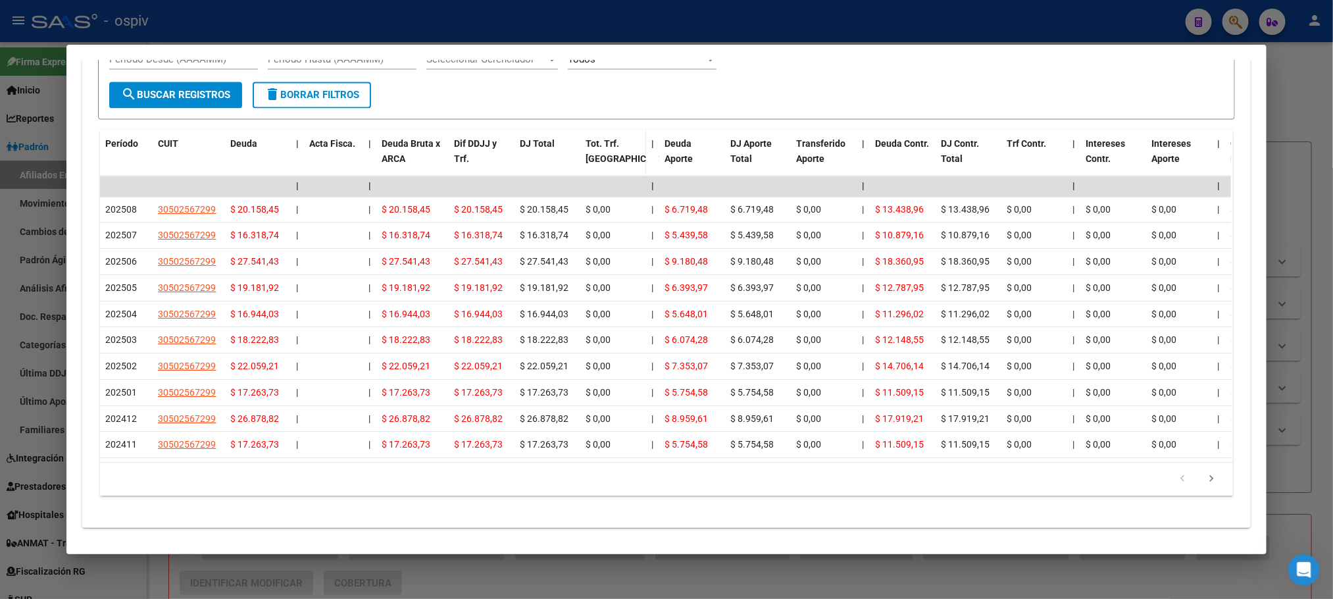
scroll to position [1403, 0]
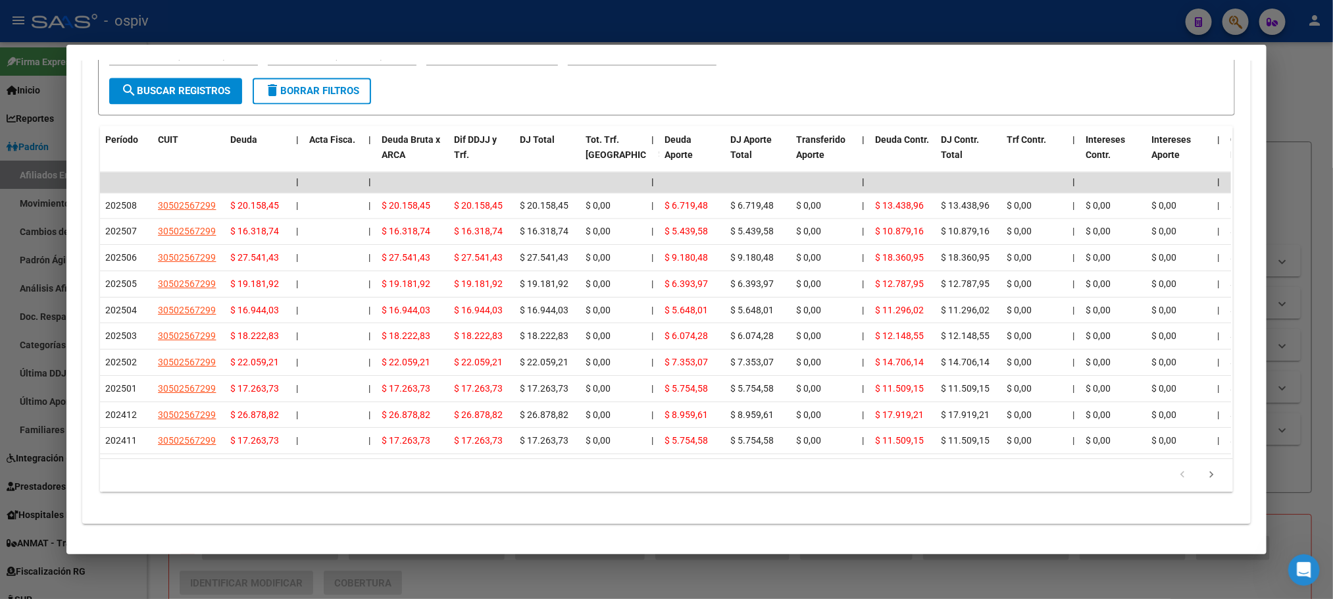
click at [357, 28] on div at bounding box center [666, 299] width 1333 height 599
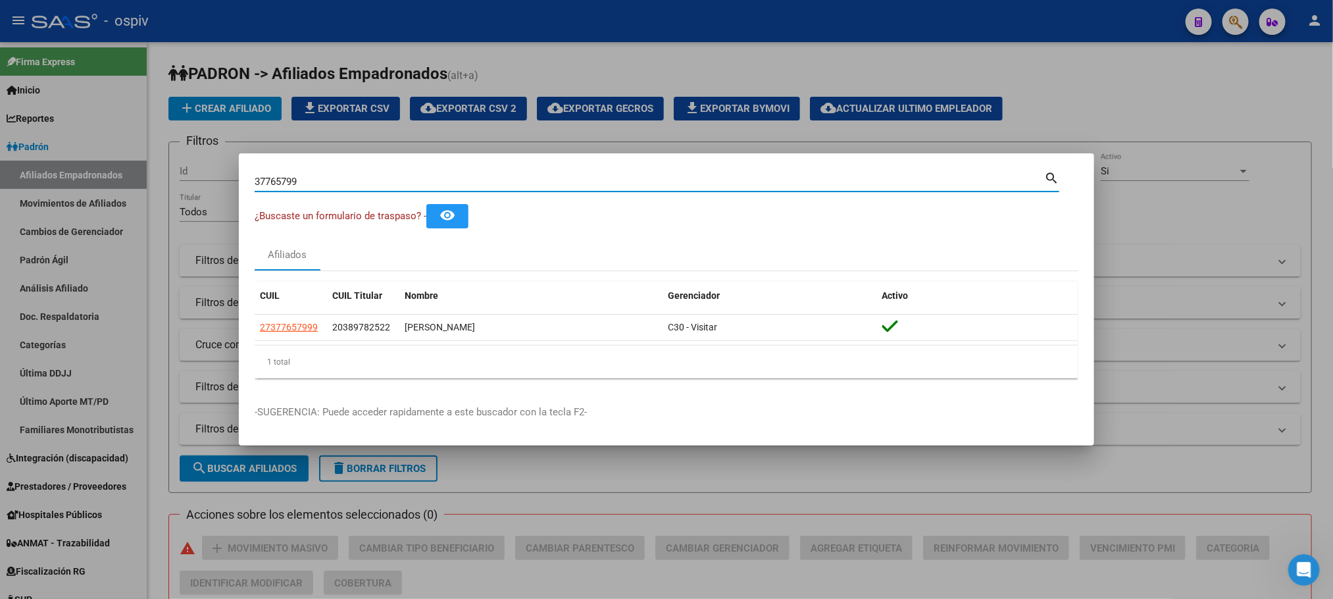
drag, startPoint x: 306, startPoint y: 178, endPoint x: 174, endPoint y: 178, distance: 132.2
click at [174, 178] on div "37765799 Buscar (apellido, dni, cuil, nro traspaso, cuit, obra social) search ¿…" at bounding box center [666, 299] width 1333 height 599
paste input "199171"
type input "37199171"
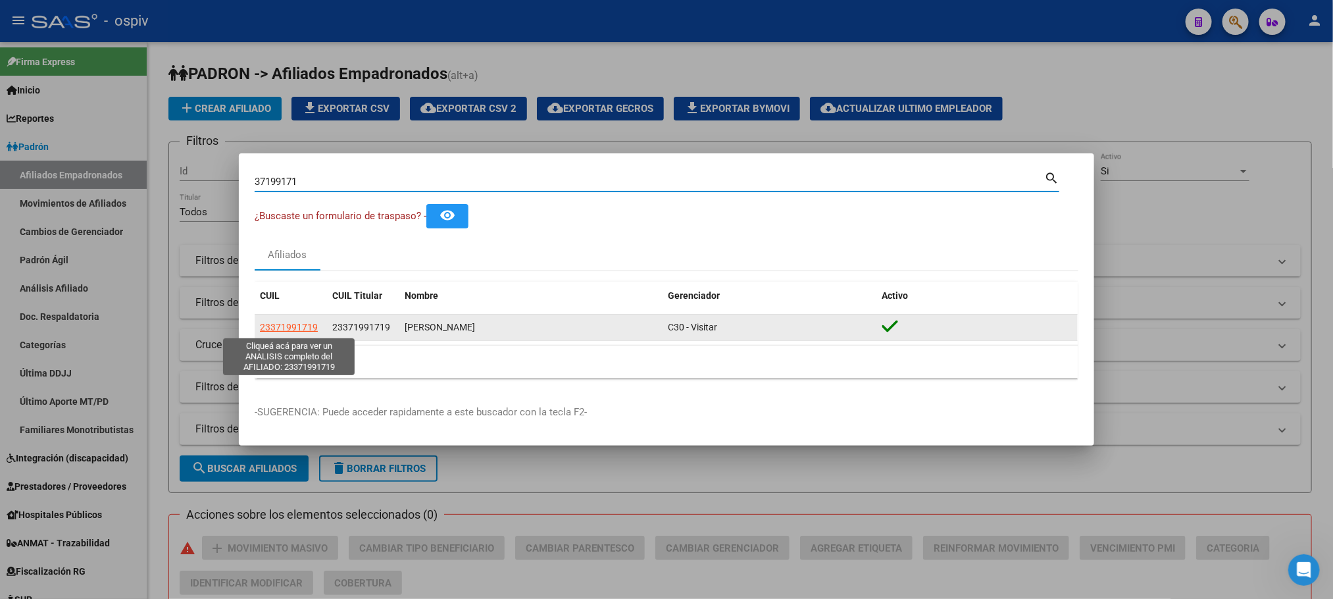
click at [304, 330] on span "23371991719" at bounding box center [289, 327] width 58 height 11
type textarea "23371991719"
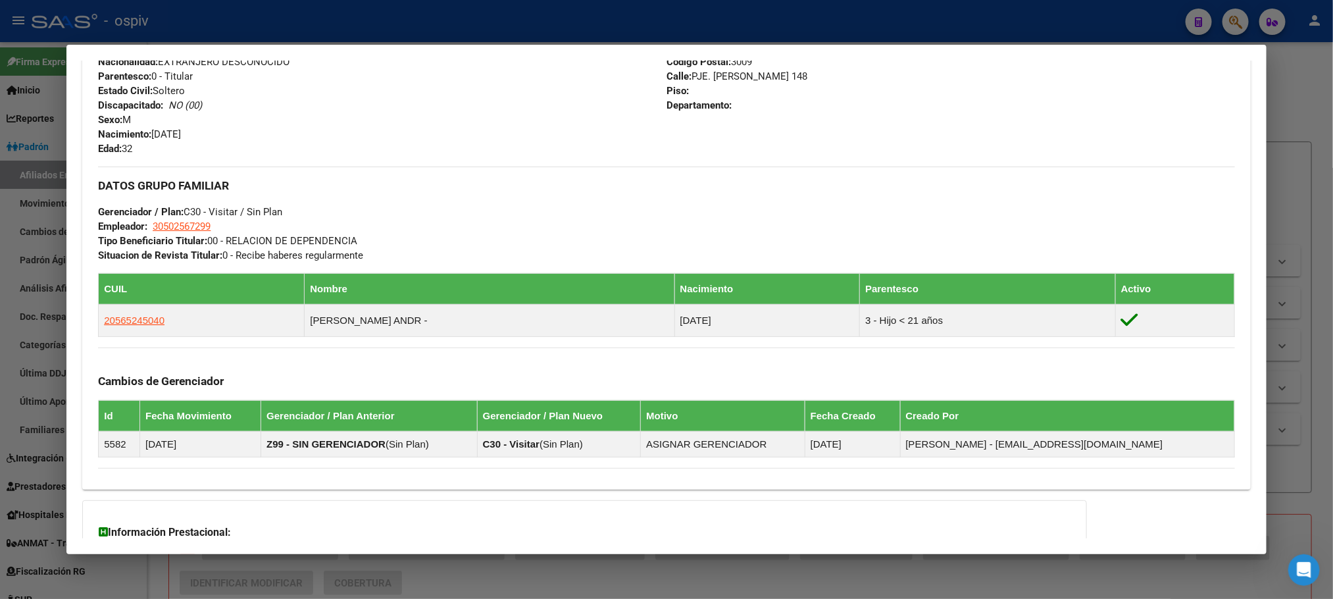
scroll to position [666, 0]
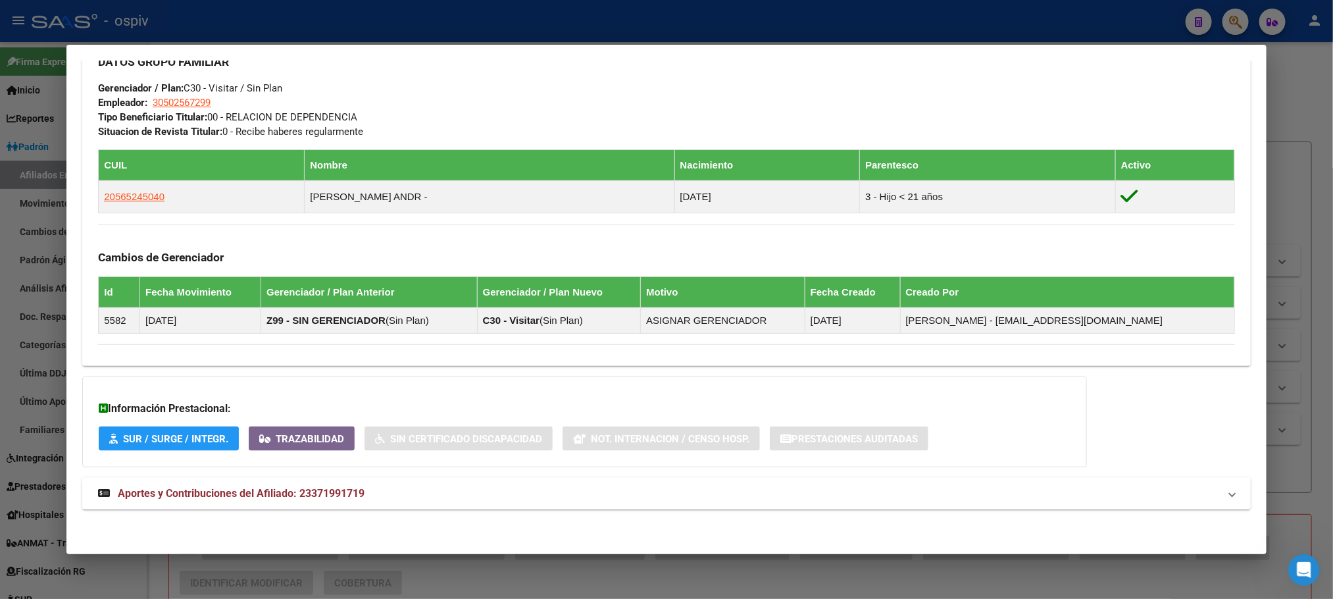
click at [320, 489] on span "Aportes y Contribuciones del Afiliado: 23371991719" at bounding box center [241, 493] width 247 height 12
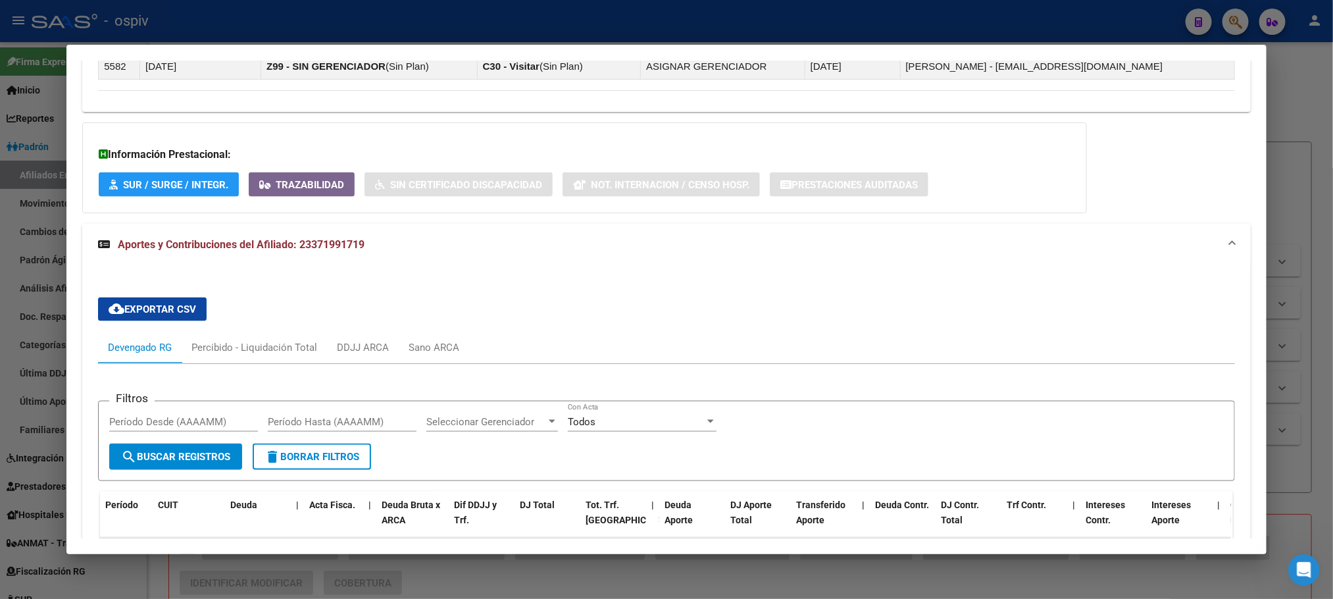
scroll to position [1316, 0]
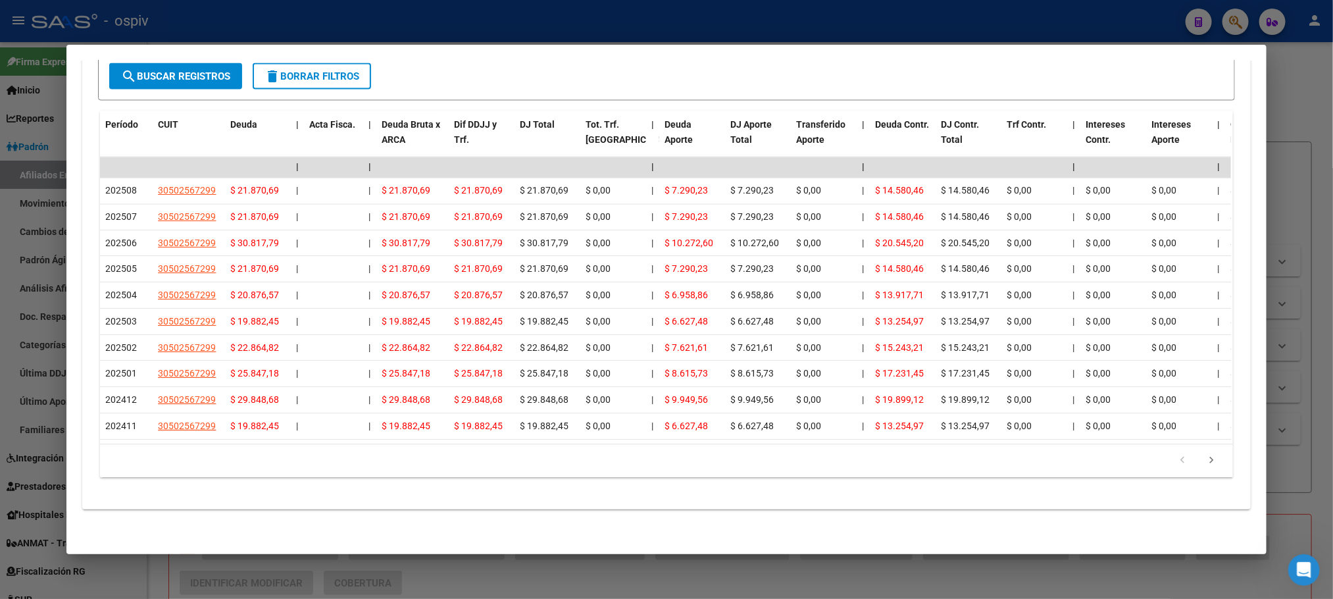
click at [579, 28] on div at bounding box center [666, 299] width 1333 height 599
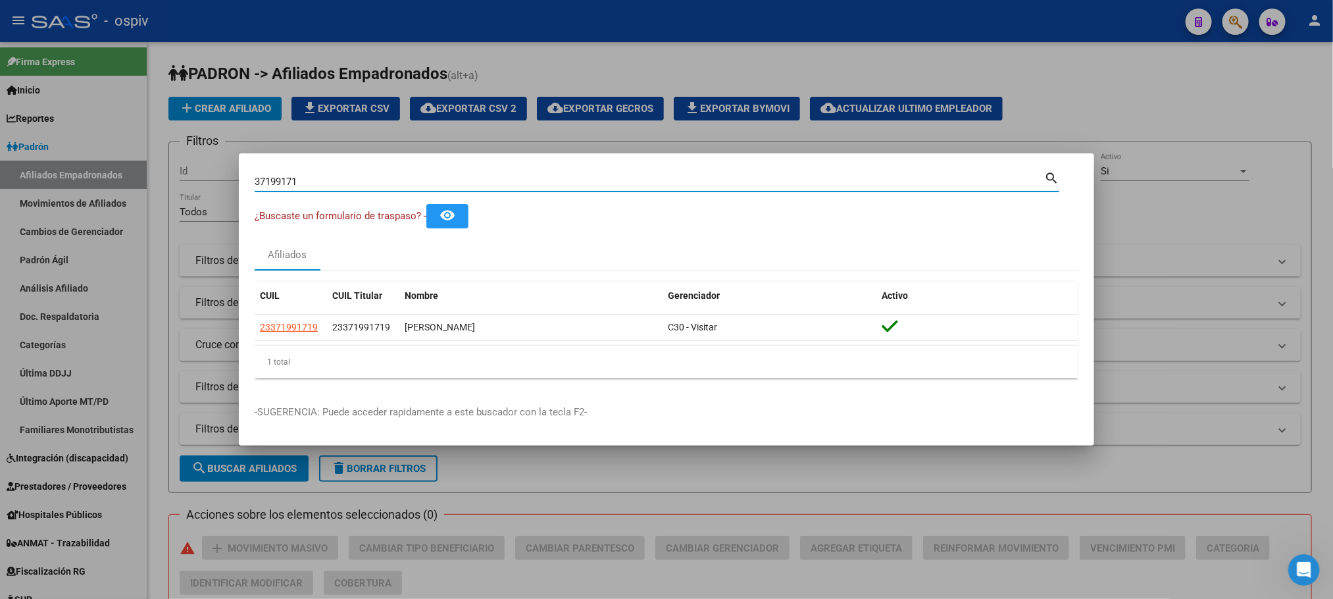
drag, startPoint x: 278, startPoint y: 185, endPoint x: 162, endPoint y: 180, distance: 116.5
click at [162, 180] on div "37199171 Buscar (apellido, dni, cuil, nro traspaso, cuit, obra social) search ¿…" at bounding box center [666, 299] width 1333 height 599
paste input "41637185"
type input "41637185"
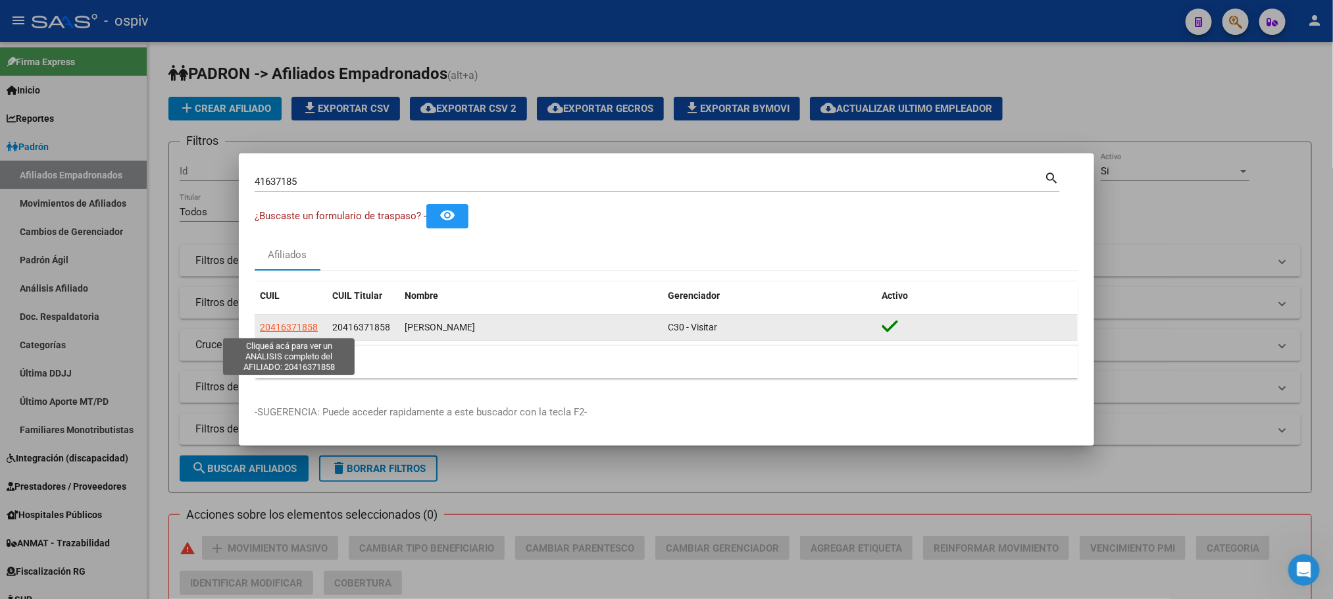
click at [296, 328] on span "20416371858" at bounding box center [289, 327] width 58 height 11
type textarea "20416371858"
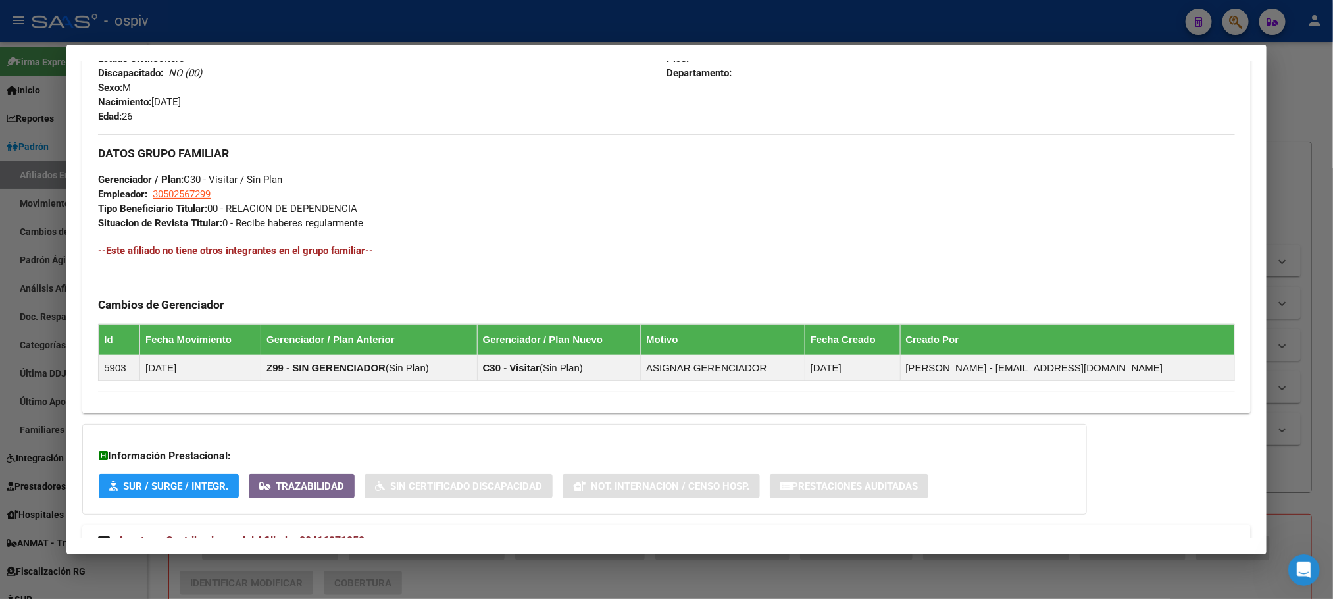
scroll to position [606, 0]
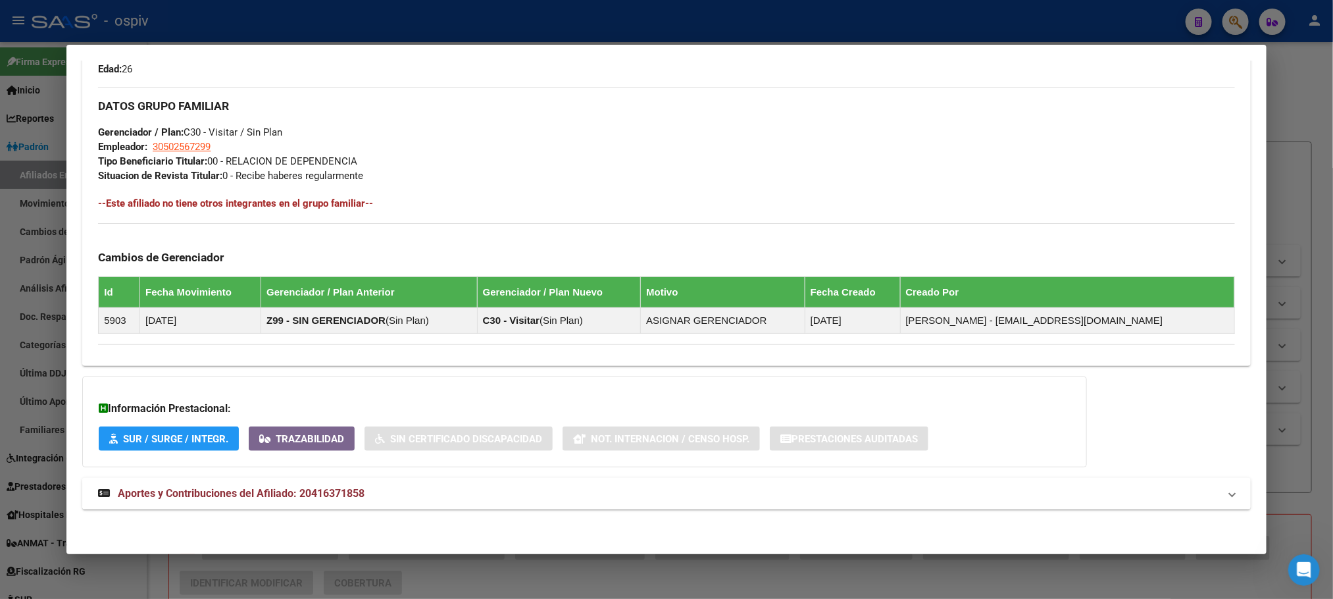
click at [265, 497] on span "Aportes y Contribuciones del Afiliado: 20416371858" at bounding box center [241, 493] width 247 height 12
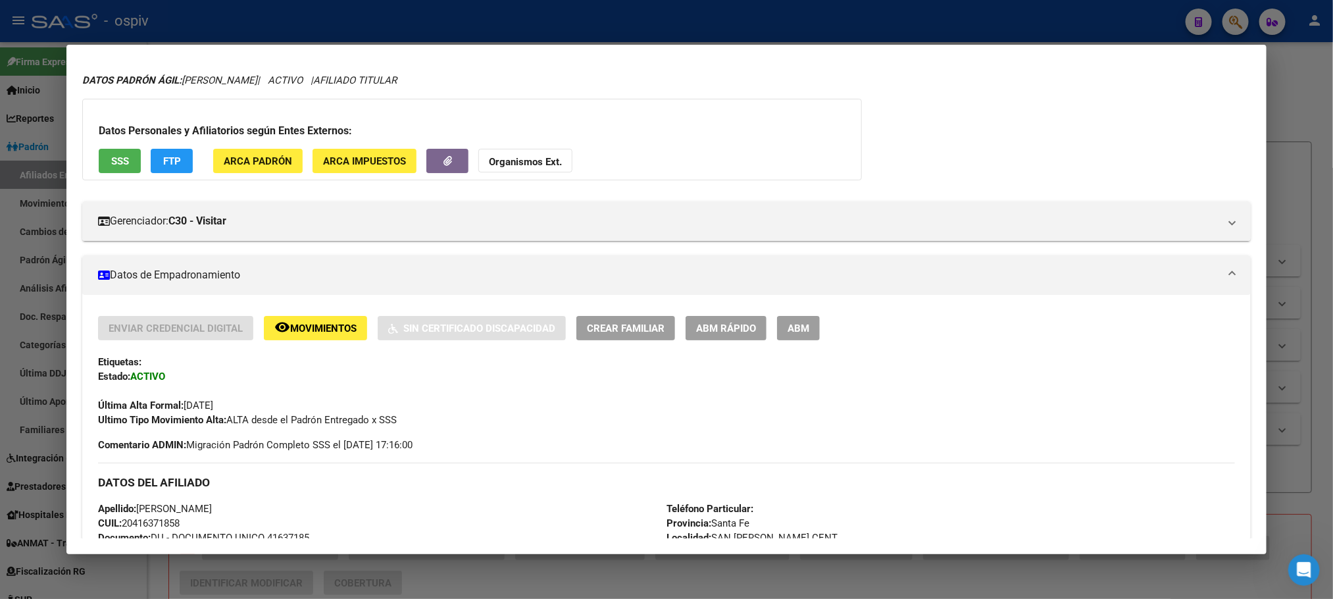
scroll to position [0, 0]
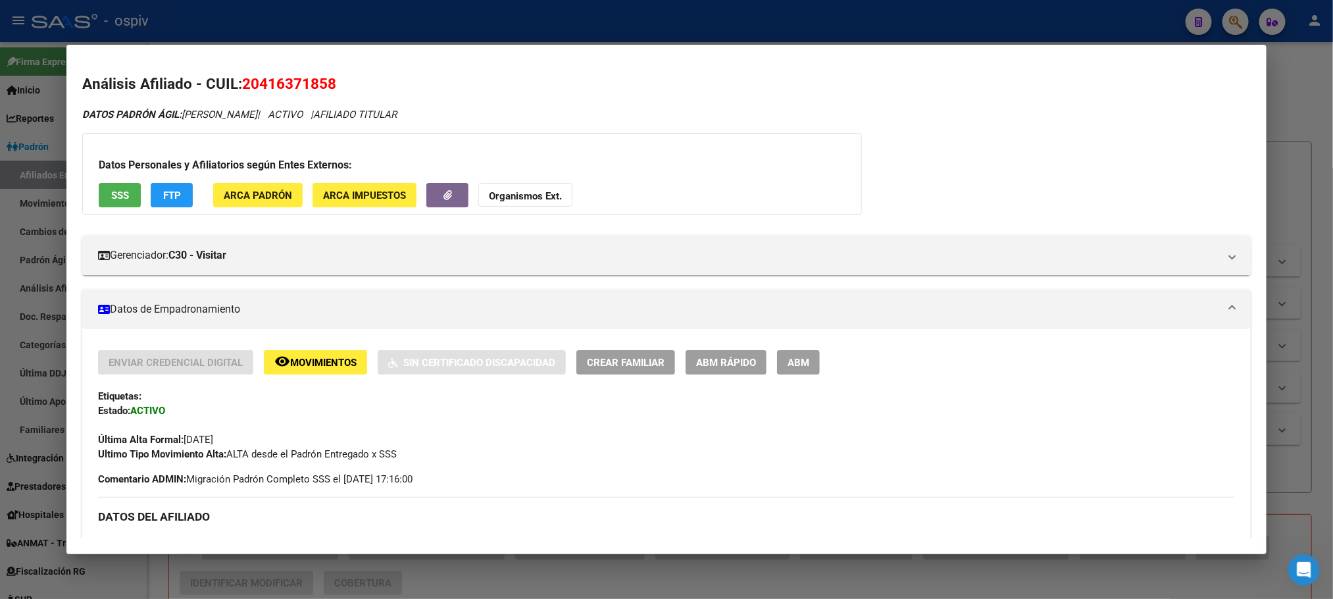
click at [115, 198] on span "SSS" at bounding box center [120, 195] width 18 height 12
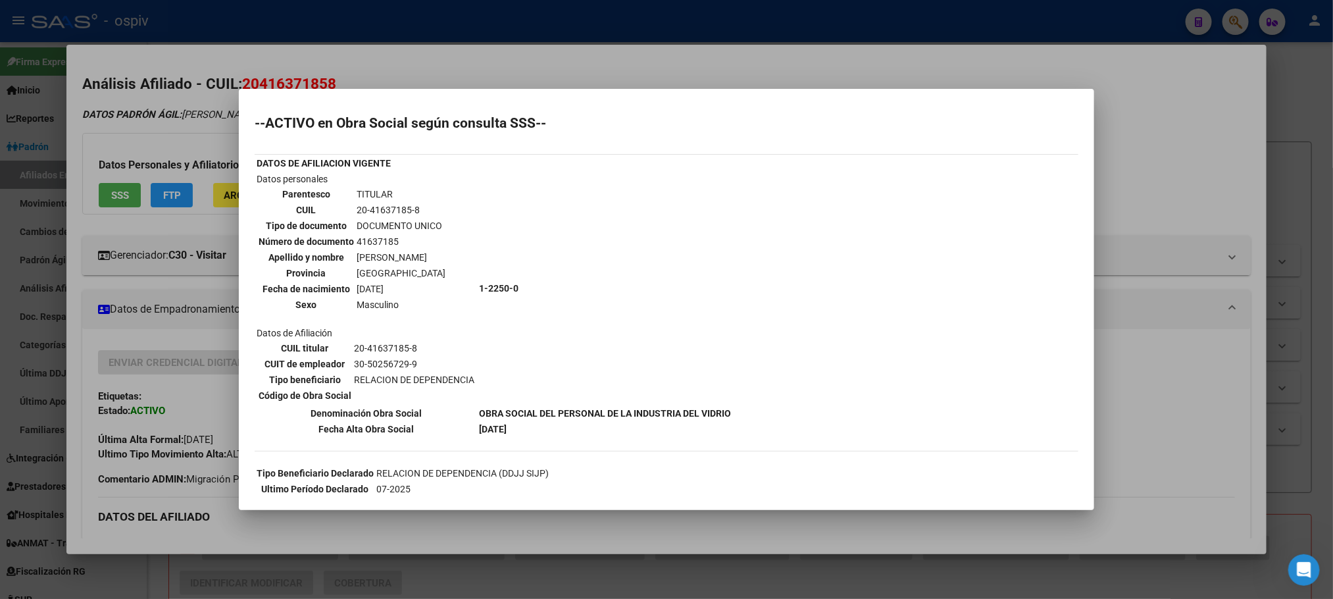
click at [493, 28] on div at bounding box center [666, 299] width 1333 height 599
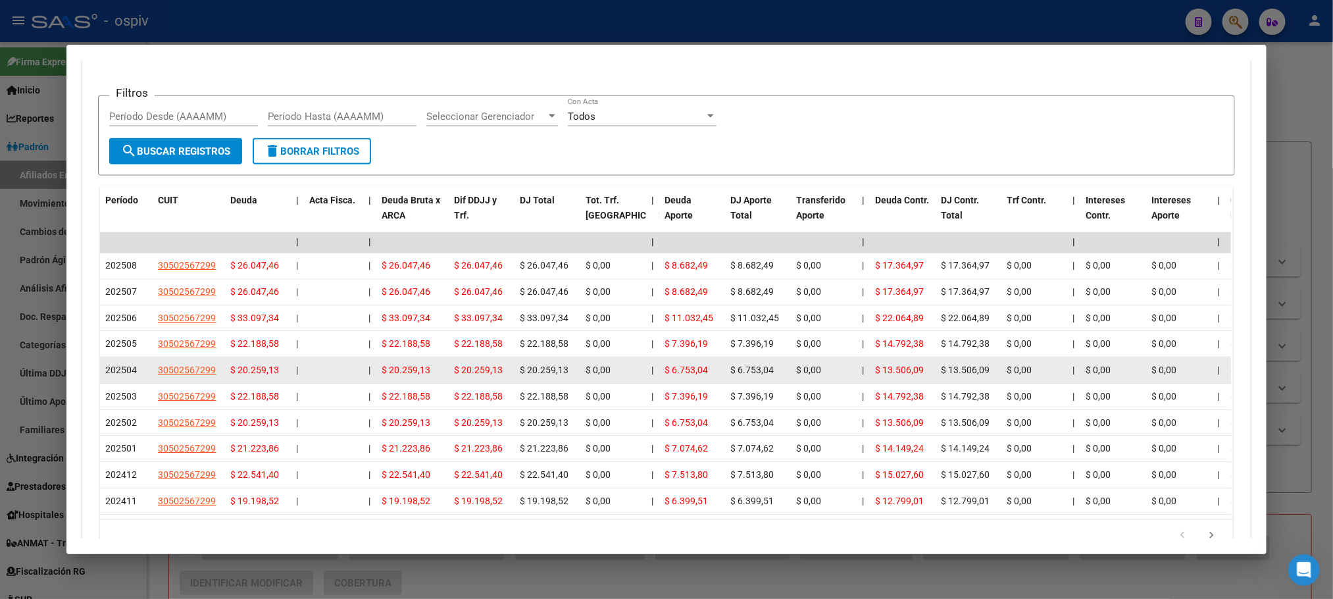
scroll to position [1257, 0]
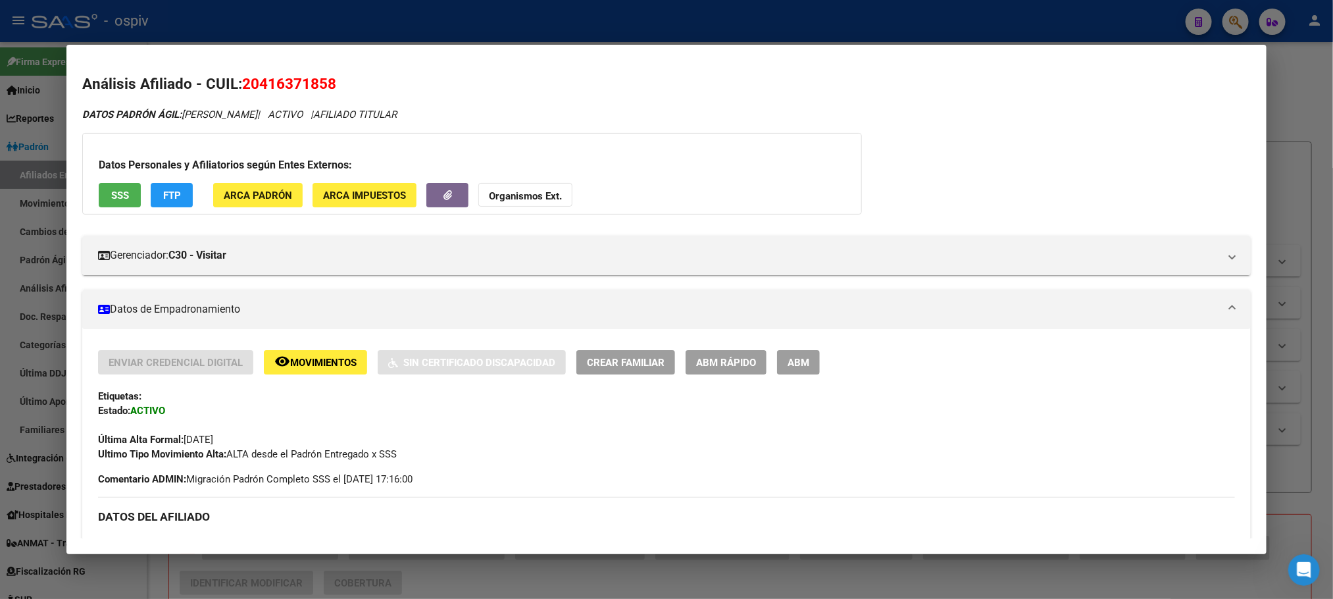
click at [431, 30] on div at bounding box center [666, 299] width 1333 height 599
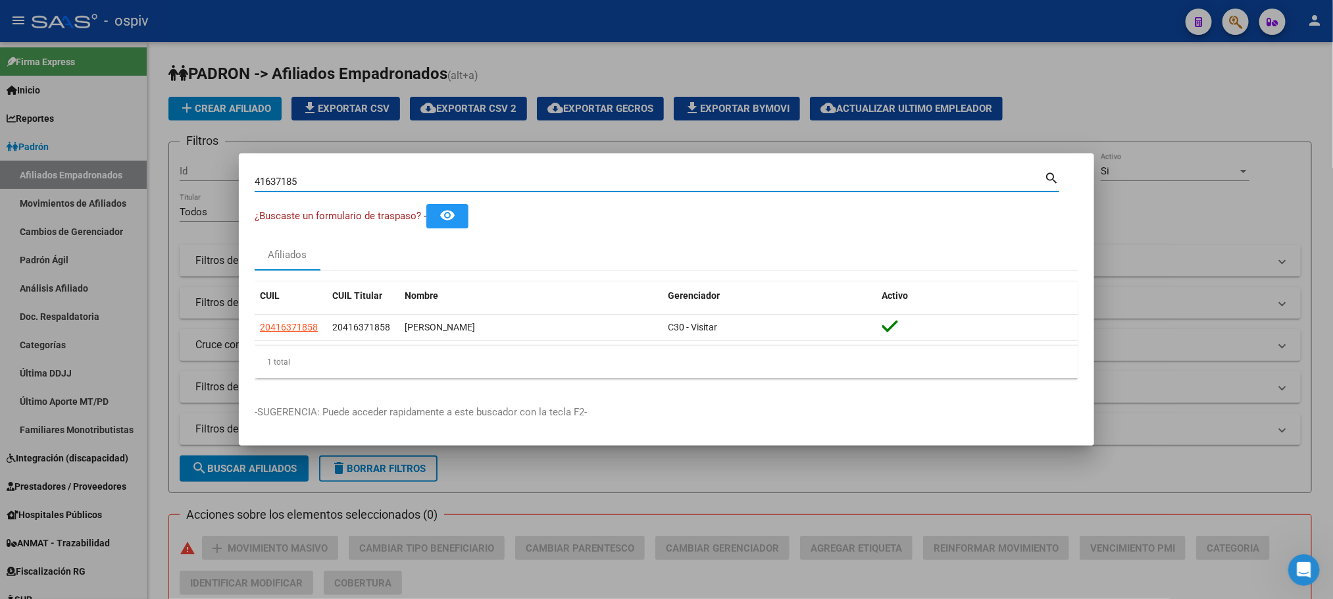
drag, startPoint x: 326, startPoint y: 180, endPoint x: 153, endPoint y: 168, distance: 173.4
click at [153, 168] on div "41637185 Buscar (apellido, dni, cuil, nro traspaso, cuit, obra social) search ¿…" at bounding box center [666, 299] width 1333 height 599
click at [363, 187] on input "4650" at bounding box center [649, 182] width 789 height 12
type input "46502589"
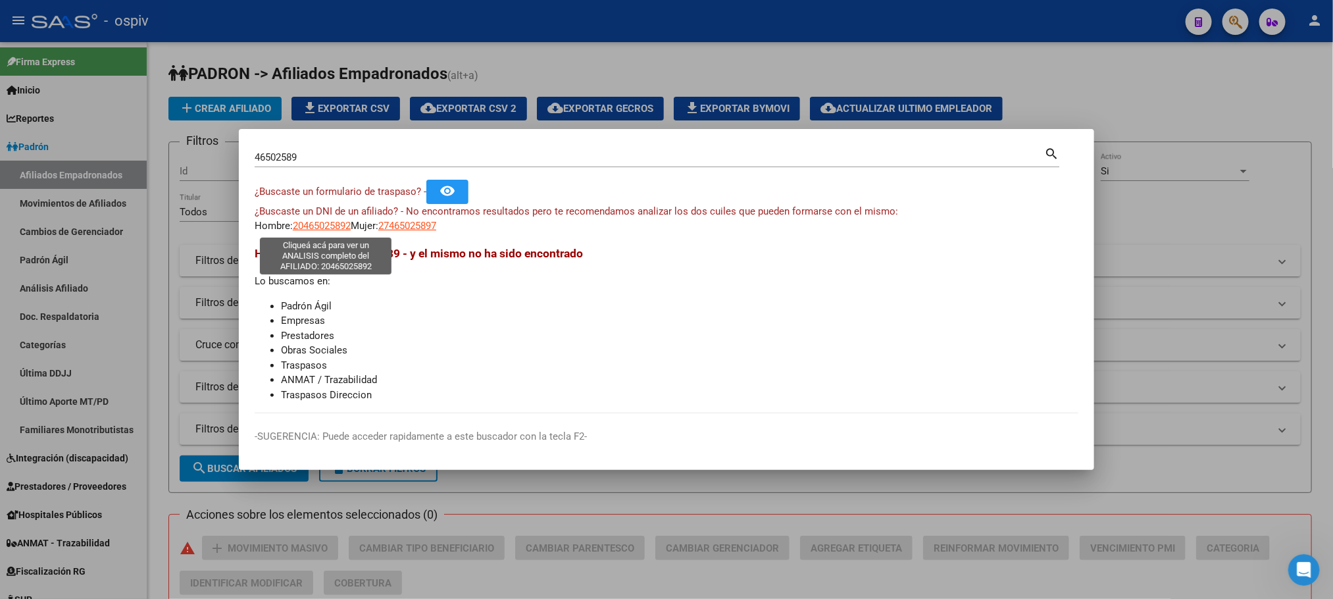
click at [332, 227] on span "20465025892" at bounding box center [322, 226] width 58 height 12
type textarea "20465025892"
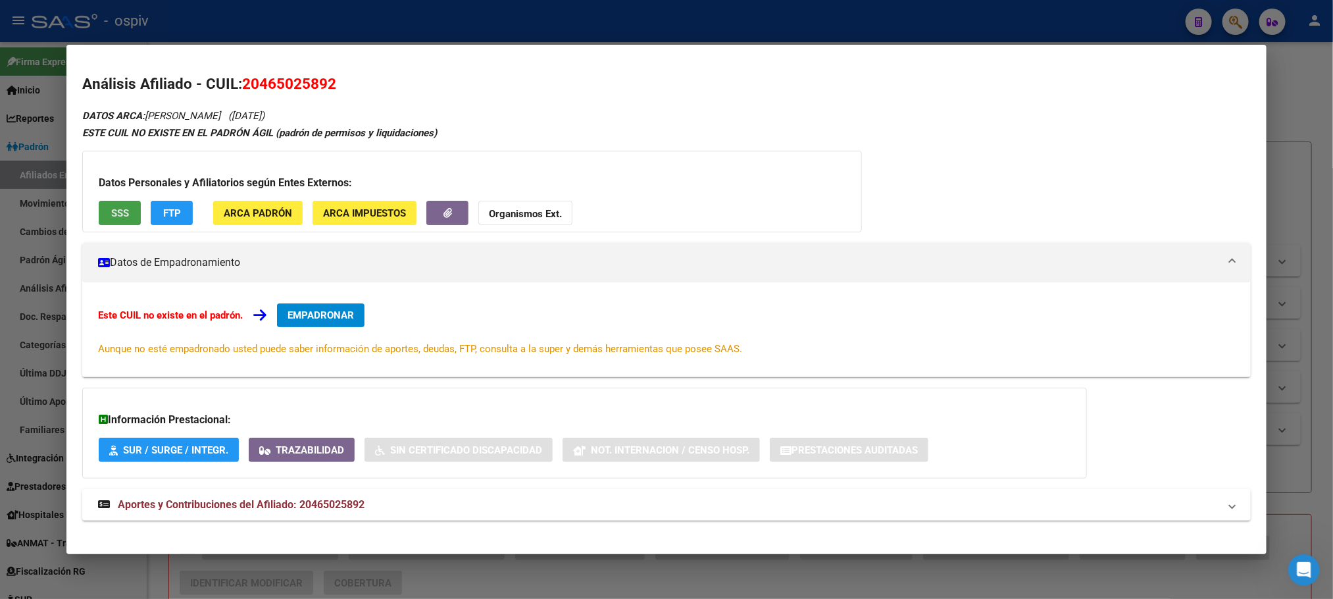
click at [112, 204] on button "SSS" at bounding box center [120, 213] width 42 height 24
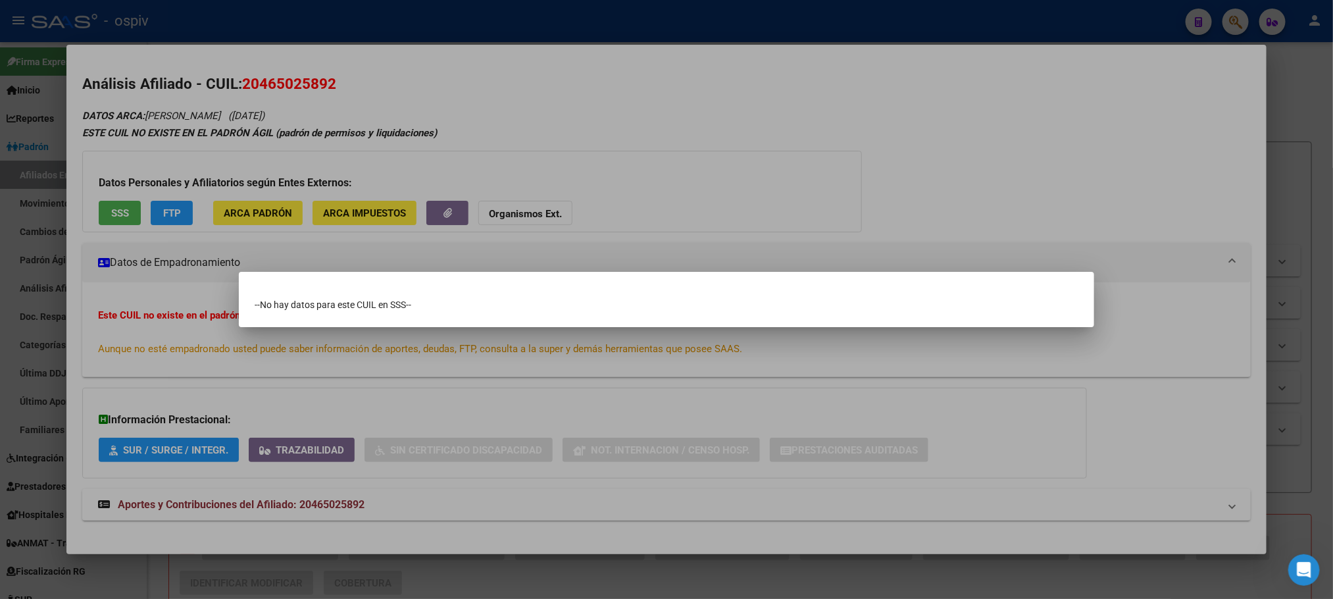
click at [409, 116] on div at bounding box center [666, 299] width 1333 height 599
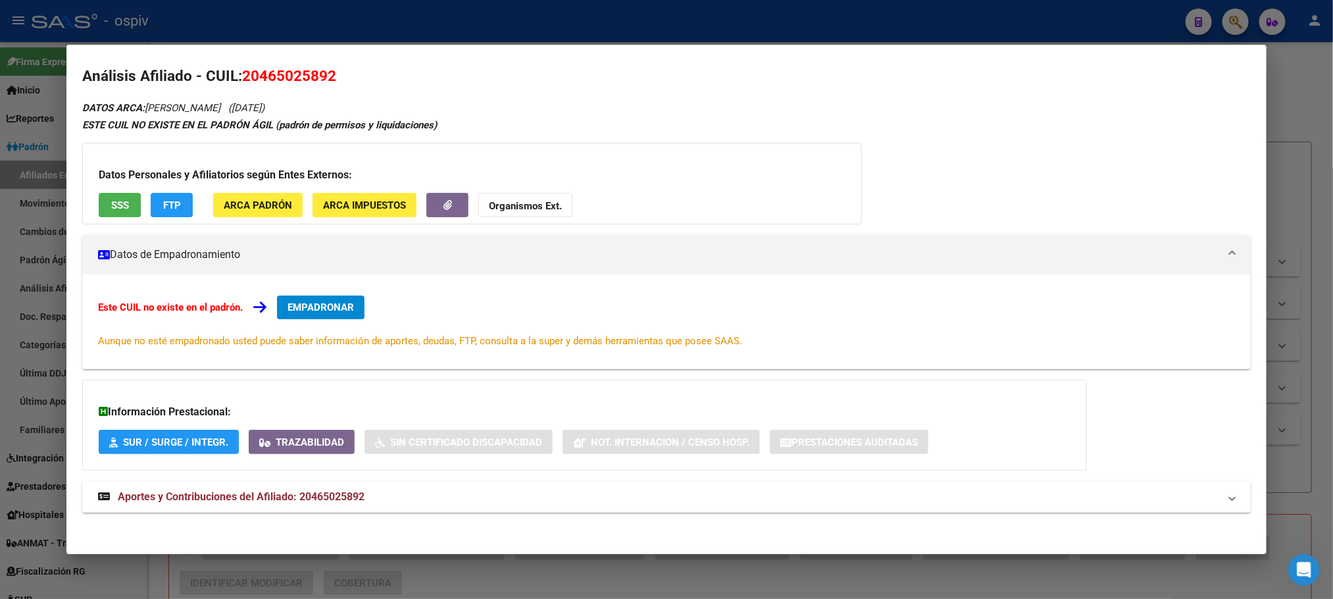
scroll to position [12, 0]
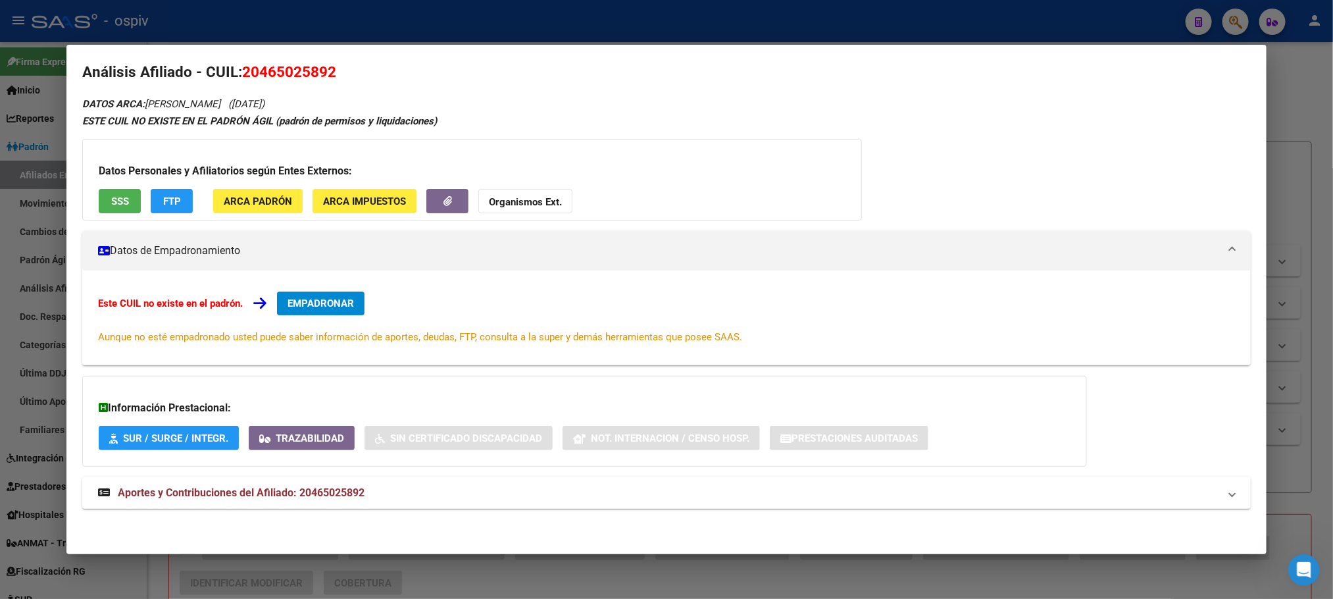
click at [294, 486] on span "Aportes y Contribuciones del Afiliado: 20465025892" at bounding box center [241, 492] width 247 height 12
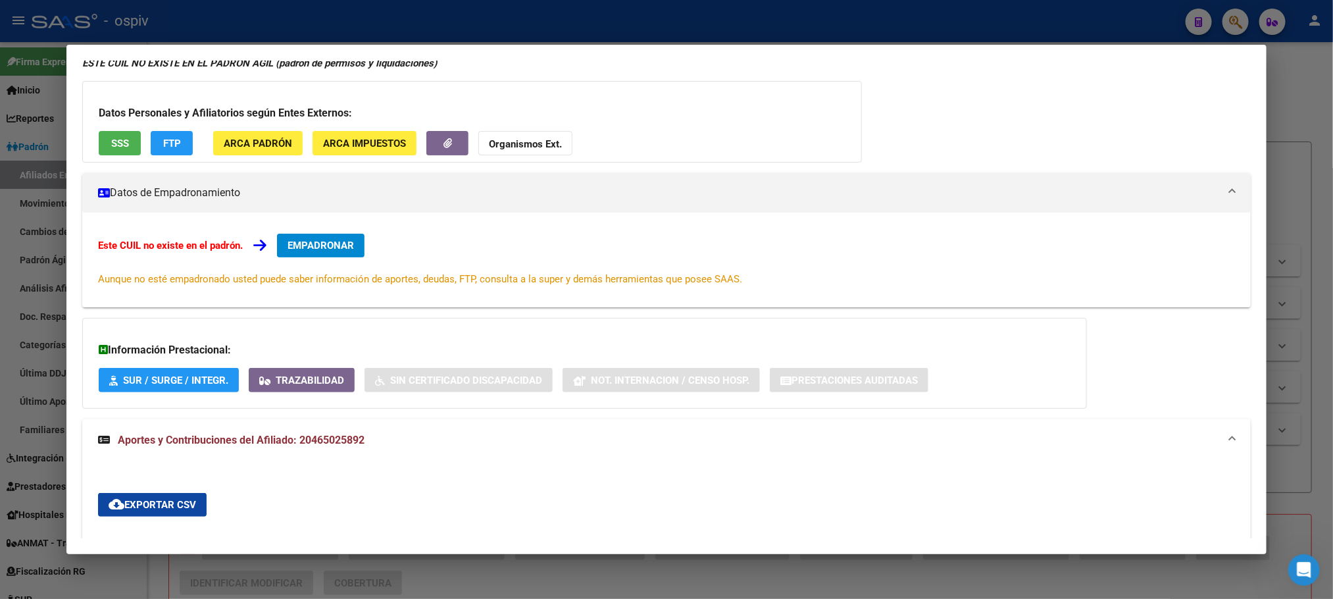
scroll to position [0, 0]
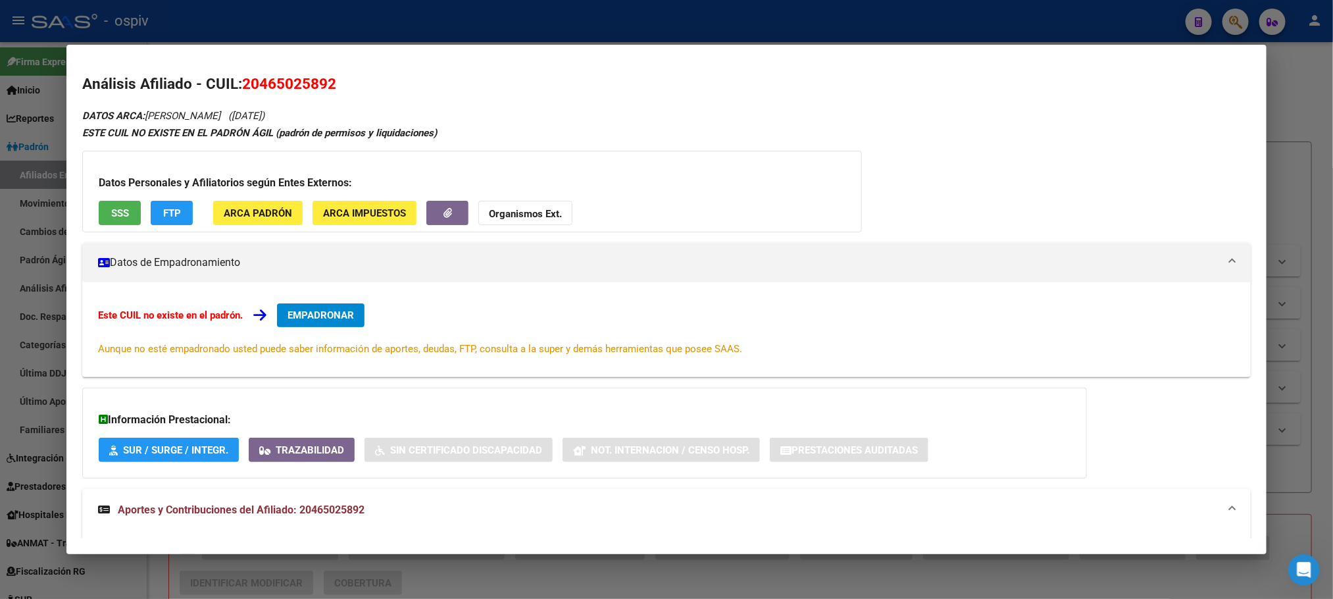
click at [274, 84] on span "20465025892" at bounding box center [289, 83] width 94 height 17
copy span "20465025892"
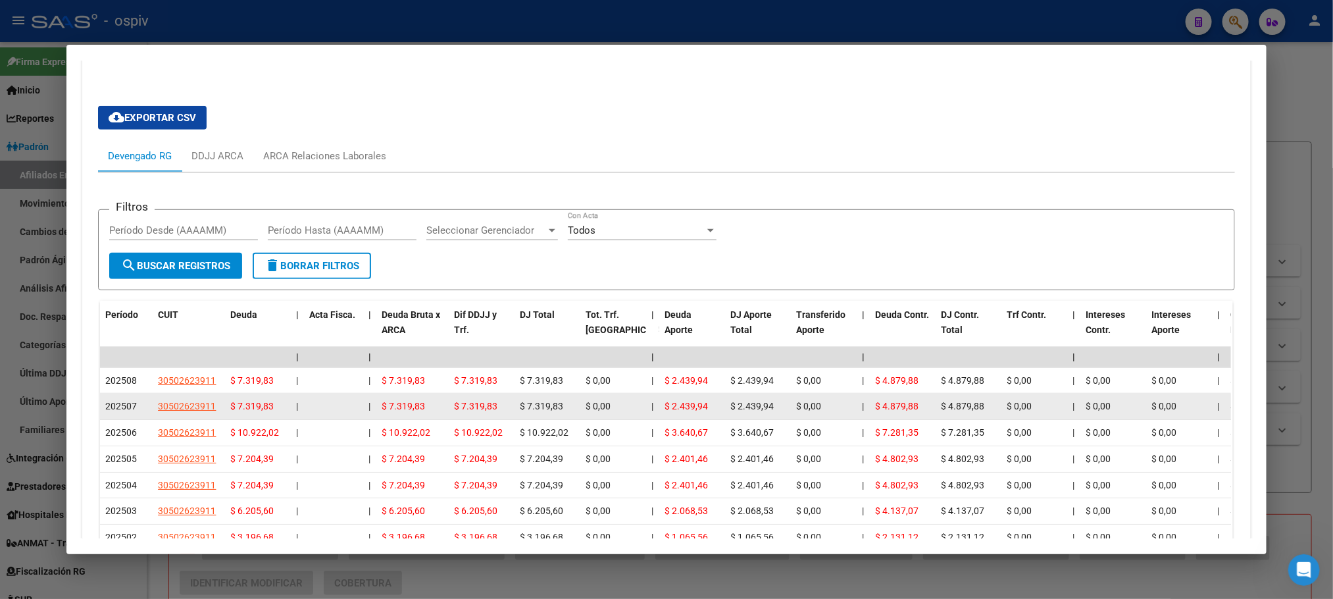
scroll to position [662, 0]
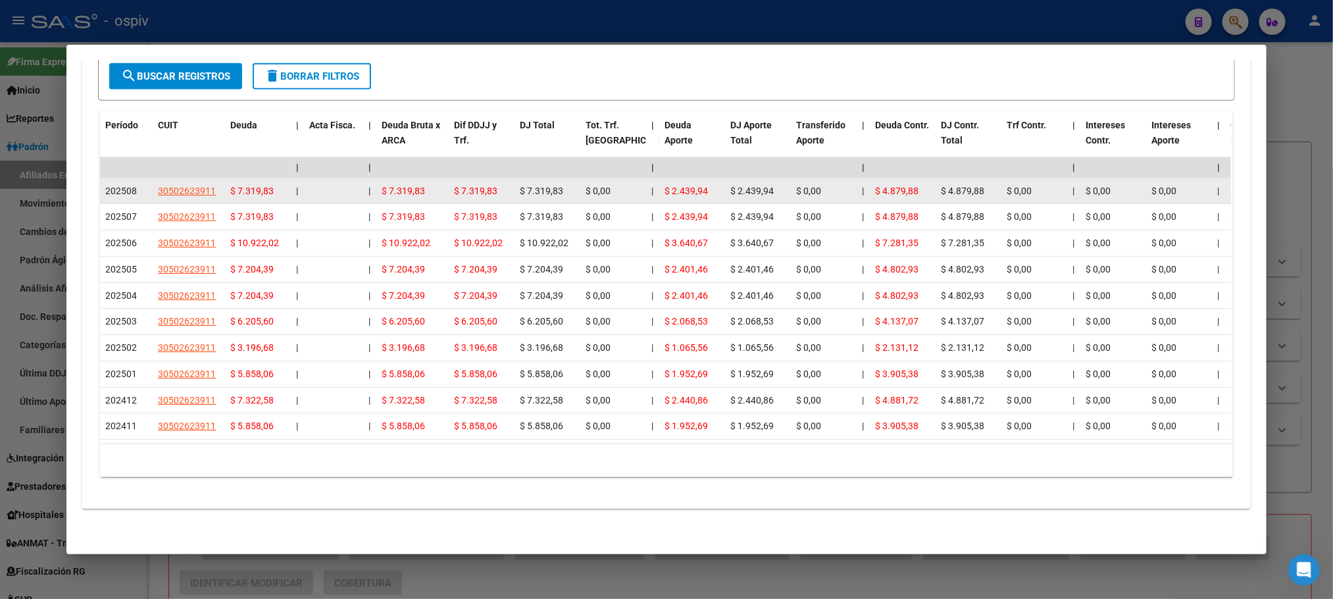
drag, startPoint x: 212, startPoint y: 174, endPoint x: 147, endPoint y: 172, distance: 65.2
click at [153, 178] on datatable-body-cell "30502623911" at bounding box center [189, 191] width 72 height 26
copy span "30502623911"
